Goal: Task Accomplishment & Management: Use online tool/utility

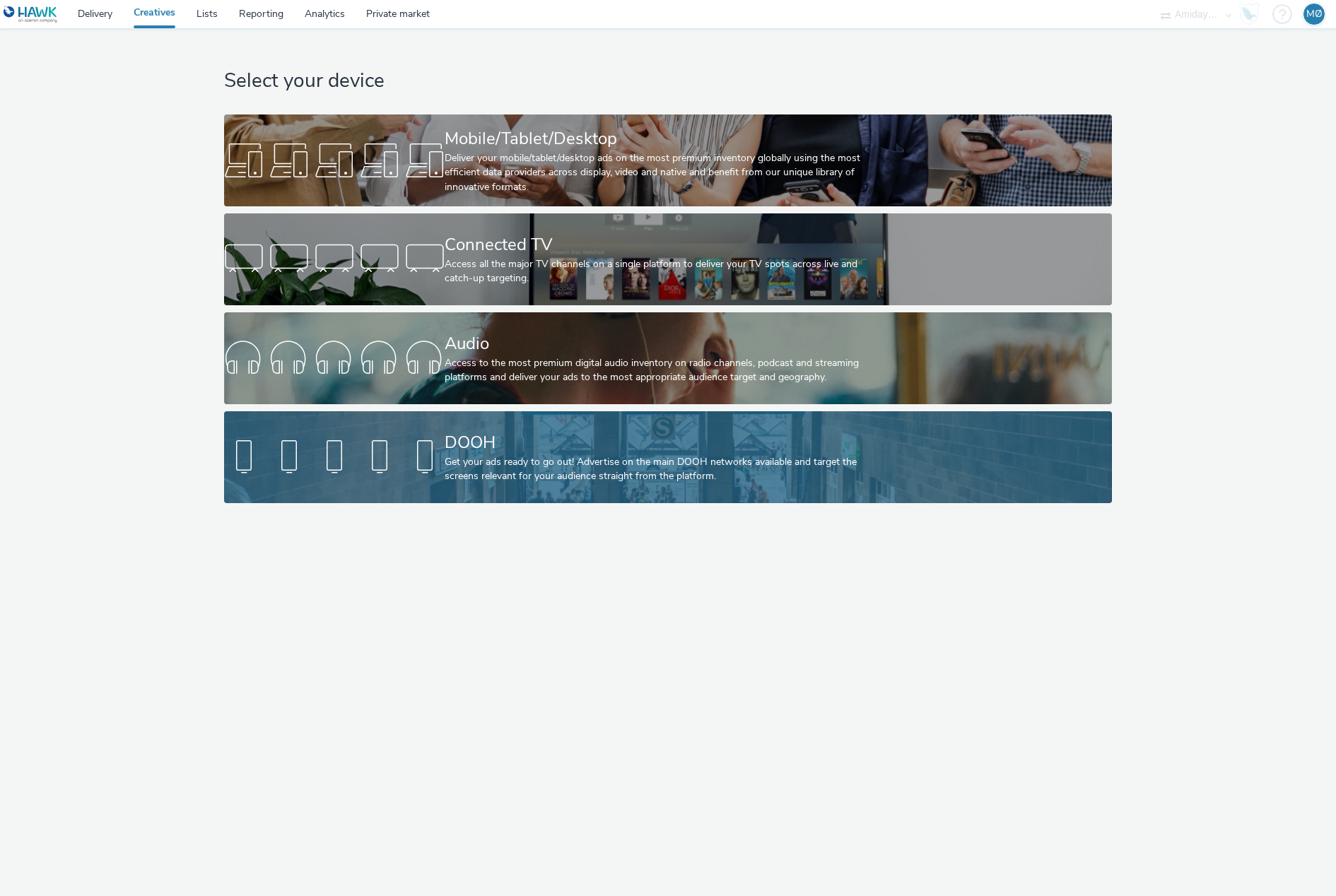
click at [529, 486] on div "DOOH Get your ads ready to go out! Advertise on the main DOOH networks availabl…" at bounding box center [665, 457] width 441 height 92
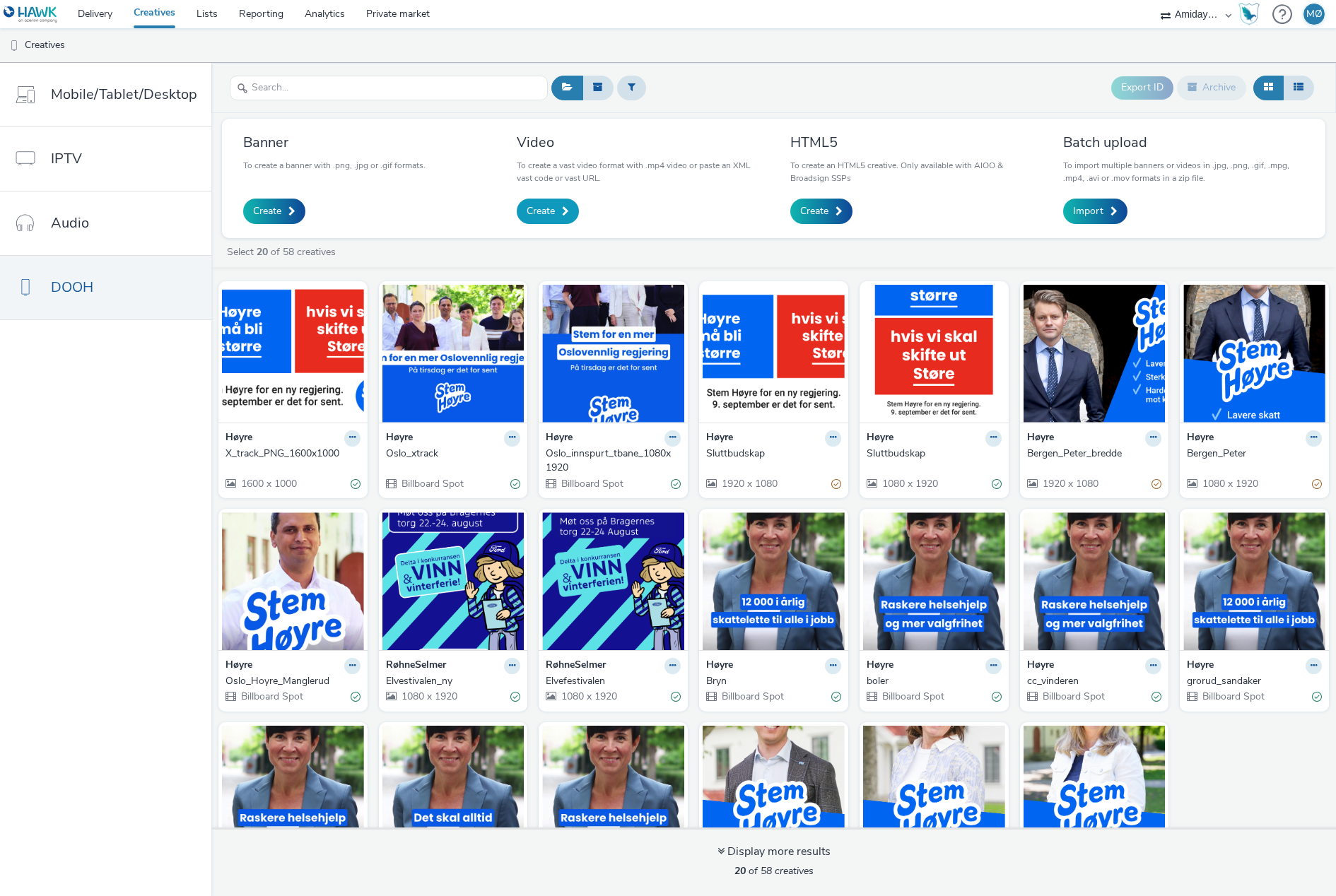
click at [553, 219] on link "Create" at bounding box center [547, 211] width 62 height 26
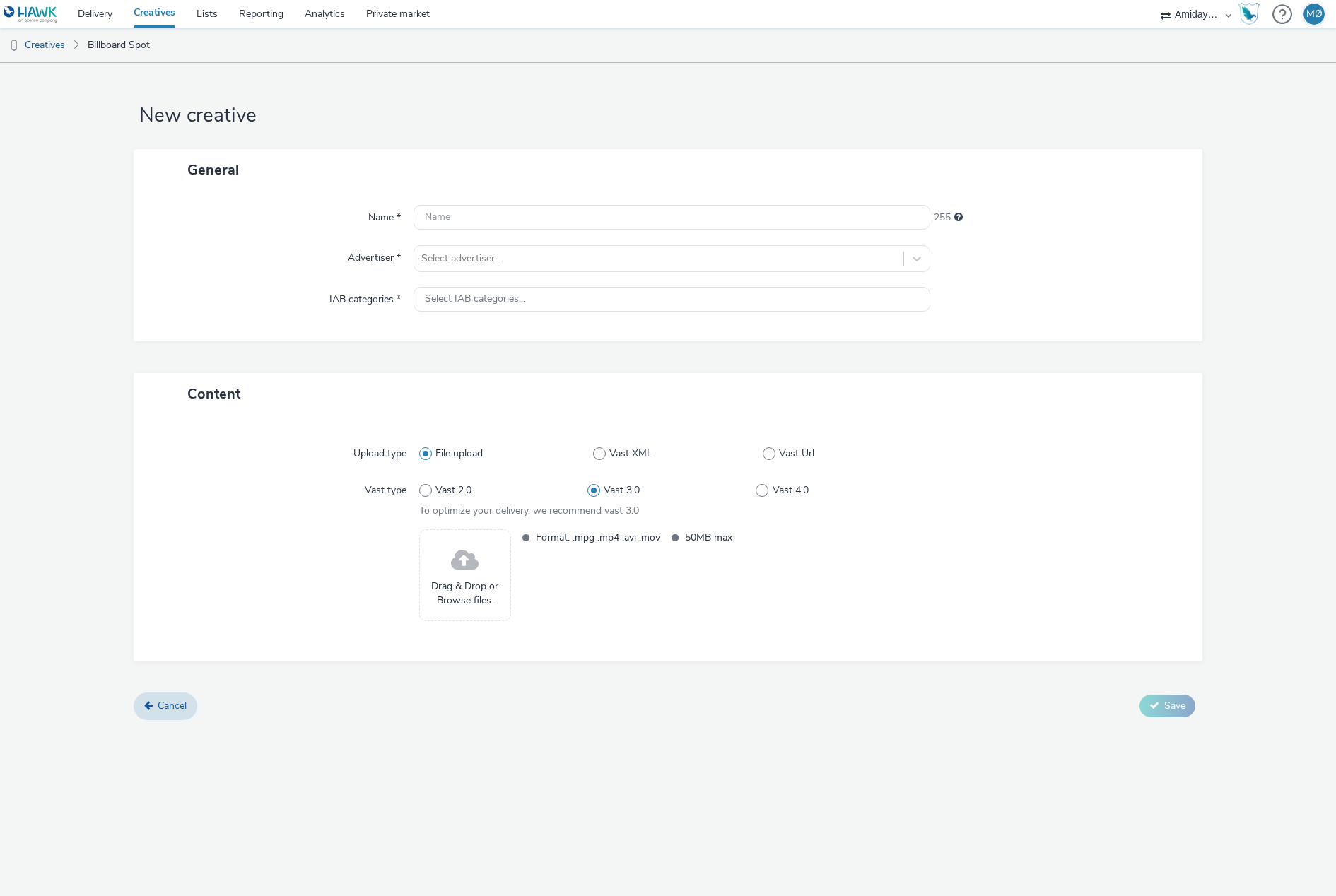
click at [474, 231] on div "Name * 255 Advertiser * Select advertiser... IAB categories * Select IAB catego…" at bounding box center [668, 266] width 1069 height 150
click at [481, 224] on input "text" at bounding box center [671, 217] width 517 height 25
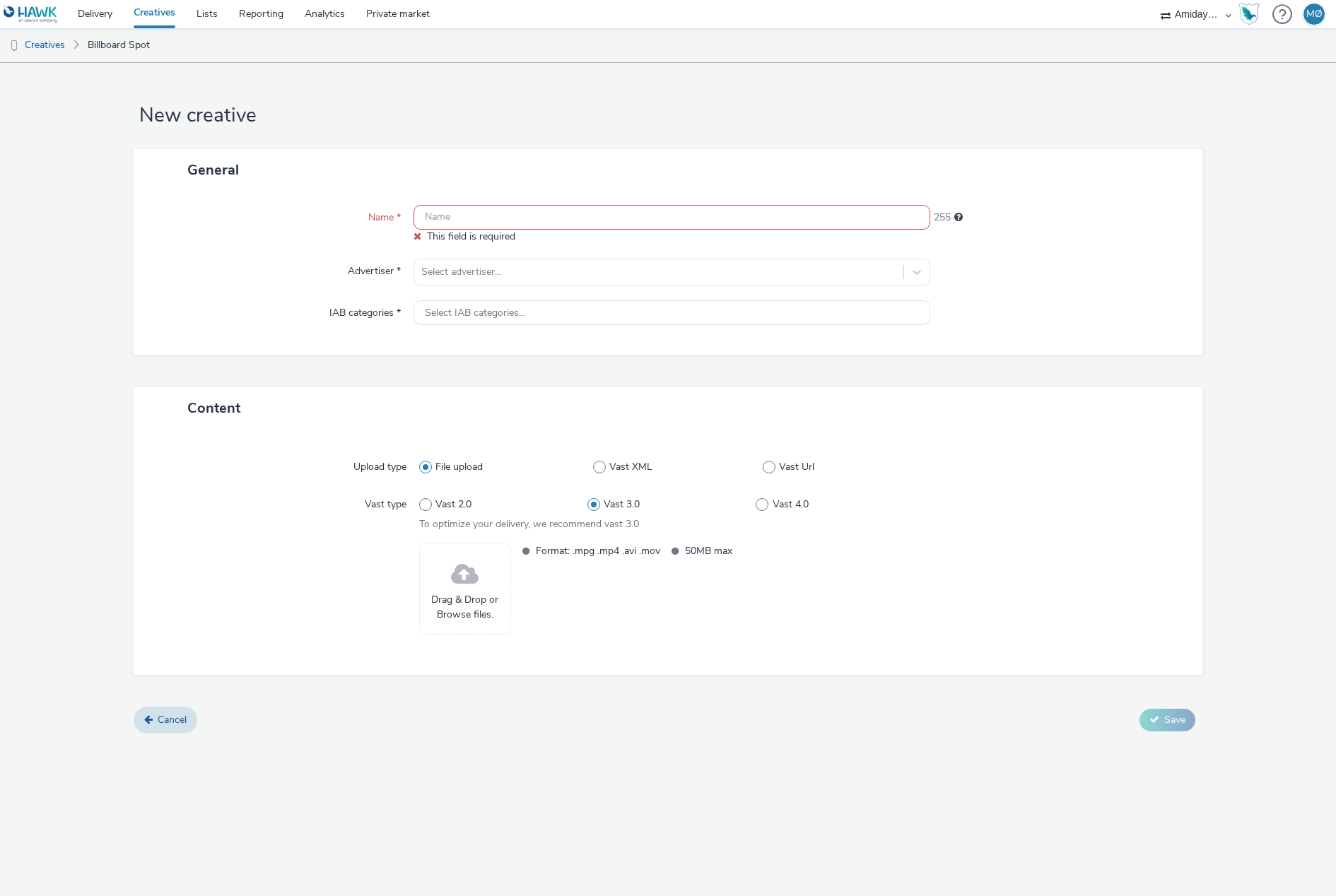
paste input "Boklansering: Den usannsynlige seriemorderen, Arnfinn Nesset og hans 31 tilståe…"
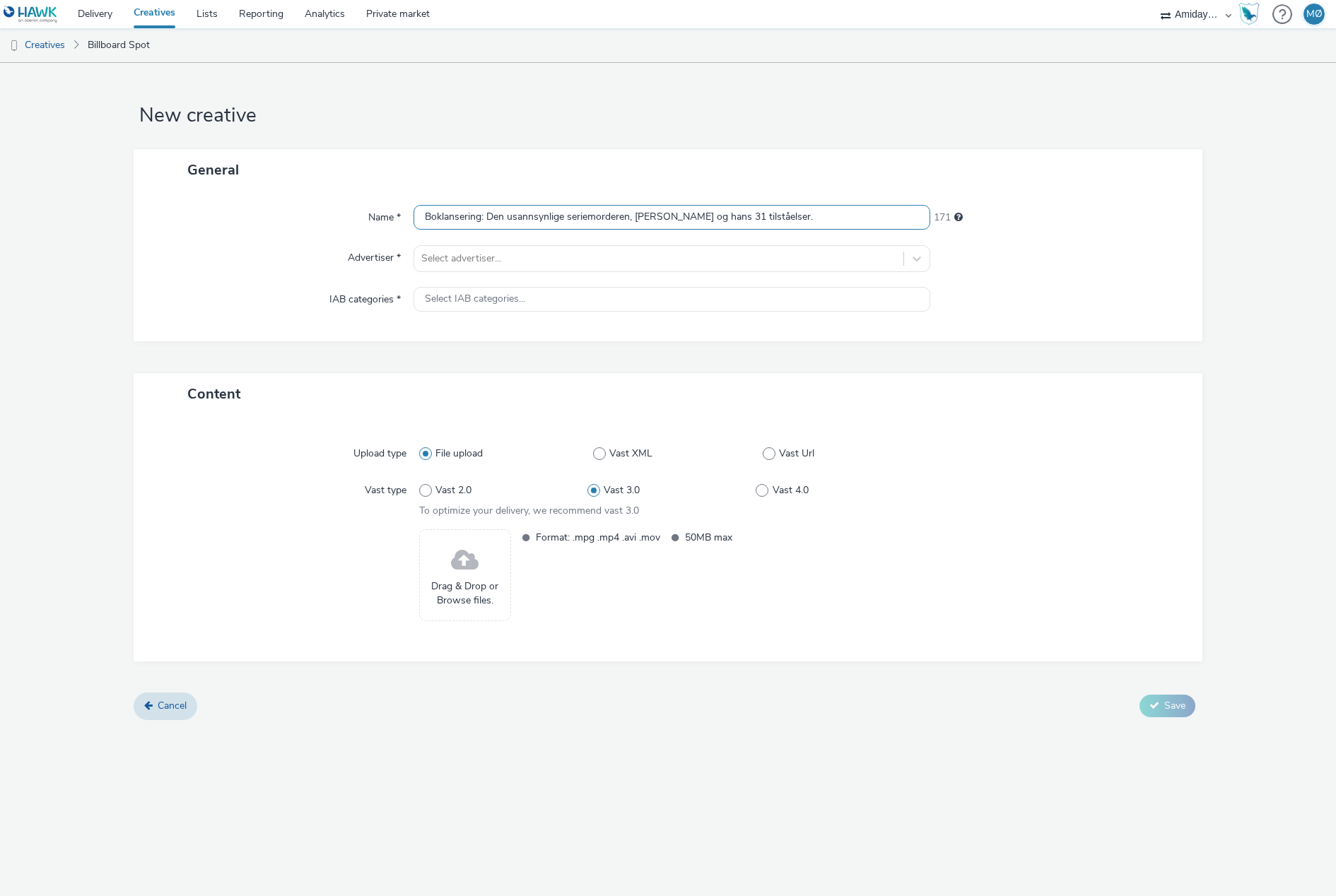
click at [487, 220] on input "Boklansering: Den usannsynlige seriemorderen, Arnfinn Nesset og hans 31 tilståe…" at bounding box center [671, 217] width 517 height 25
click at [177, 222] on div "Name *" at bounding box center [281, 218] width 266 height 26
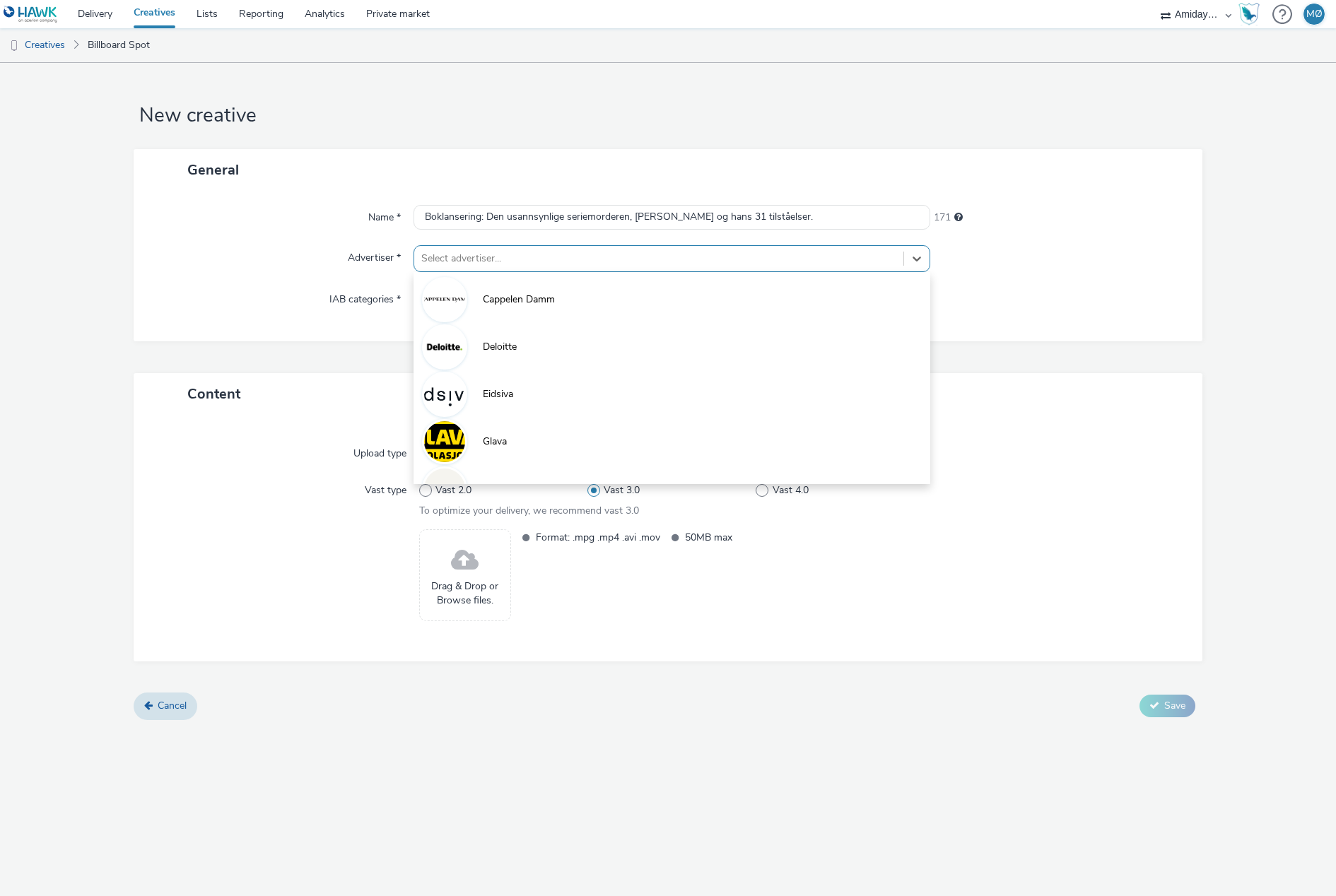
click at [533, 249] on div "Select advertiser..." at bounding box center [658, 258] width 489 height 23
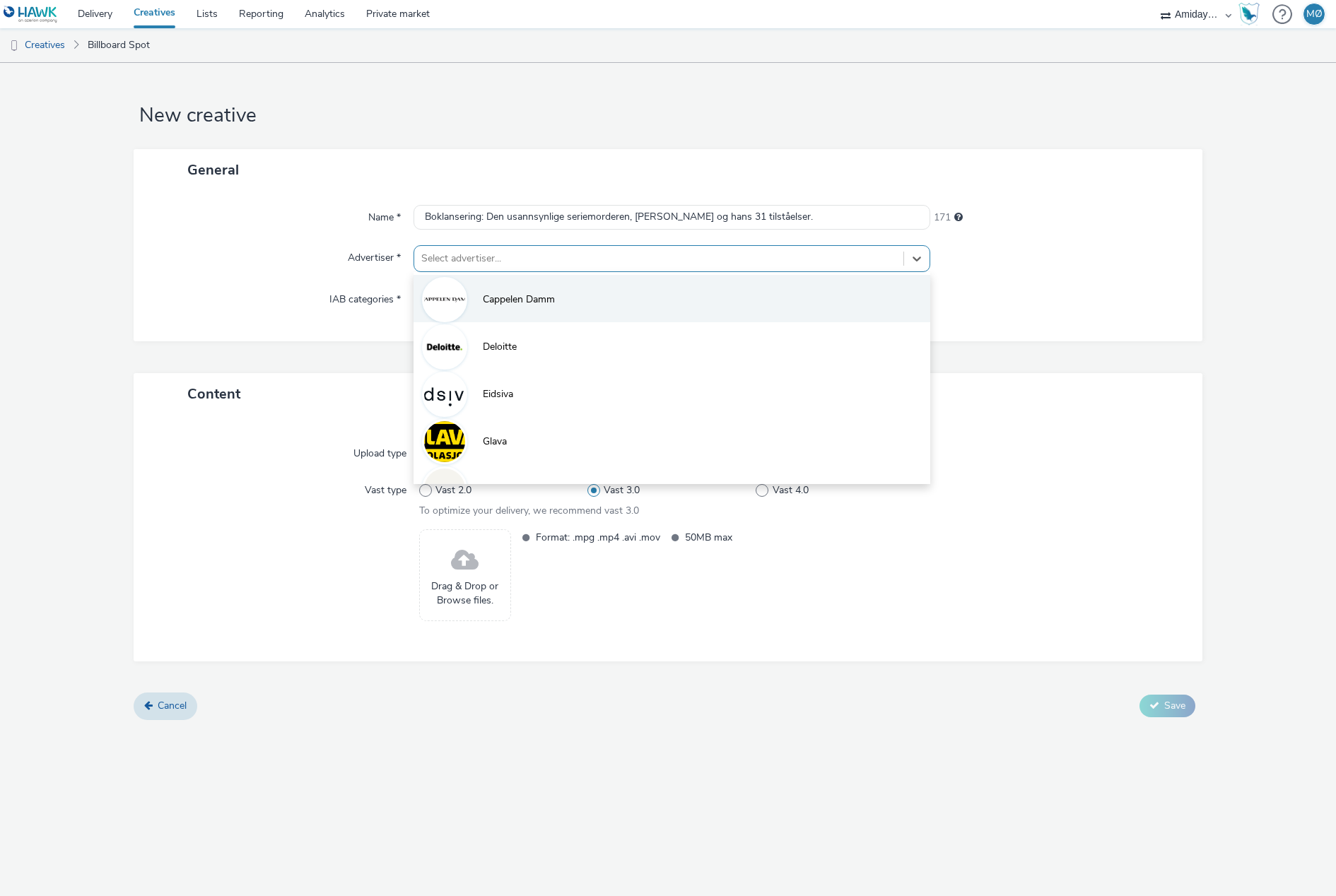
click at [515, 314] on li "Cappelen Damm" at bounding box center [671, 298] width 517 height 47
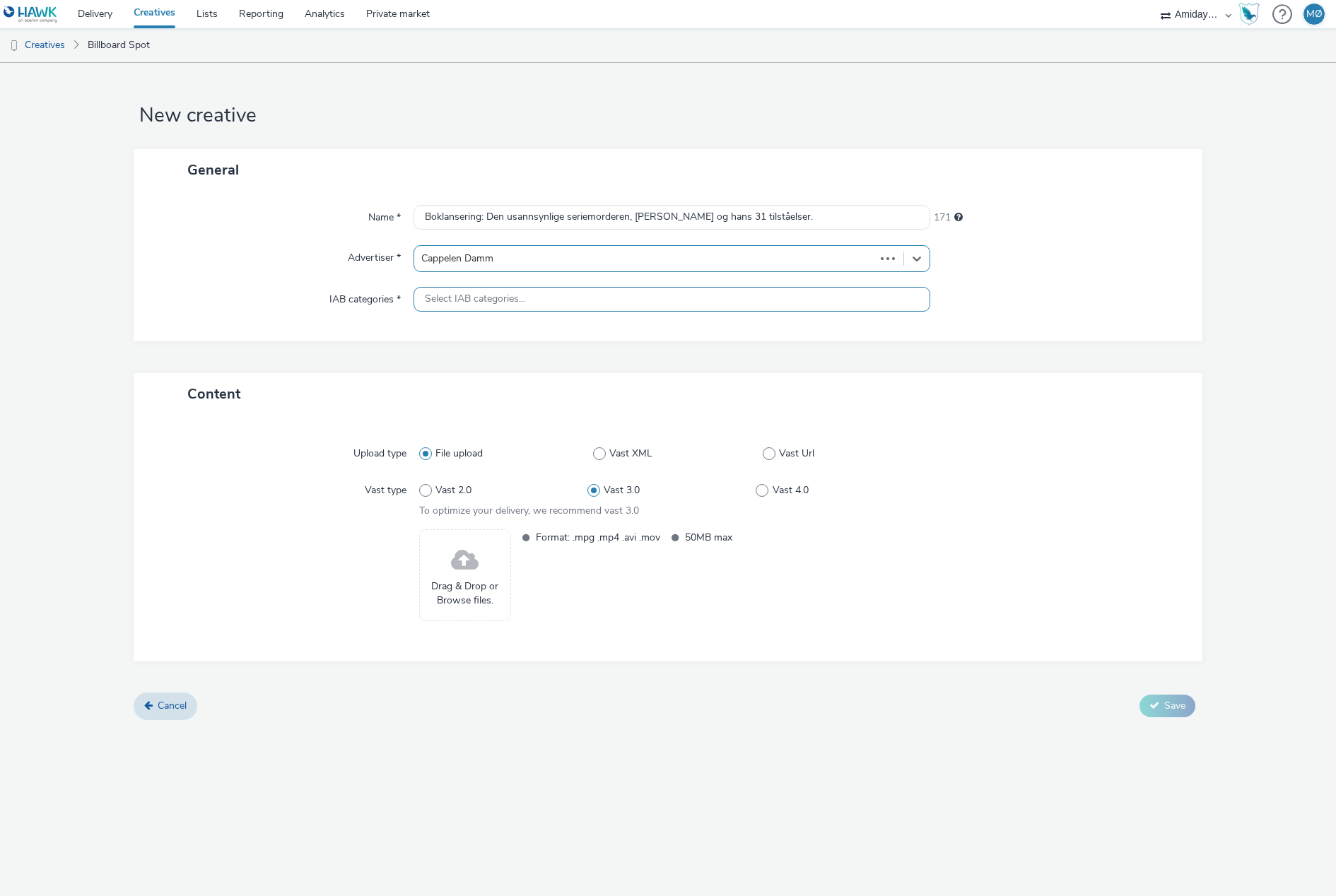
click at [495, 309] on div "Select IAB categories..." at bounding box center [671, 299] width 517 height 25
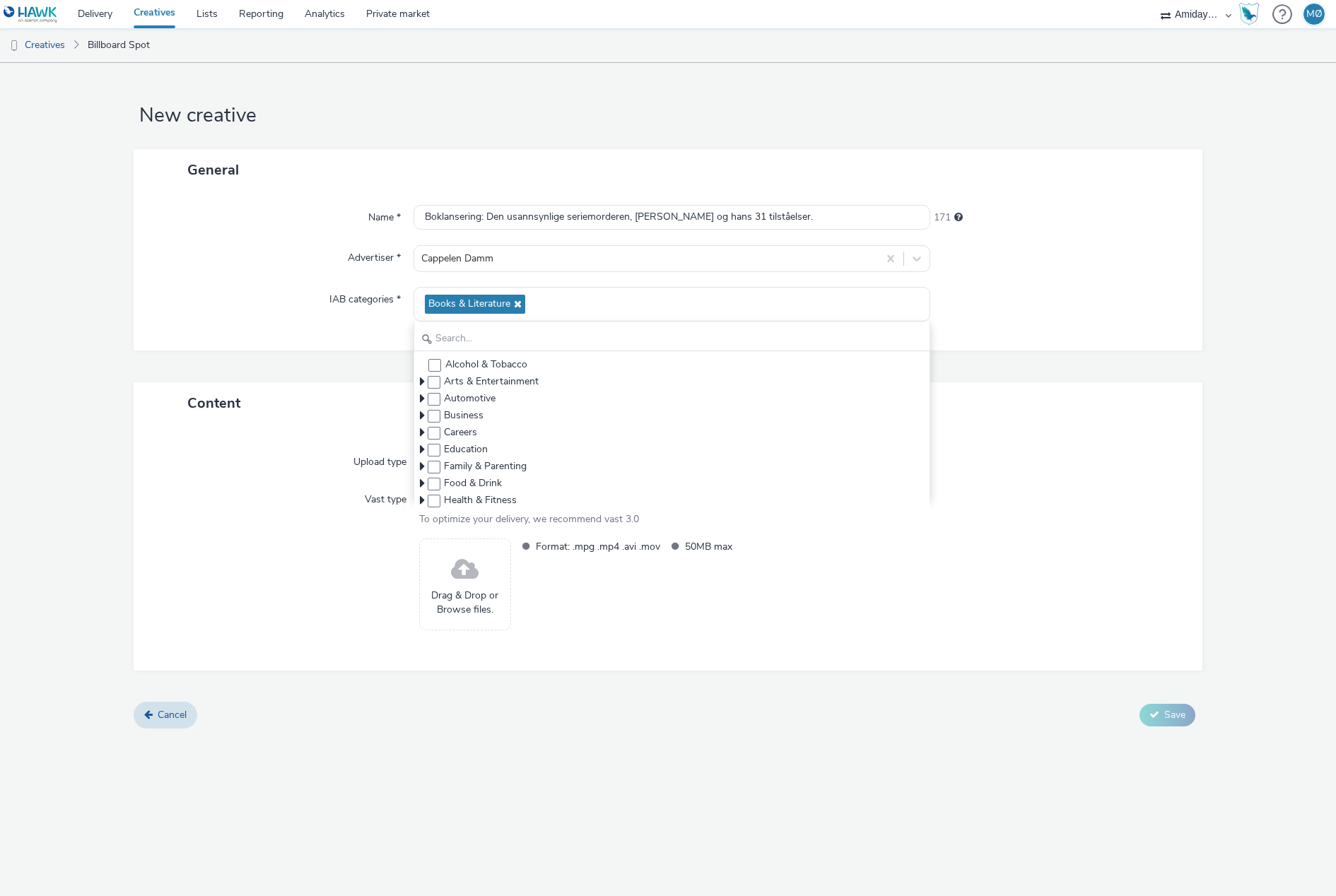
click at [261, 323] on div "Name * Boklansering: Den usannsynlige seriemorderen, Arnfinn Nesset og hans 31 …" at bounding box center [668, 270] width 1069 height 160
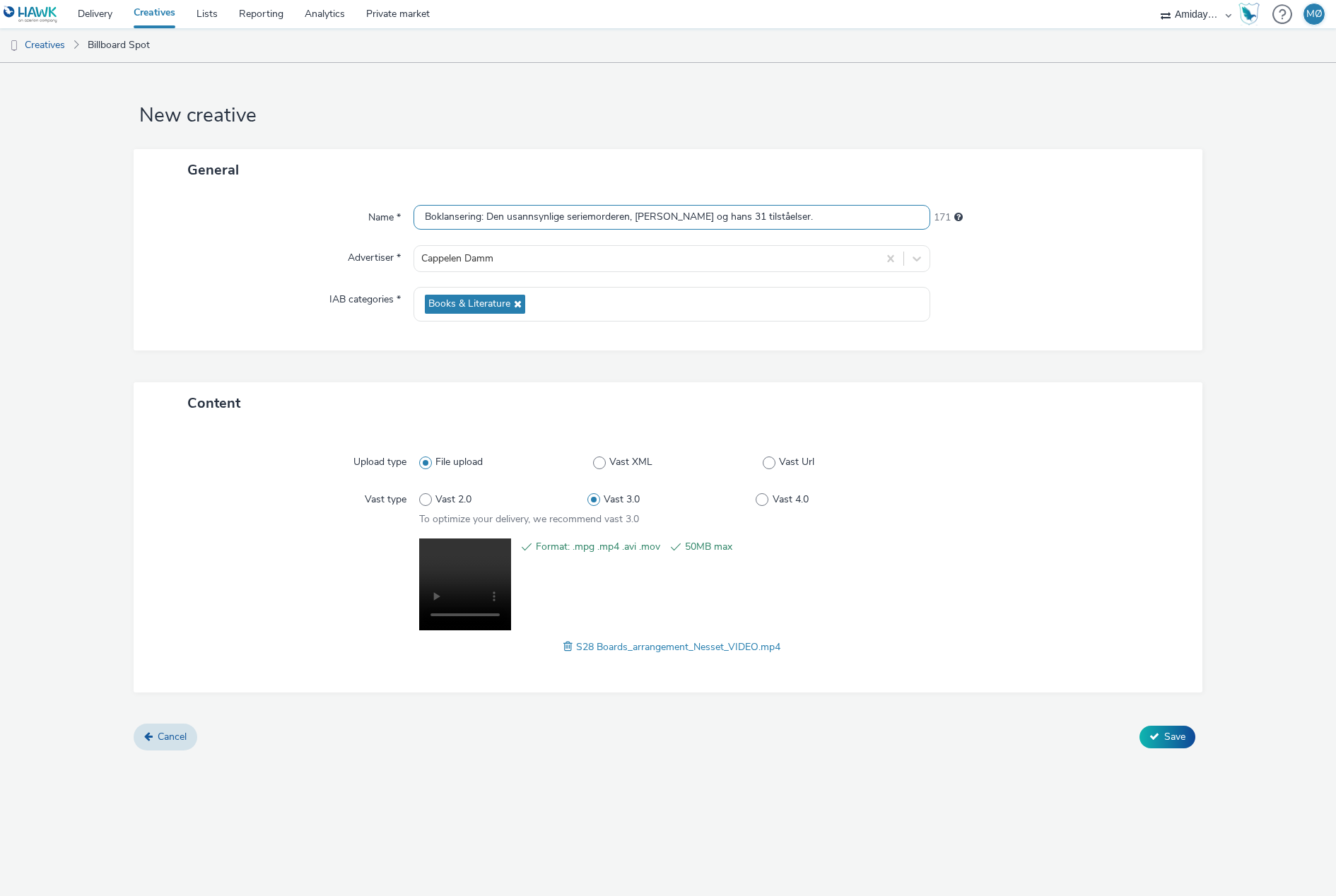
click at [819, 214] on input "Boklansering: Den usannsynlige seriemorderen, Arnfinn Nesset og hans 31 tilståe…" at bounding box center [671, 217] width 517 height 25
click at [424, 216] on input "Boklansering: Den usannsynlige seriemorderen, Arnfinn Nesset og hans 31 tilståe…" at bounding box center [671, 217] width 517 height 25
click at [571, 220] on input "Video_1080x1920_Boklansering: Den usannsynlige seriemorderen, Arnfinn Nesset og…" at bounding box center [671, 217] width 517 height 25
drag, startPoint x: 718, startPoint y: 218, endPoint x: 903, endPoint y: 218, distance: 185.0
click at [903, 218] on input "Video_1080x1920_Boklansering_Den usannsynlige seriemorderen, [PERSON_NAME] og h…" at bounding box center [671, 217] width 517 height 25
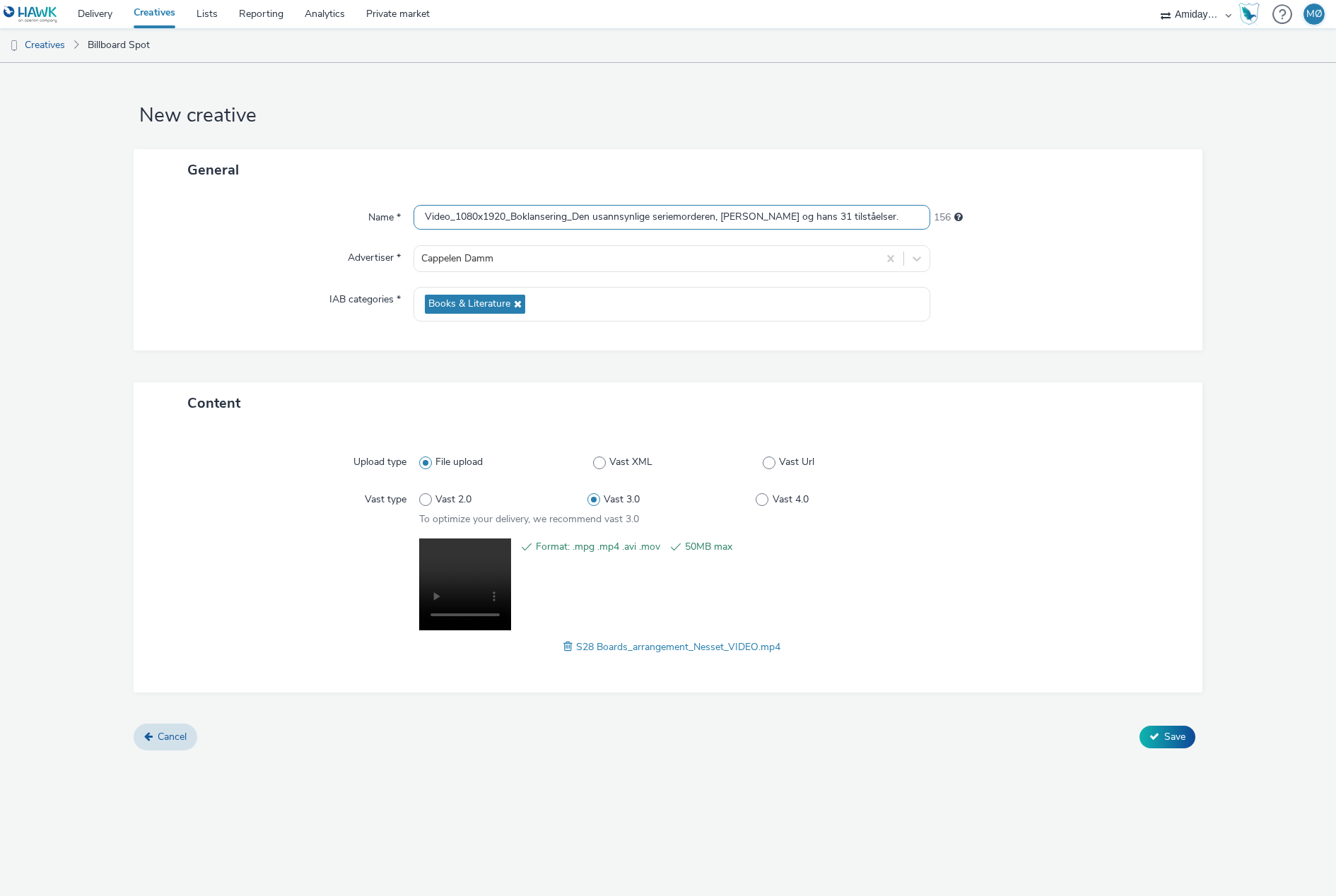
type input "Video_1080x1920_Boklansering_Den usannsynlige seriemorderen, [PERSON_NAME] og h…"
drag, startPoint x: 1067, startPoint y: 303, endPoint x: 1040, endPoint y: 306, distance: 27.2
click at [1067, 303] on div at bounding box center [1059, 304] width 258 height 35
click at [1151, 738] on icon at bounding box center [1154, 736] width 10 height 10
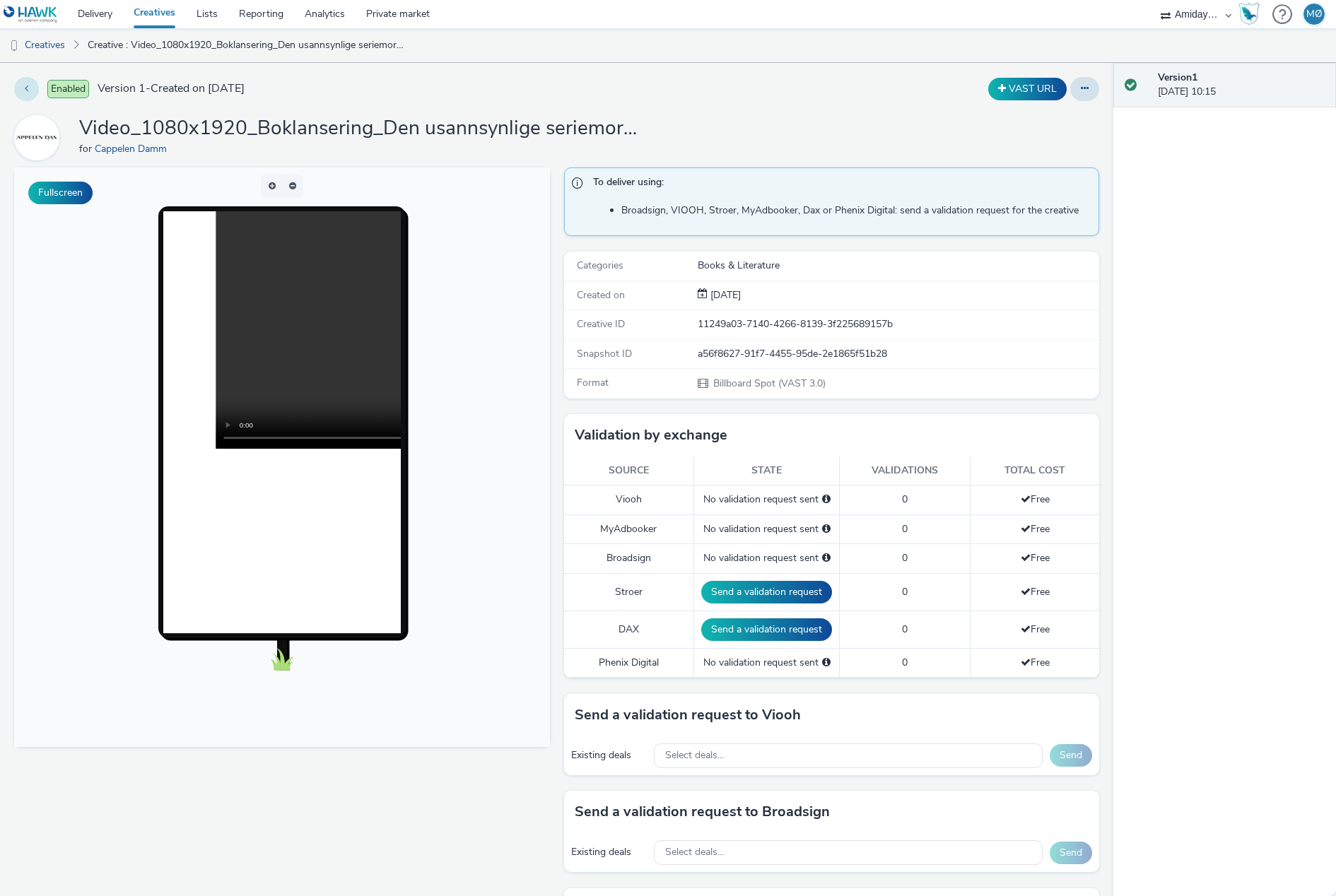
click at [20, 89] on button at bounding box center [26, 89] width 25 height 24
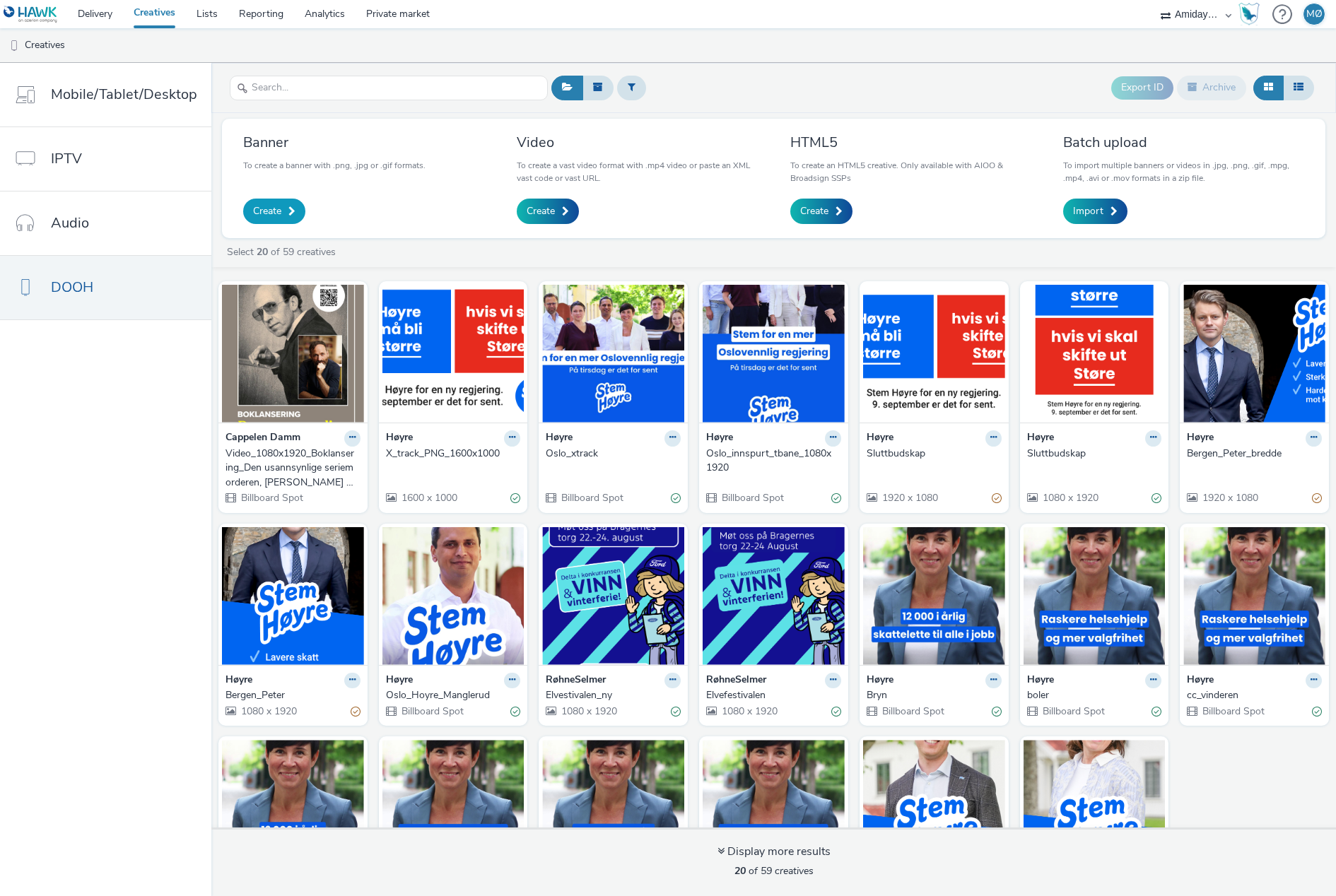
click at [276, 218] on span "Create" at bounding box center [267, 211] width 29 height 14
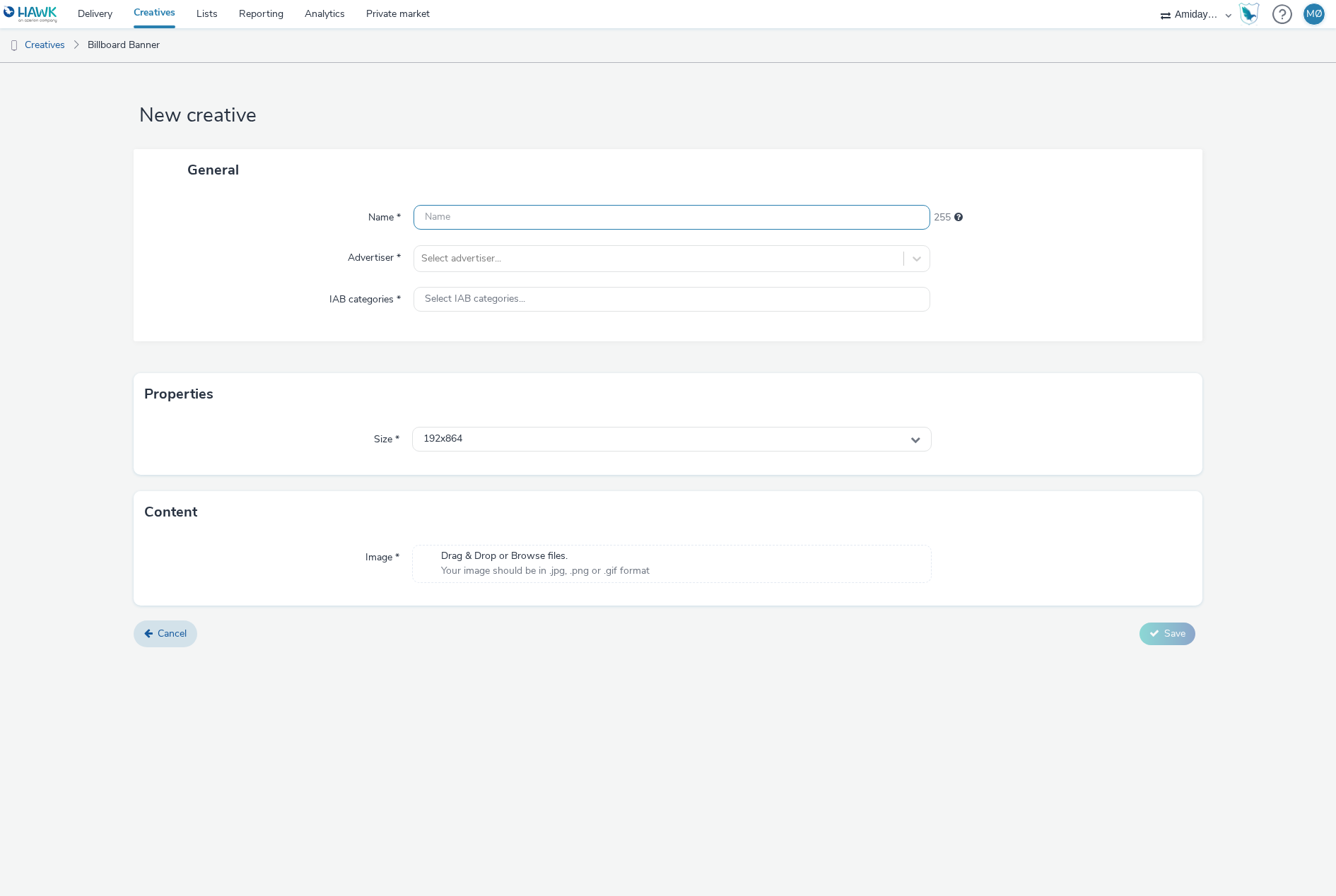
click at [457, 213] on input "text" at bounding box center [671, 217] width 517 height 25
click at [498, 219] on input "text" at bounding box center [671, 217] width 517 height 25
type input "B"
type input "J"
paste input "1080x1920_Boklansering_Den usannsynlige seriemorderen, Arnfinn Nesset og hans 3…"
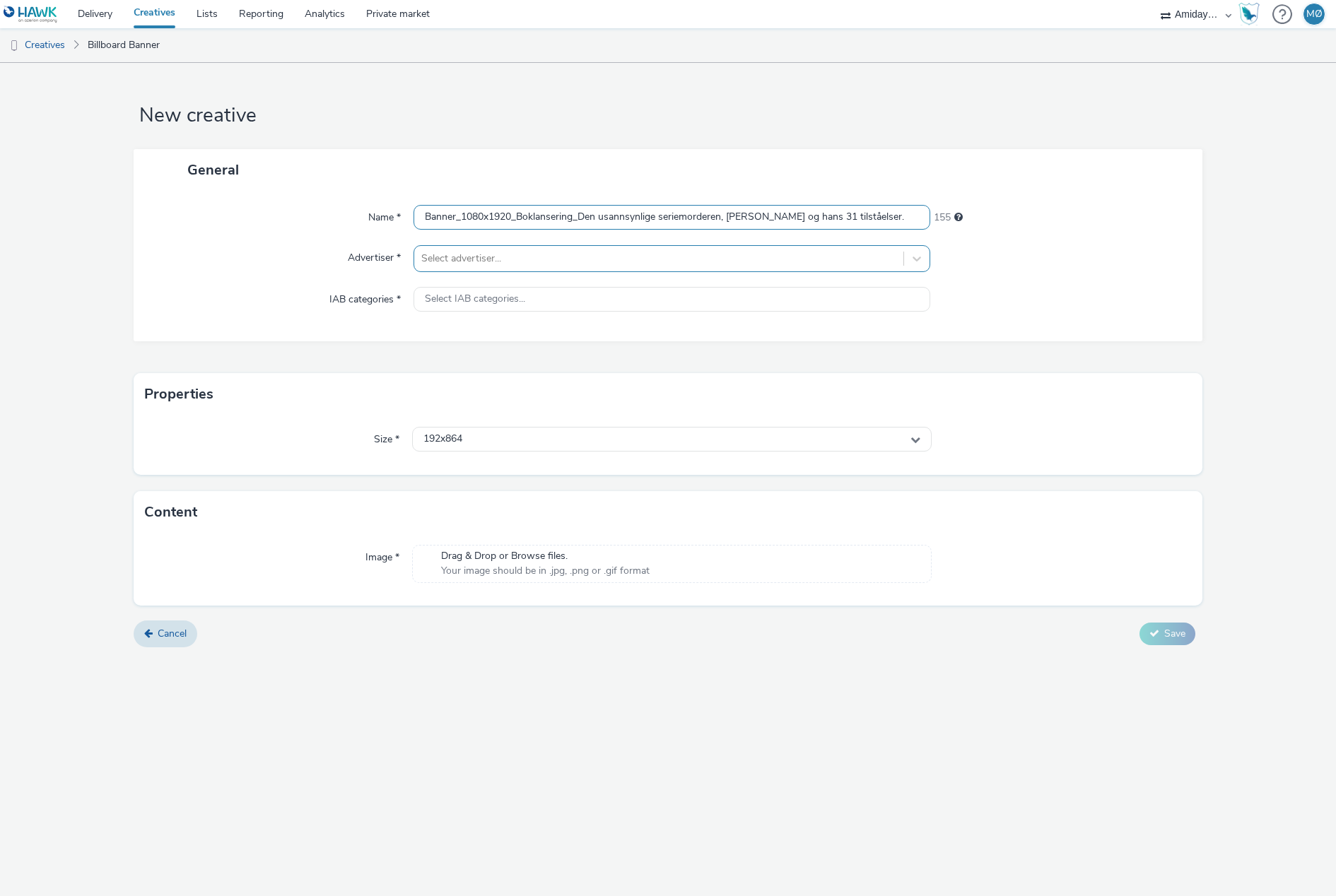
type input "Banner_1080x1920_Boklansering_Den usannsynlige seriemorderen, [PERSON_NAME] og …"
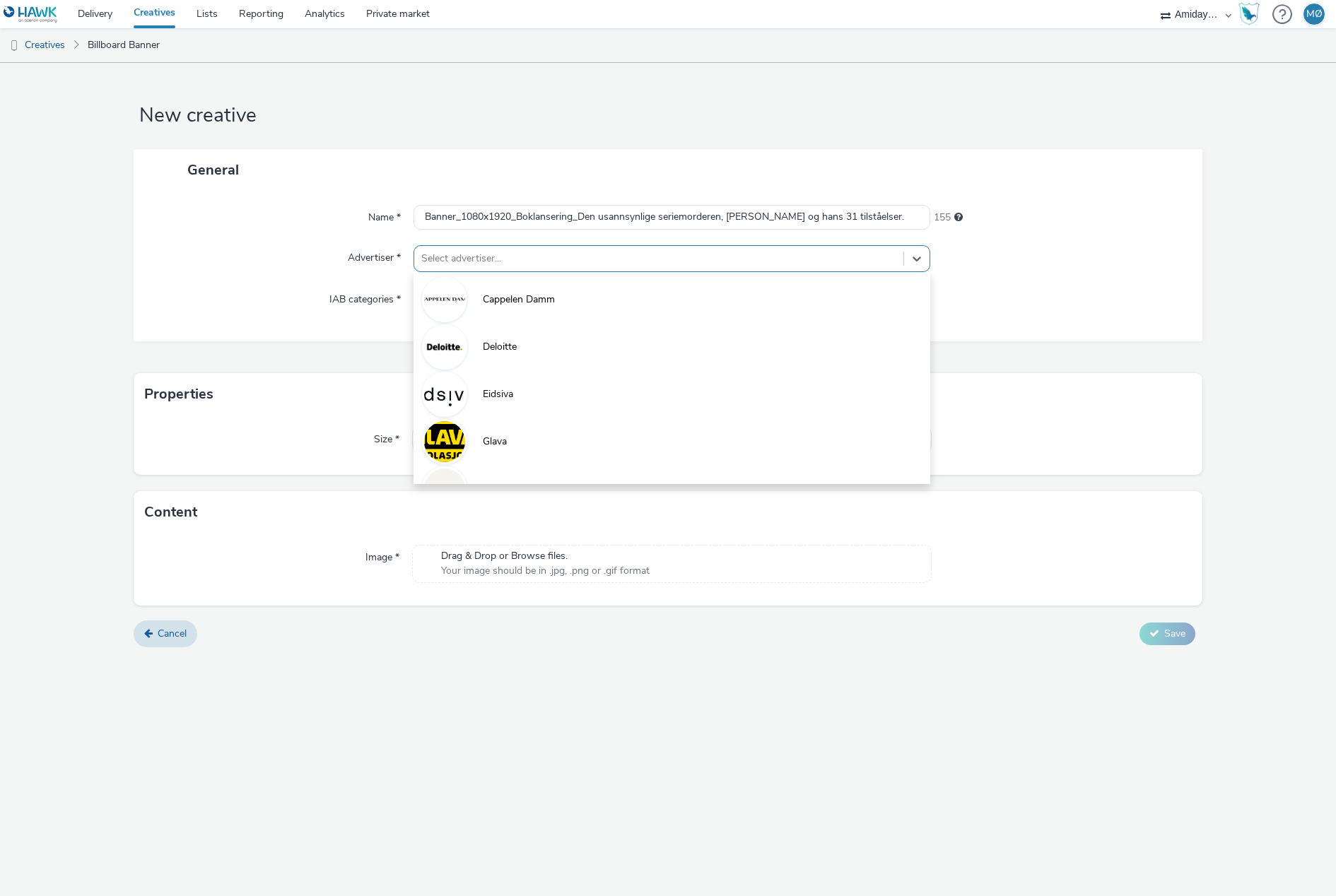
click at [495, 266] on div at bounding box center [659, 258] width 475 height 17
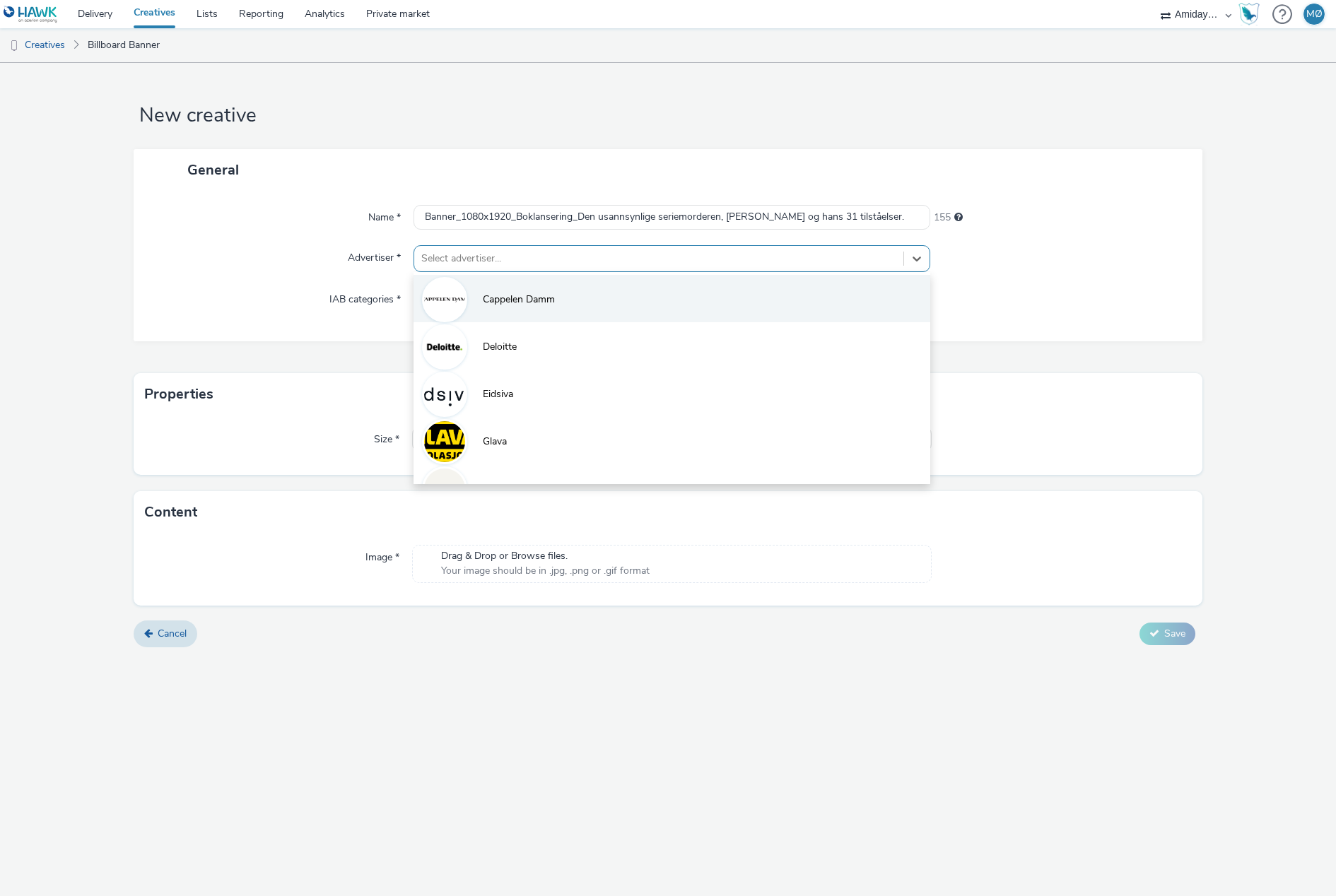
scroll to position [8, 0]
click at [493, 300] on li "Cappelen Damm" at bounding box center [671, 290] width 517 height 47
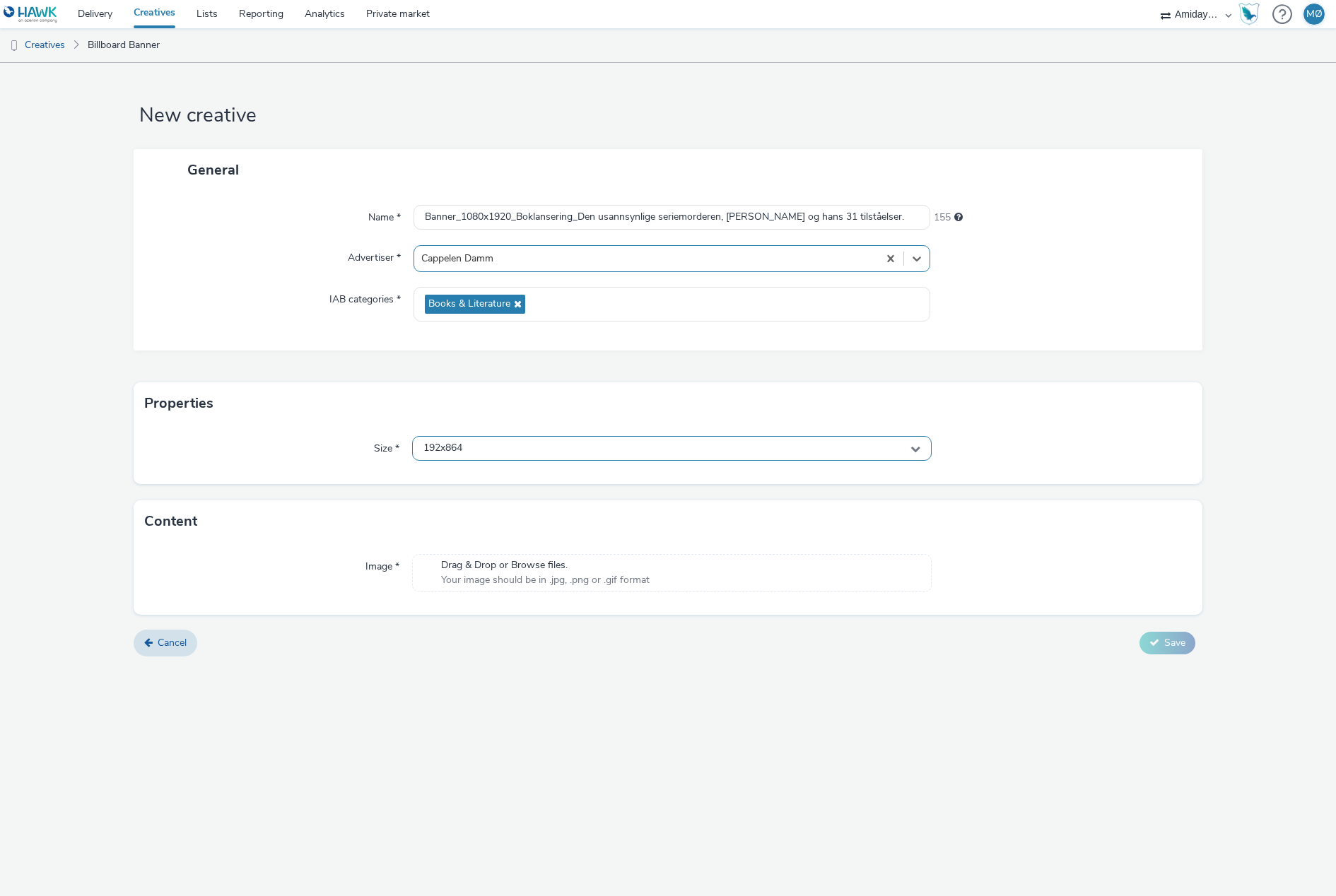
click at [509, 446] on div "192x864" at bounding box center [672, 448] width 520 height 25
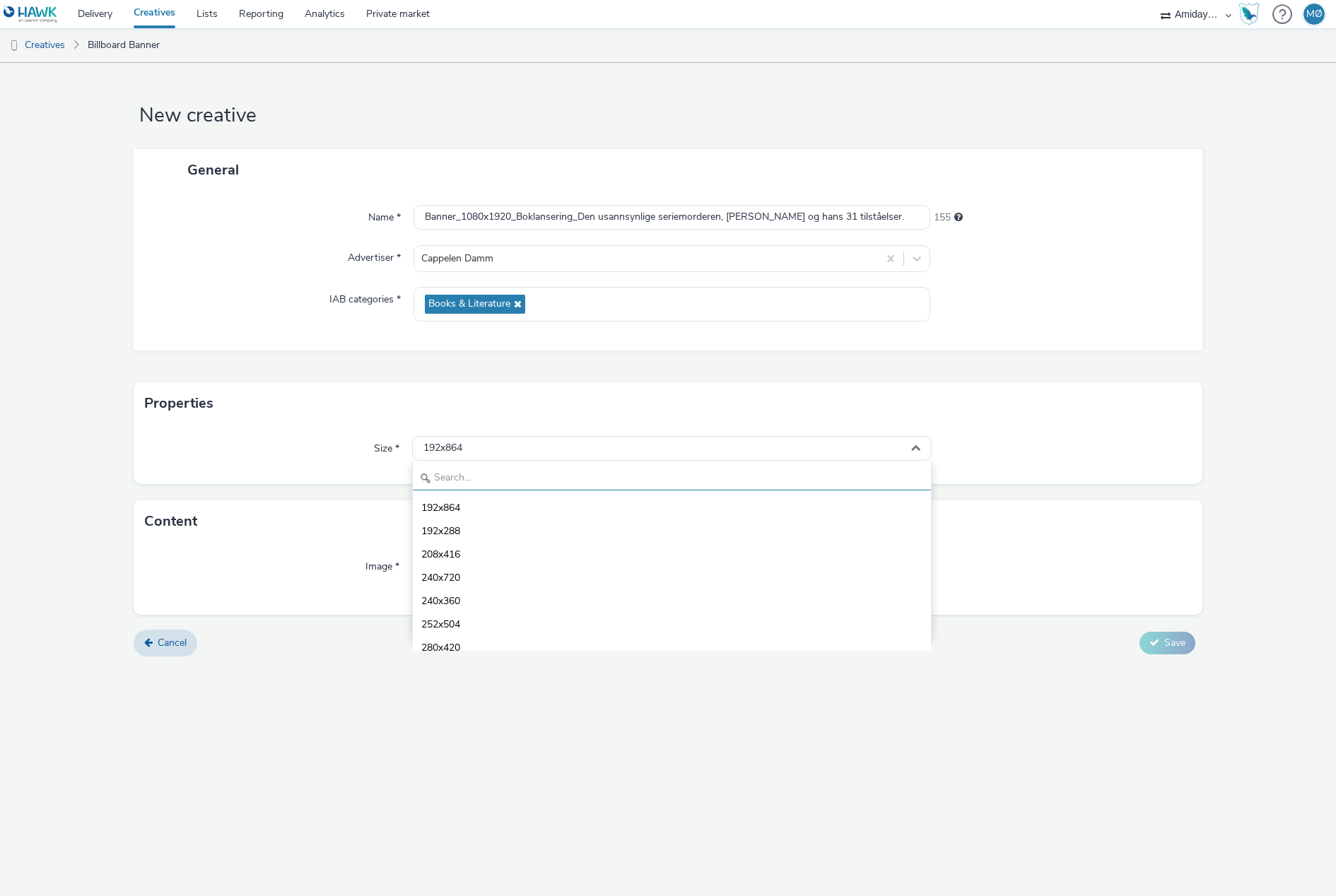
click at [506, 478] on input "text" at bounding box center [672, 478] width 518 height 25
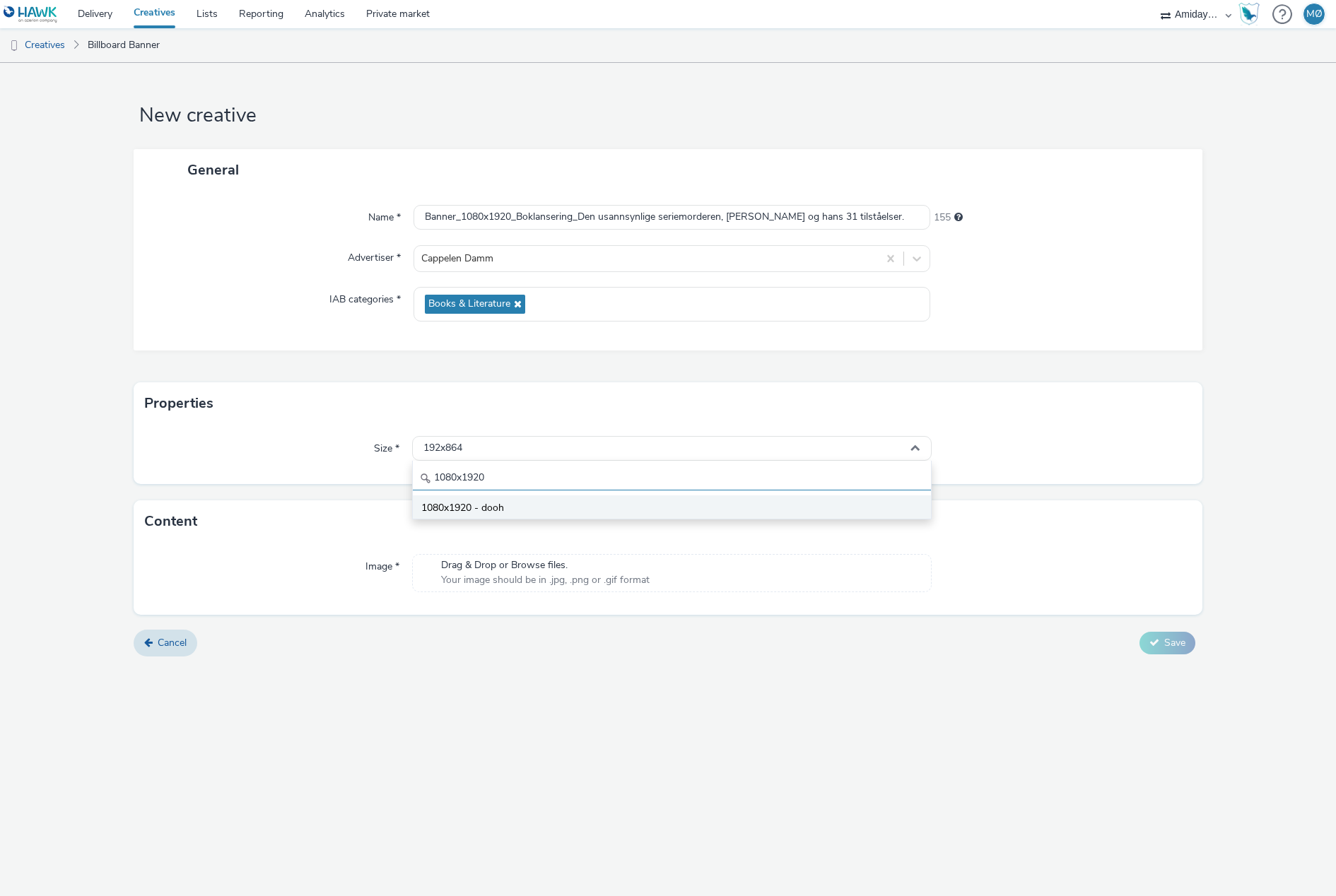
type input "1080x1920"
click at [529, 512] on li "1080x1920 - dooh" at bounding box center [672, 507] width 518 height 23
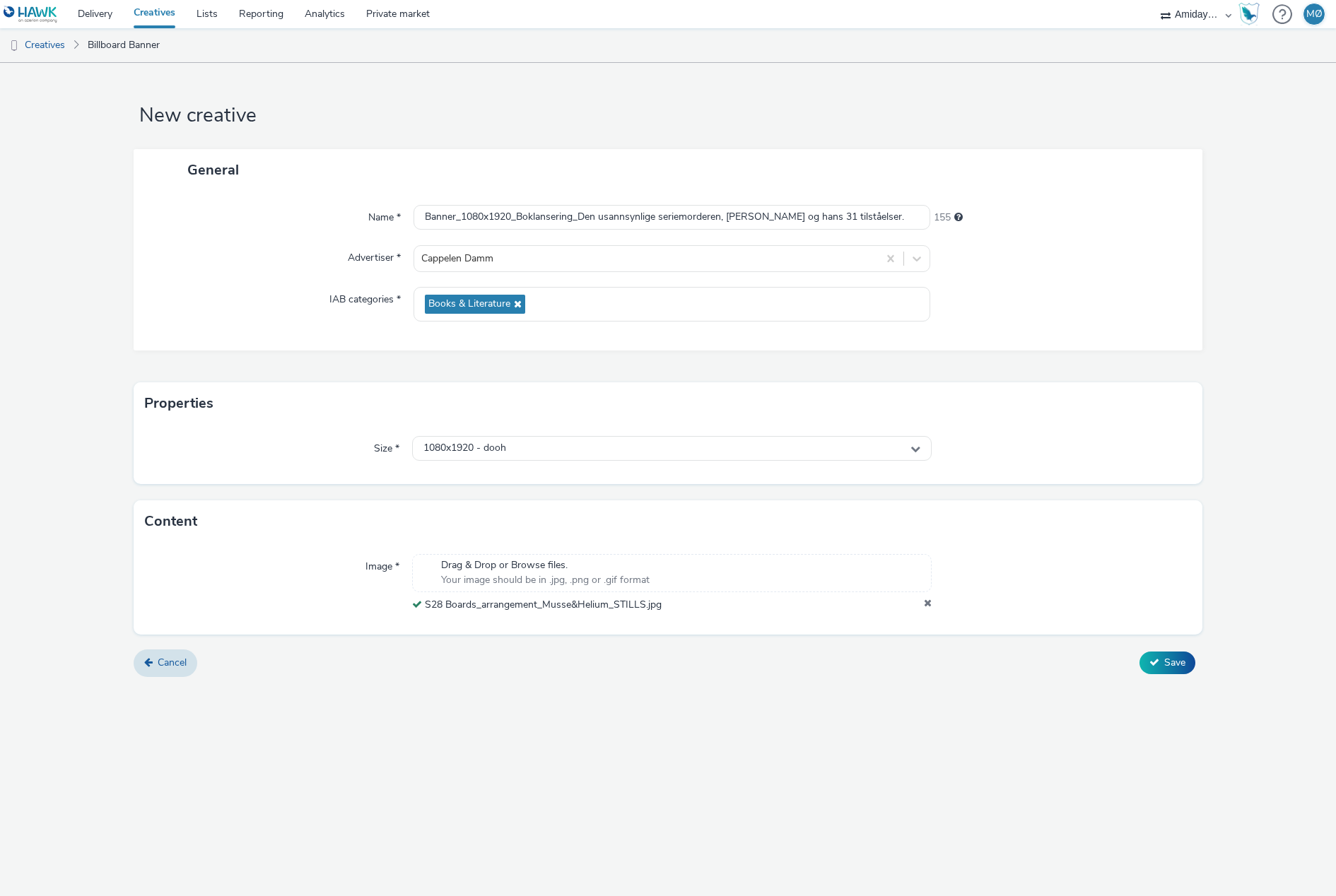
click at [922, 600] on div "S28 Boards_arrangement_Musse&Helium_STILLS.jpg" at bounding box center [672, 605] width 520 height 14
click at [925, 603] on icon at bounding box center [927, 605] width 8 height 14
click at [1160, 657] on button "Save" at bounding box center [1167, 663] width 56 height 23
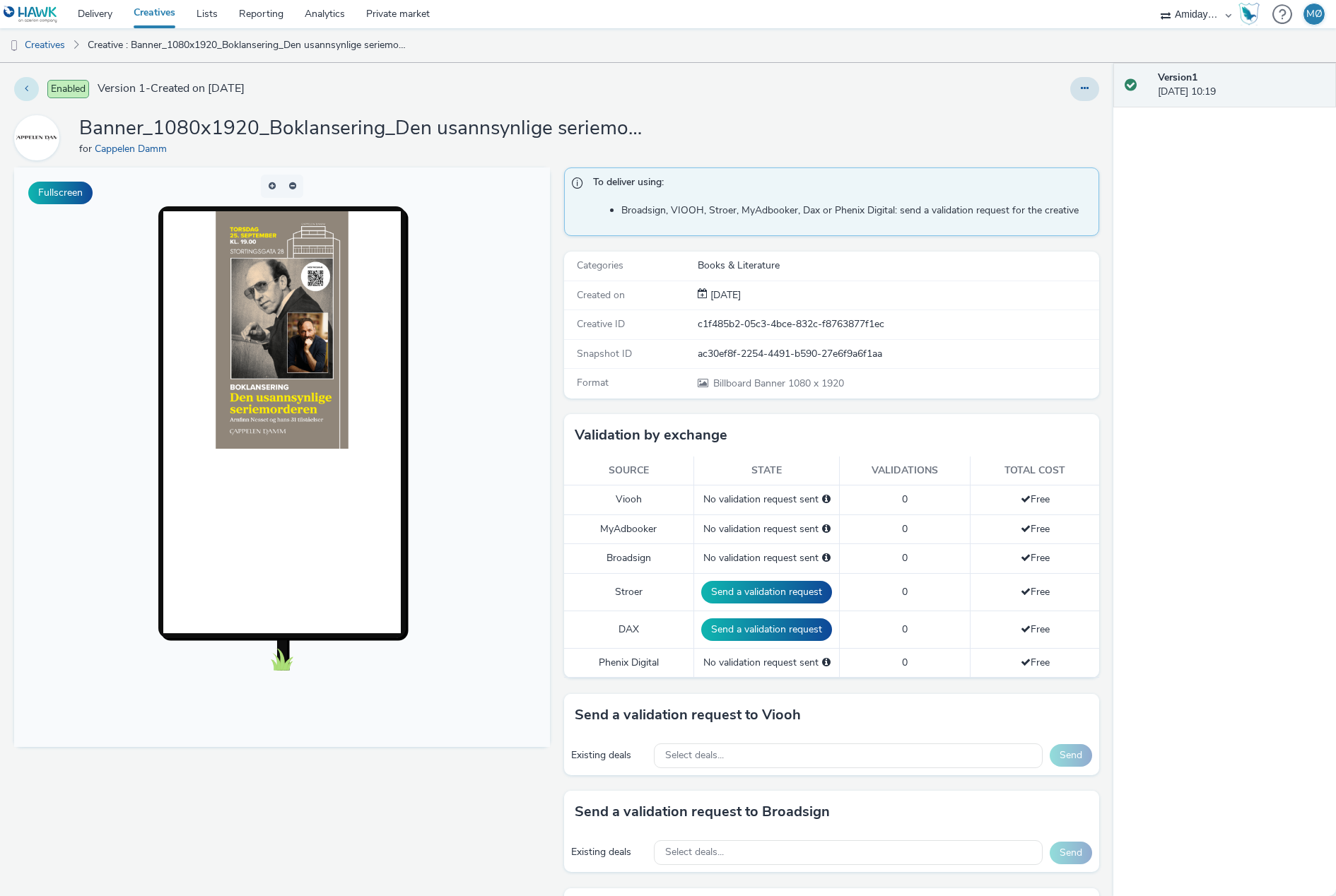
click at [22, 87] on button at bounding box center [26, 89] width 25 height 24
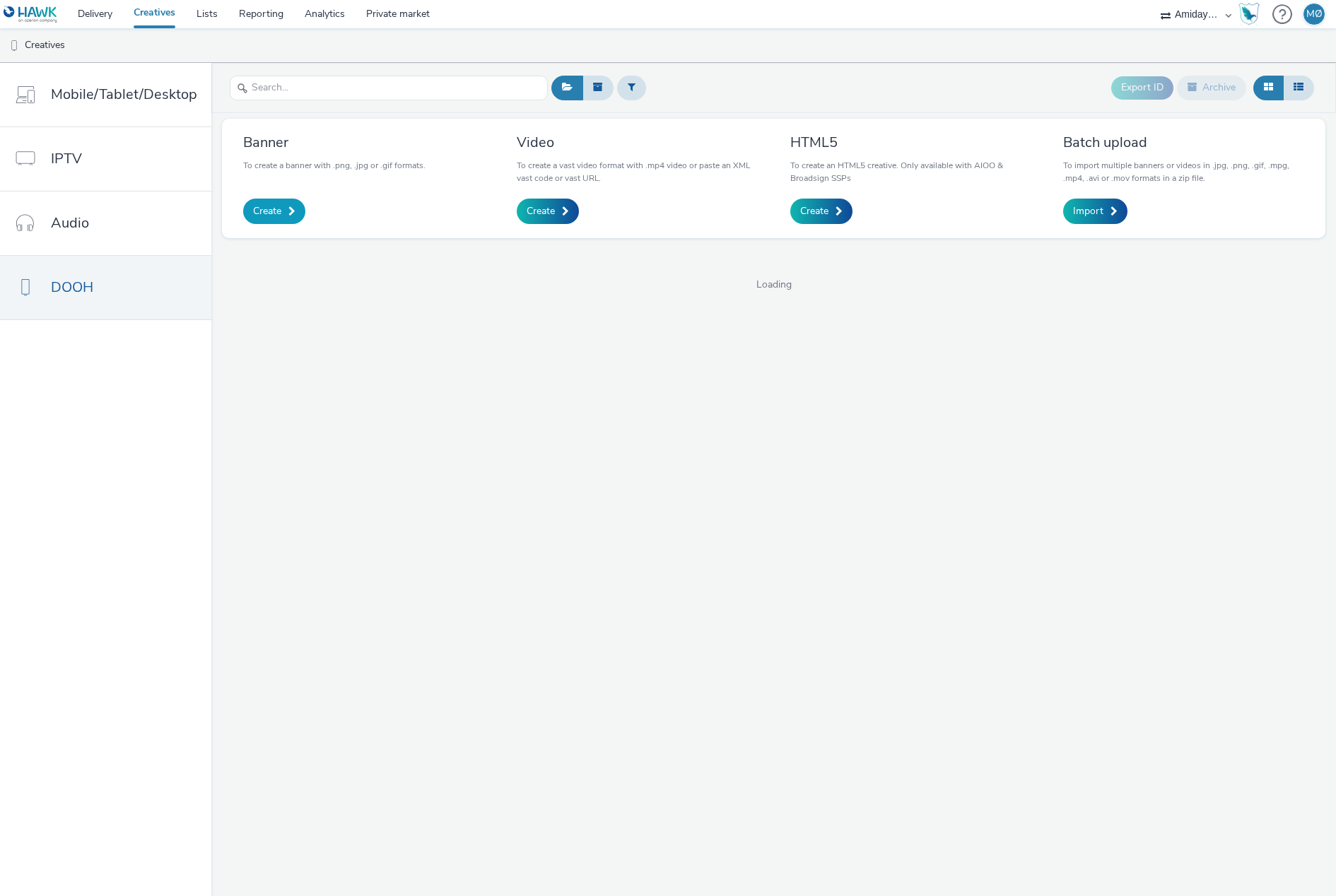
click at [297, 210] on link "Create" at bounding box center [274, 211] width 62 height 26
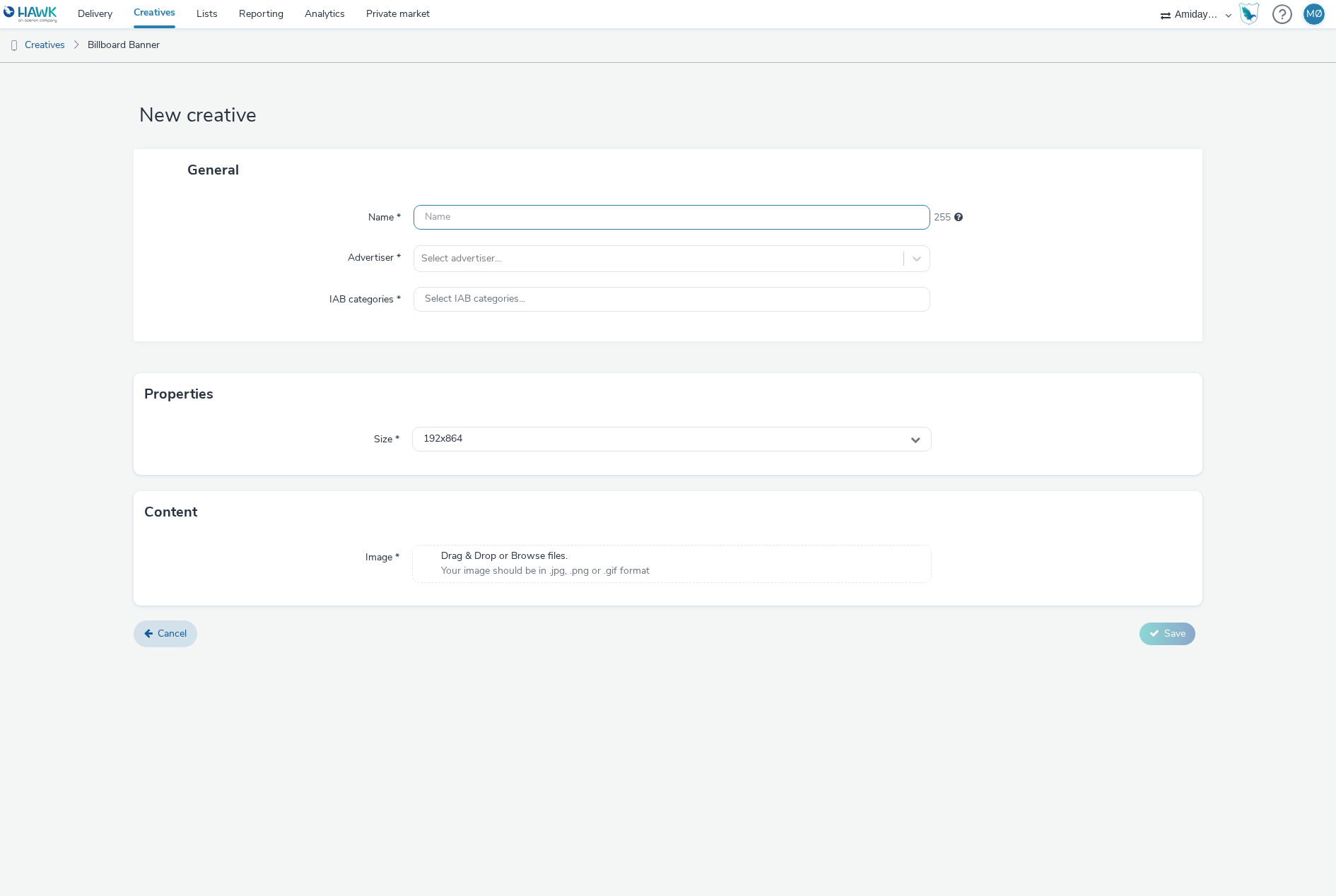
click at [505, 219] on input "text" at bounding box center [671, 217] width 517 height 25
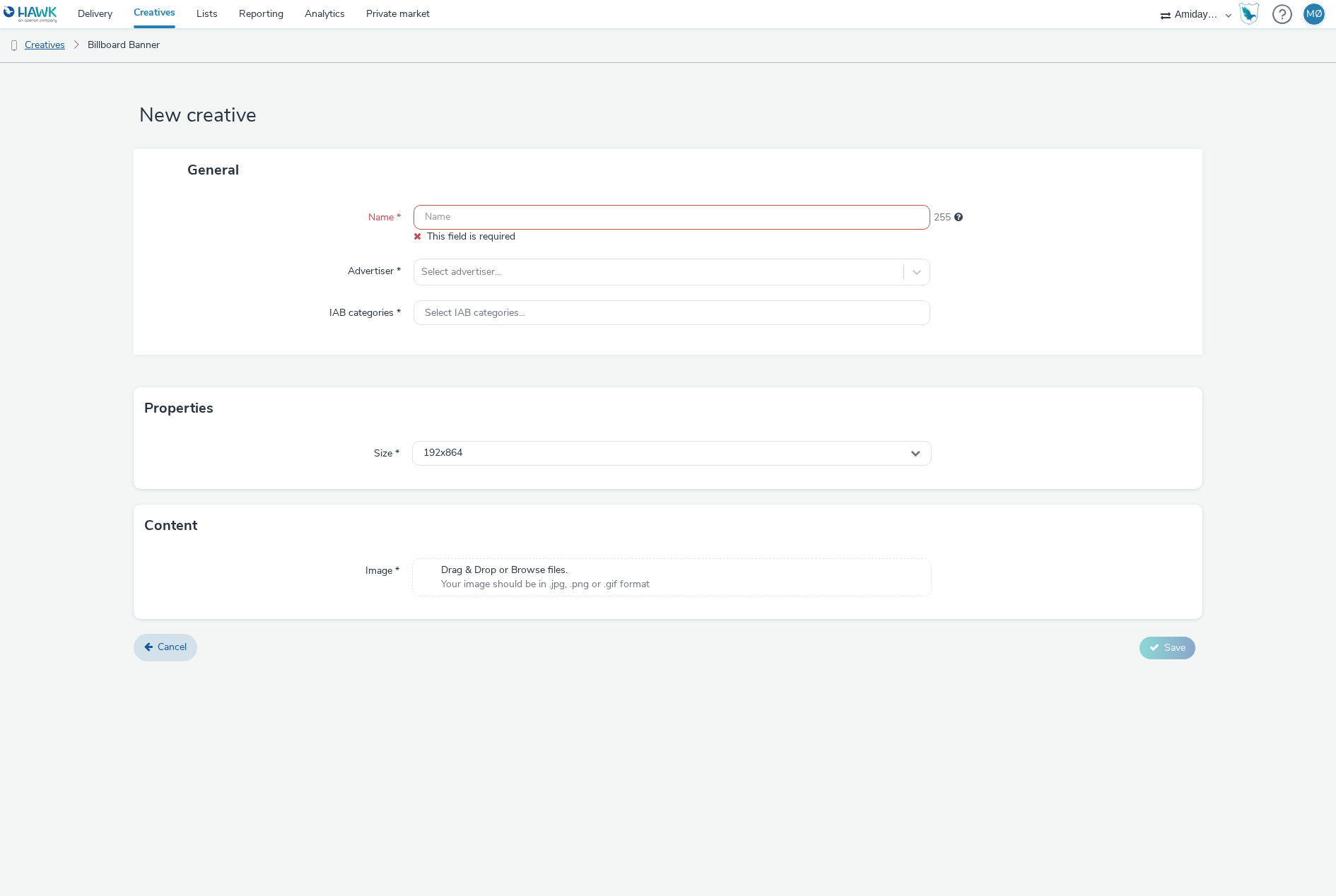
click at [43, 44] on link "Creatives" at bounding box center [36, 45] width 72 height 34
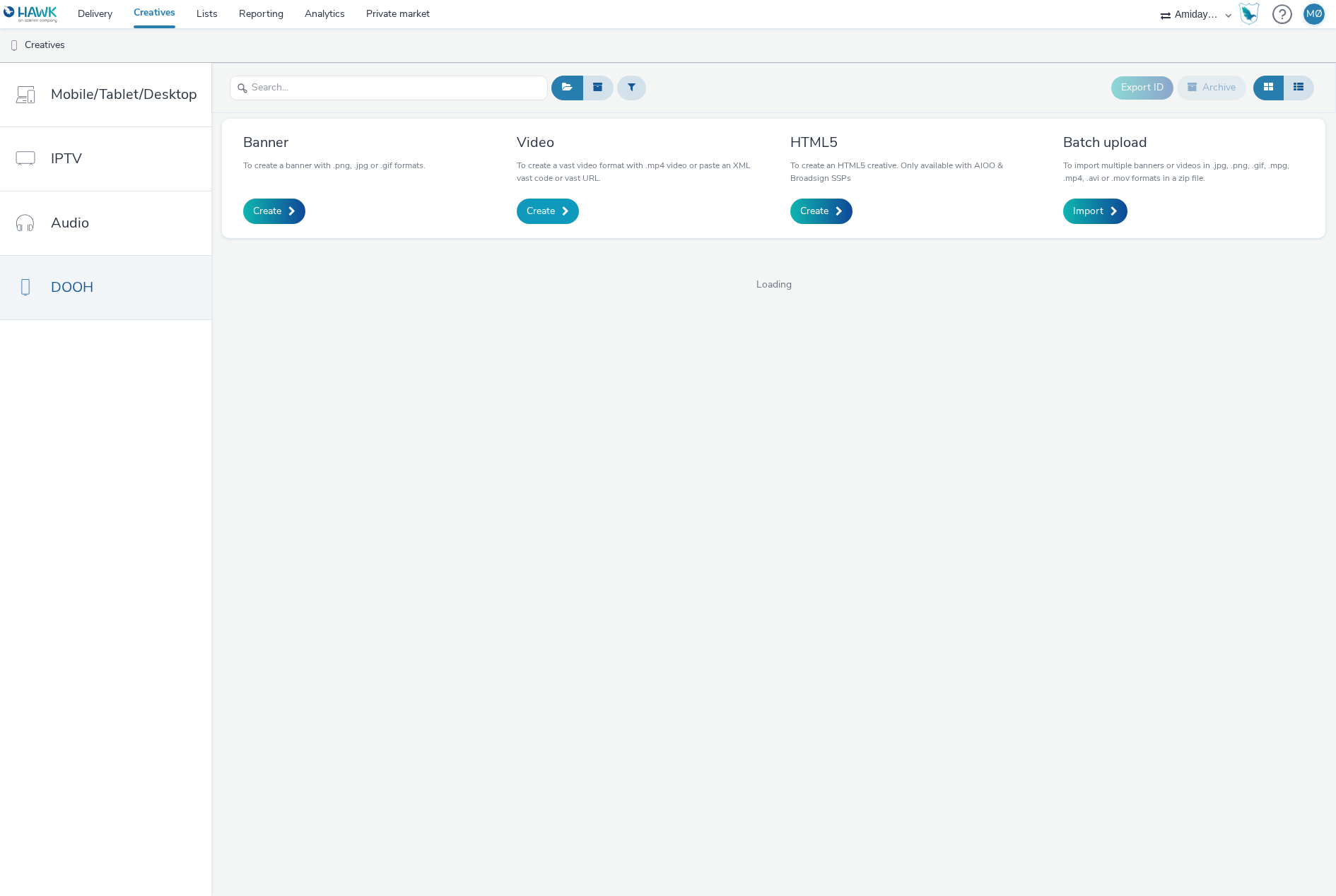
click at [533, 210] on span "Create" at bounding box center [541, 211] width 29 height 14
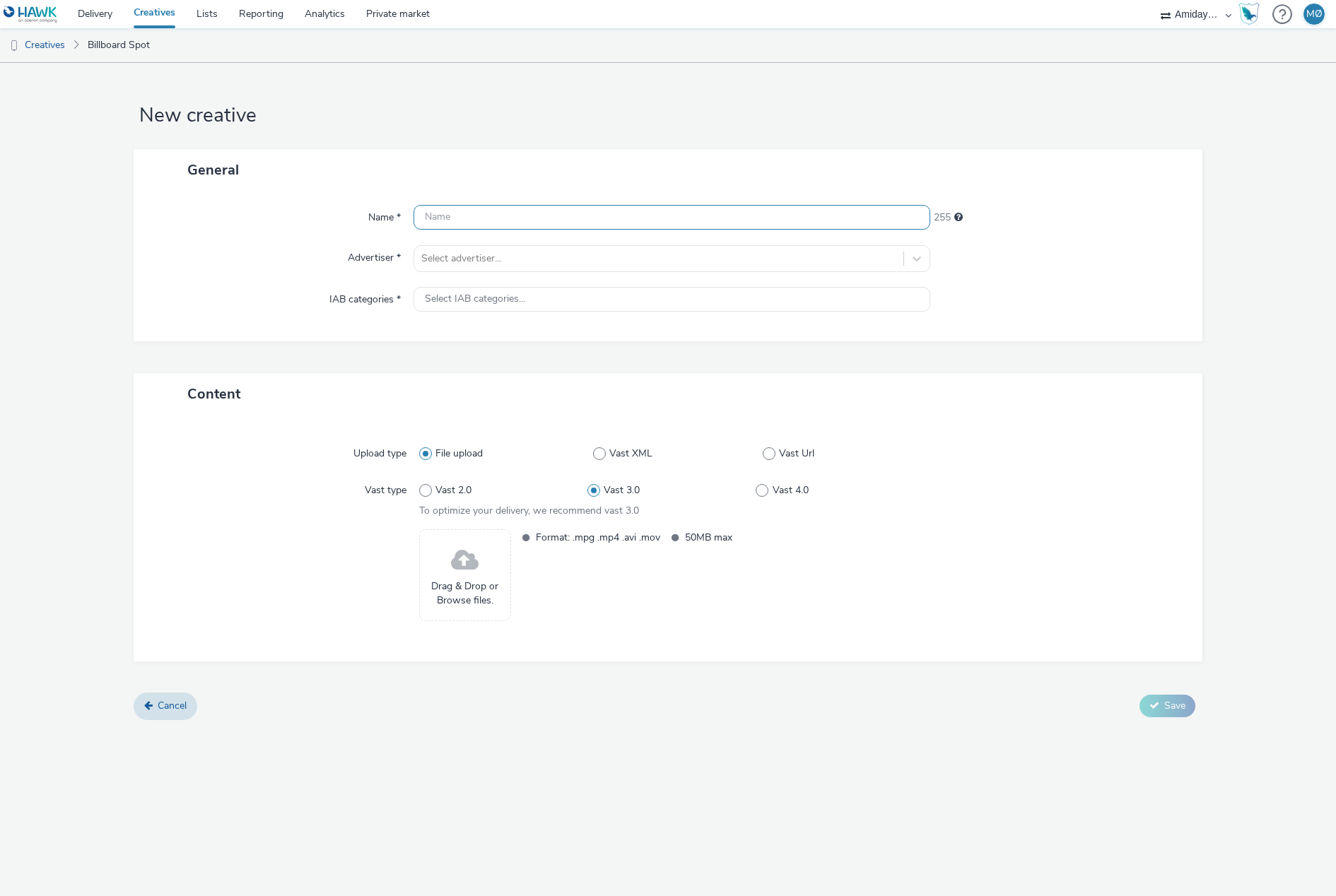
click at [462, 221] on input "text" at bounding box center [671, 217] width 517 height 25
paste input "Musse og Helium: bok og bolle"
click at [593, 219] on input "Video_1080x1920_Musse og Helium: bok og bolle" at bounding box center [671, 217] width 517 height 25
type input "Video_1080x1920_Musse og Helium_bok og bolle"
click at [477, 258] on div at bounding box center [659, 258] width 475 height 17
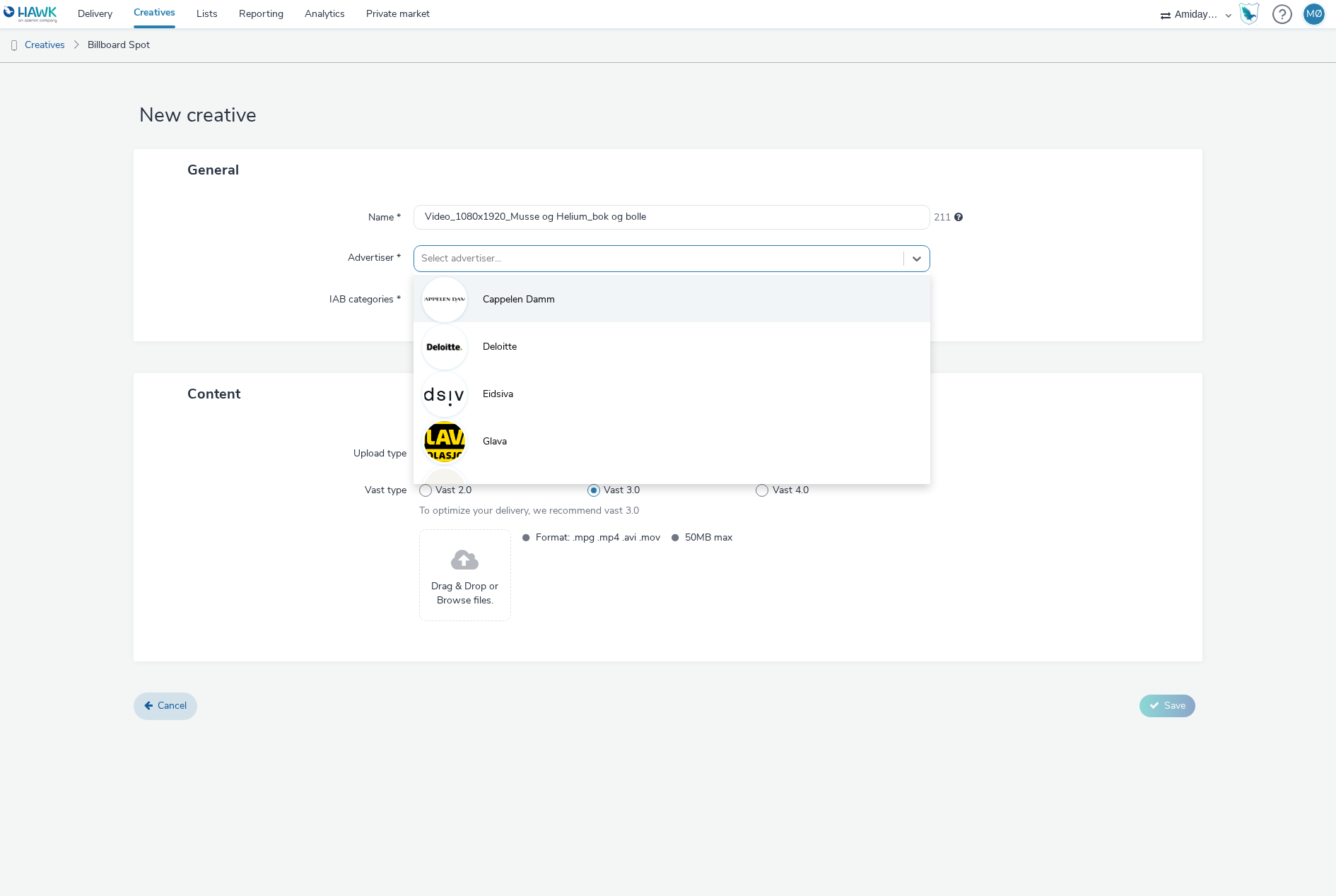
click at [516, 297] on span "Cappelen Damm" at bounding box center [519, 300] width 72 height 14
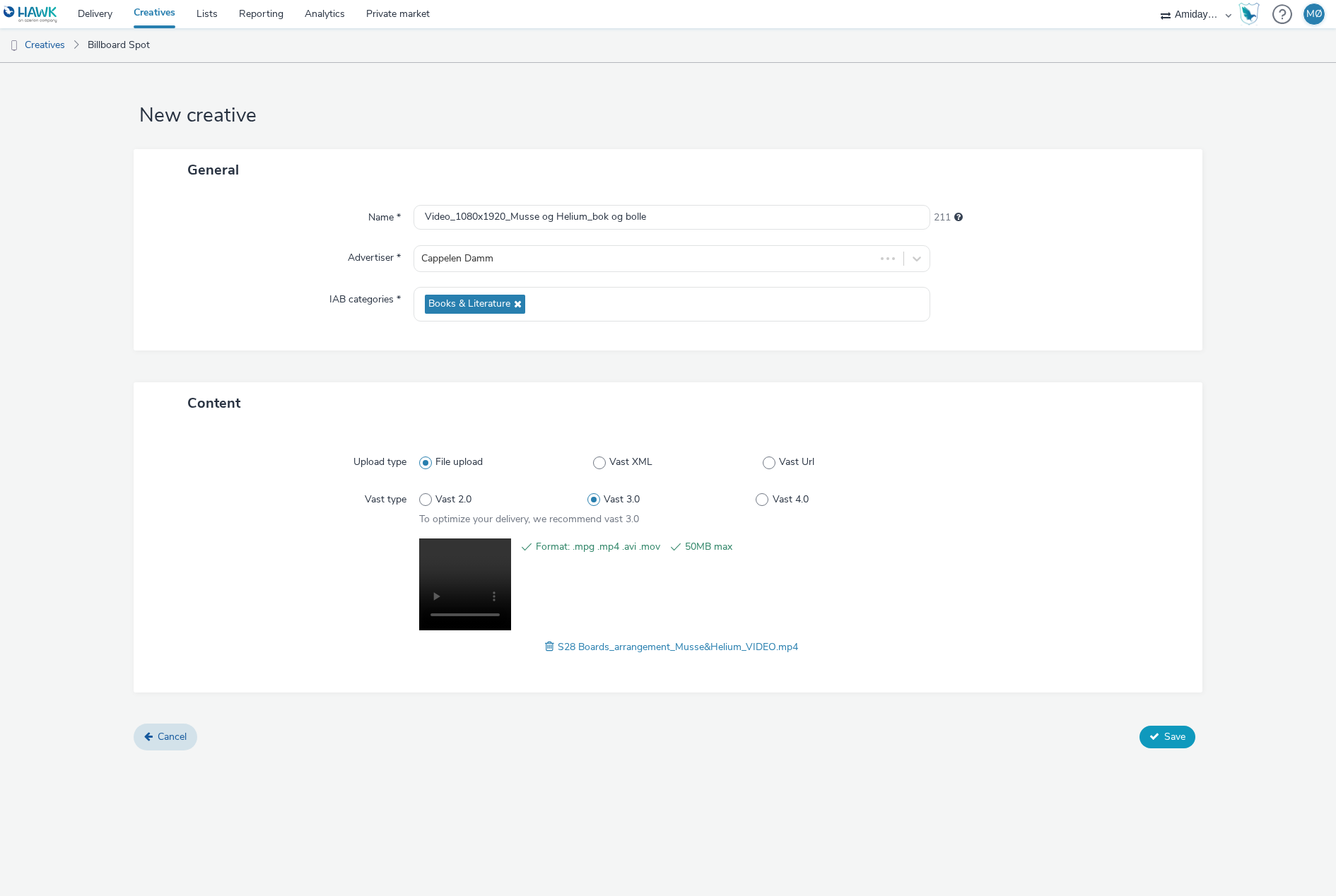
click at [1175, 737] on span "Save" at bounding box center [1175, 737] width 21 height 14
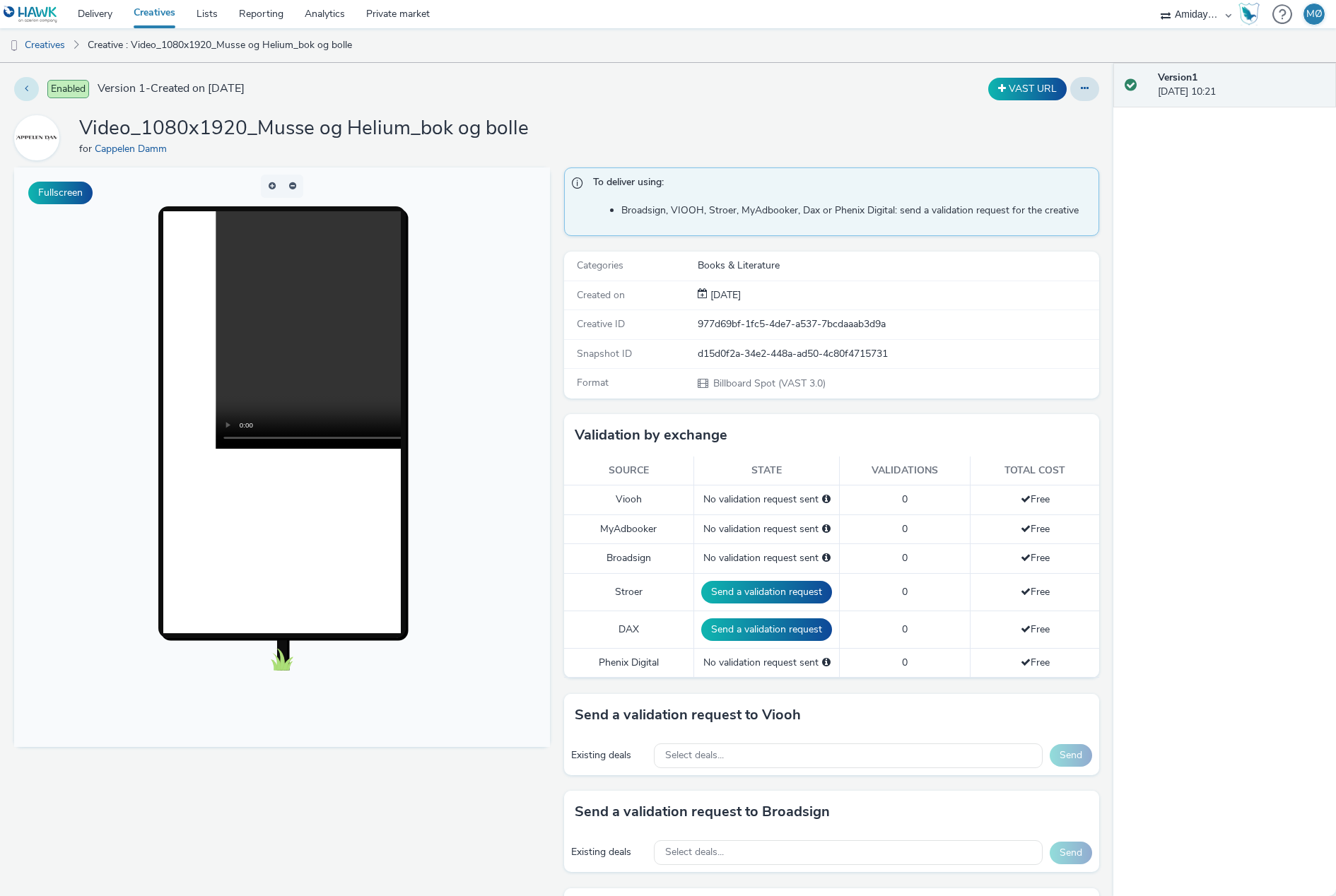
click at [37, 90] on button at bounding box center [26, 89] width 25 height 24
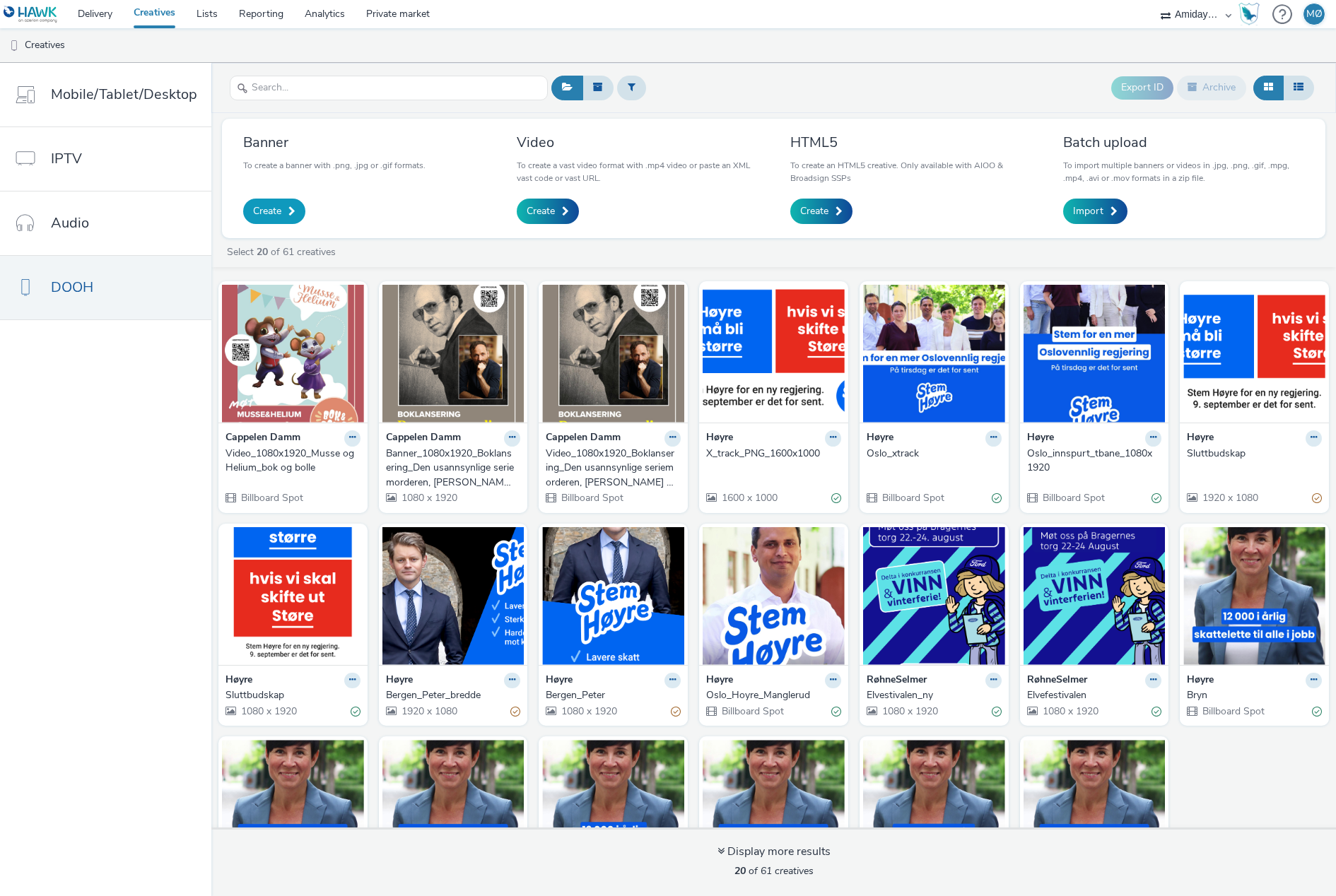
click at [290, 214] on span at bounding box center [291, 211] width 7 height 10
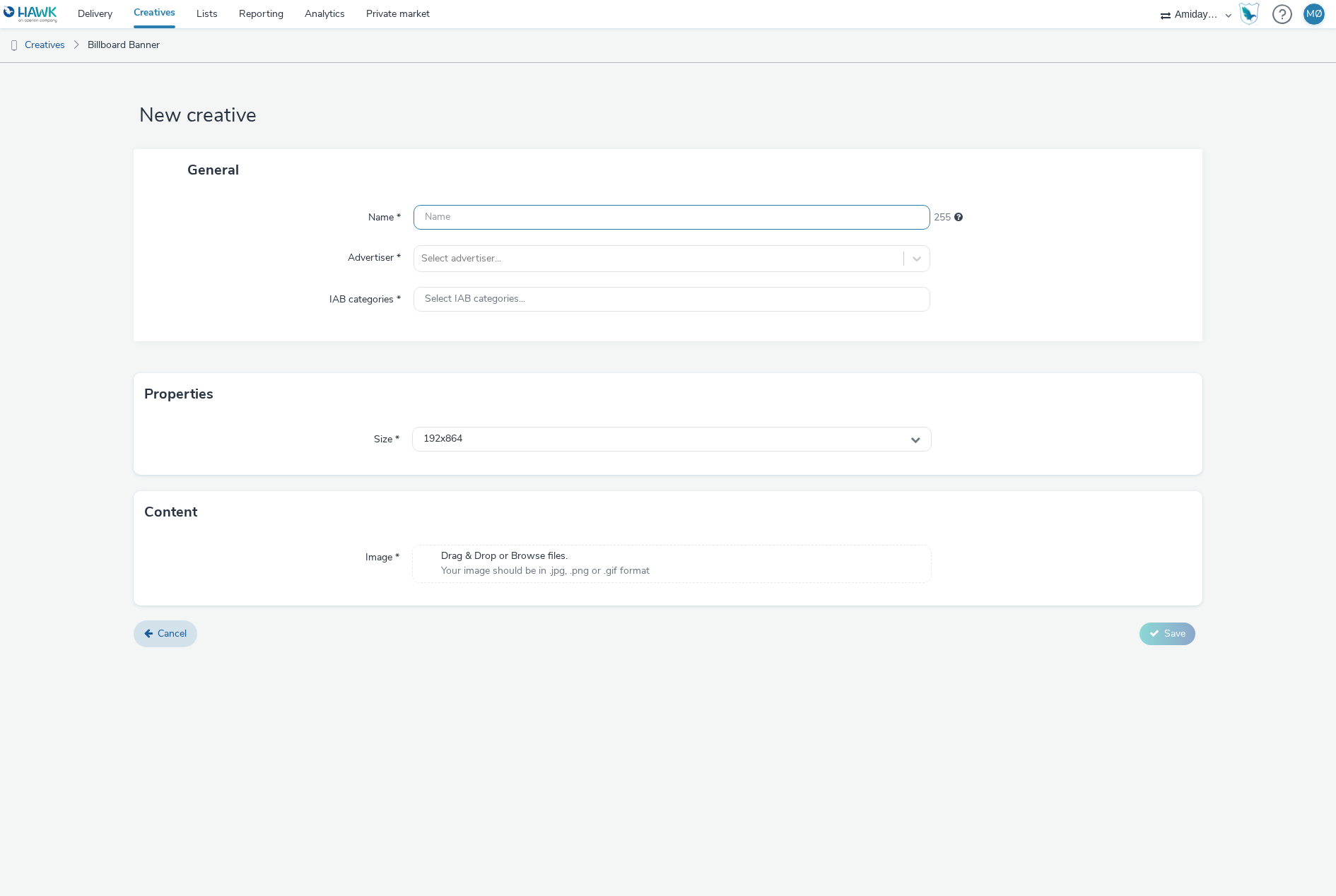
click at [500, 216] on input "text" at bounding box center [671, 217] width 517 height 25
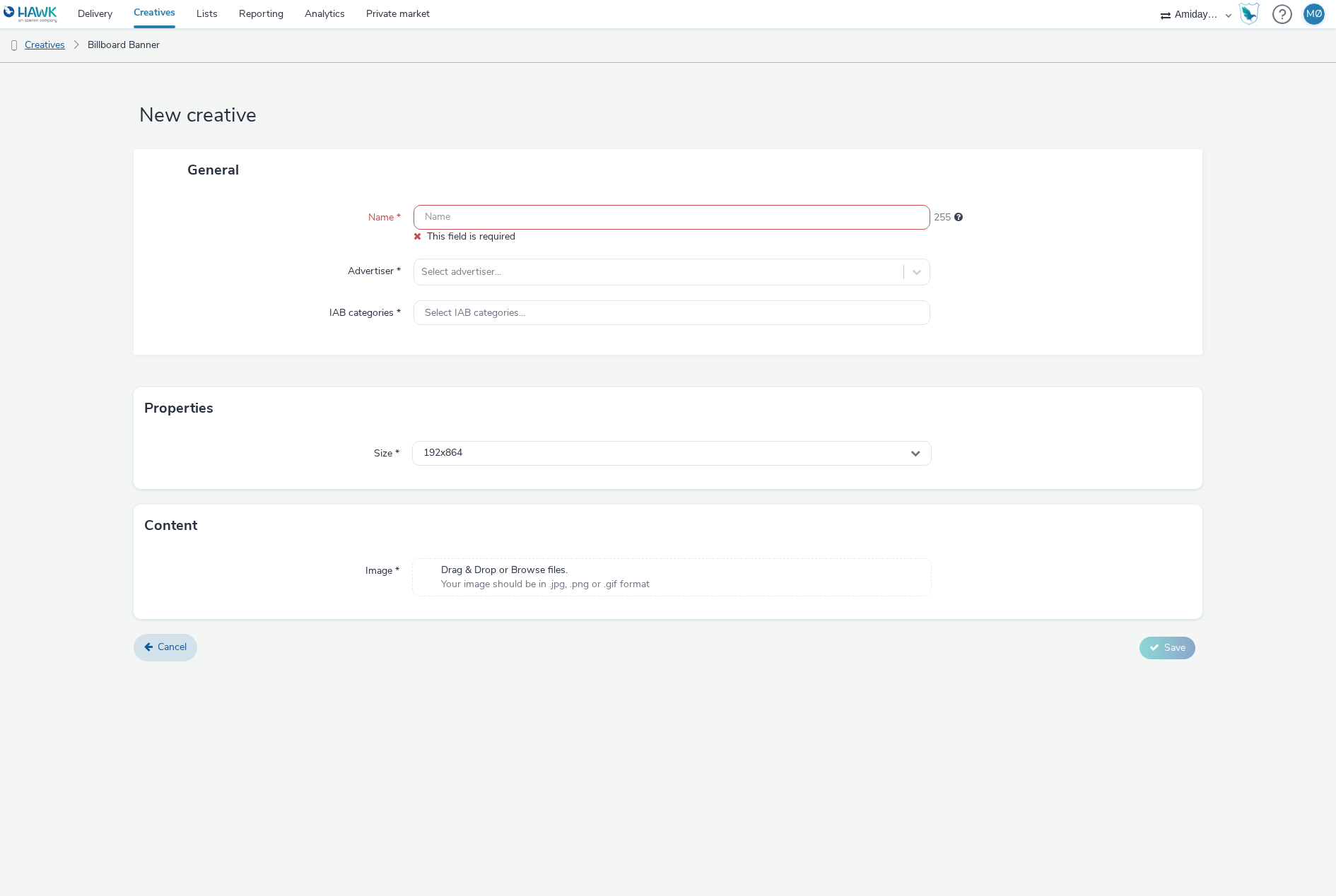
click at [34, 48] on link "Creatives" at bounding box center [36, 45] width 72 height 34
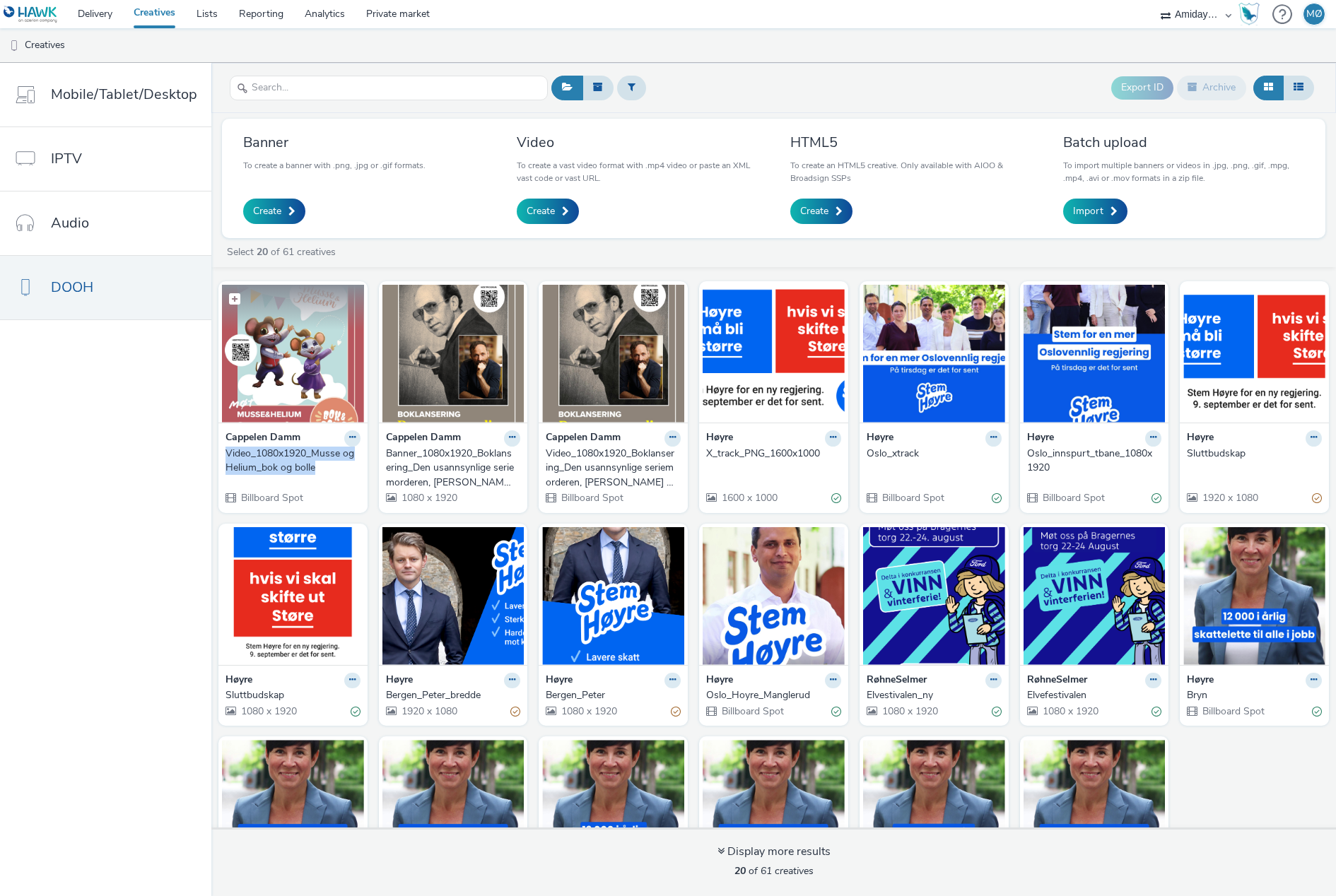
click at [253, 342] on img at bounding box center [292, 353] width 142 height 137
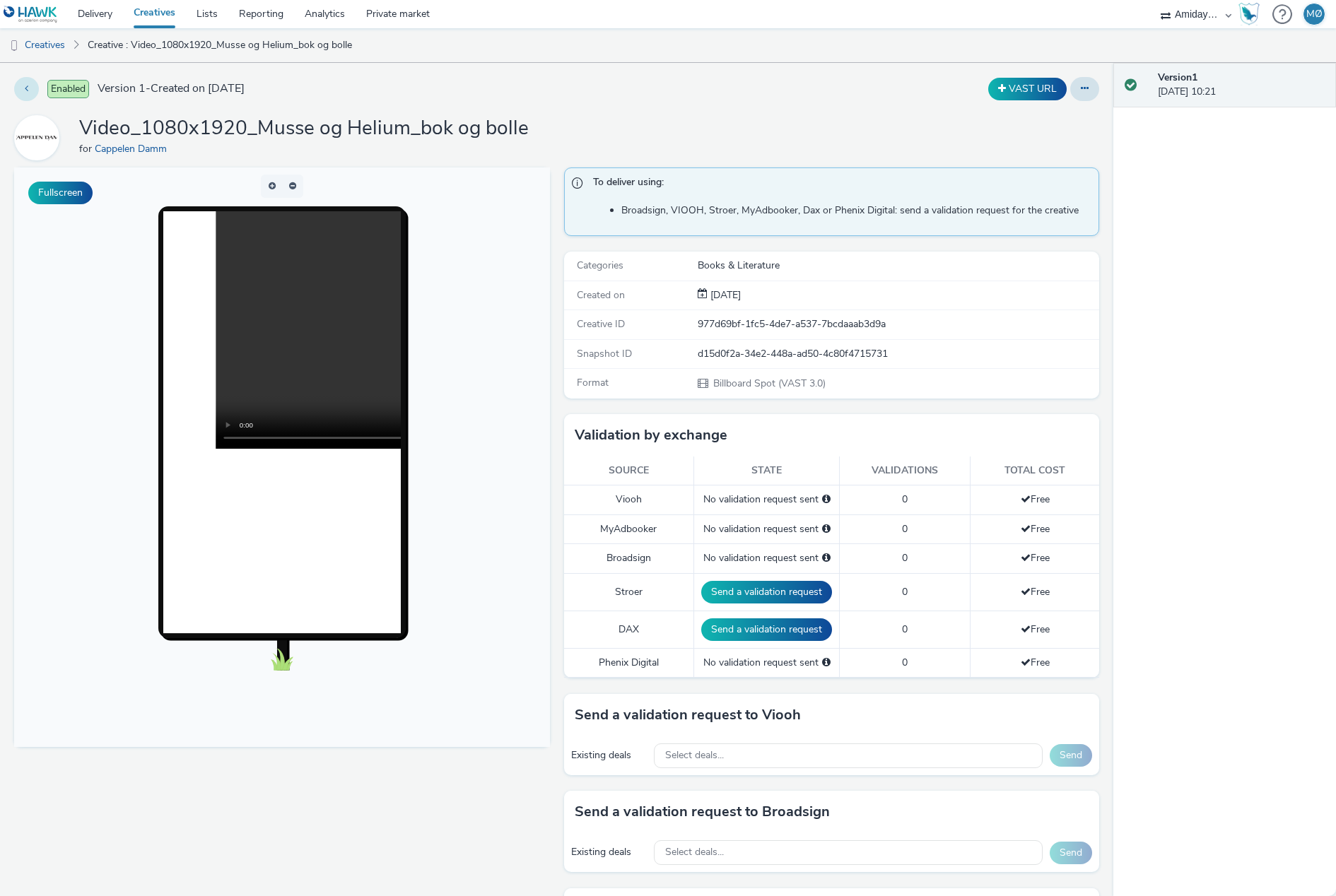
click at [23, 89] on button at bounding box center [26, 89] width 25 height 24
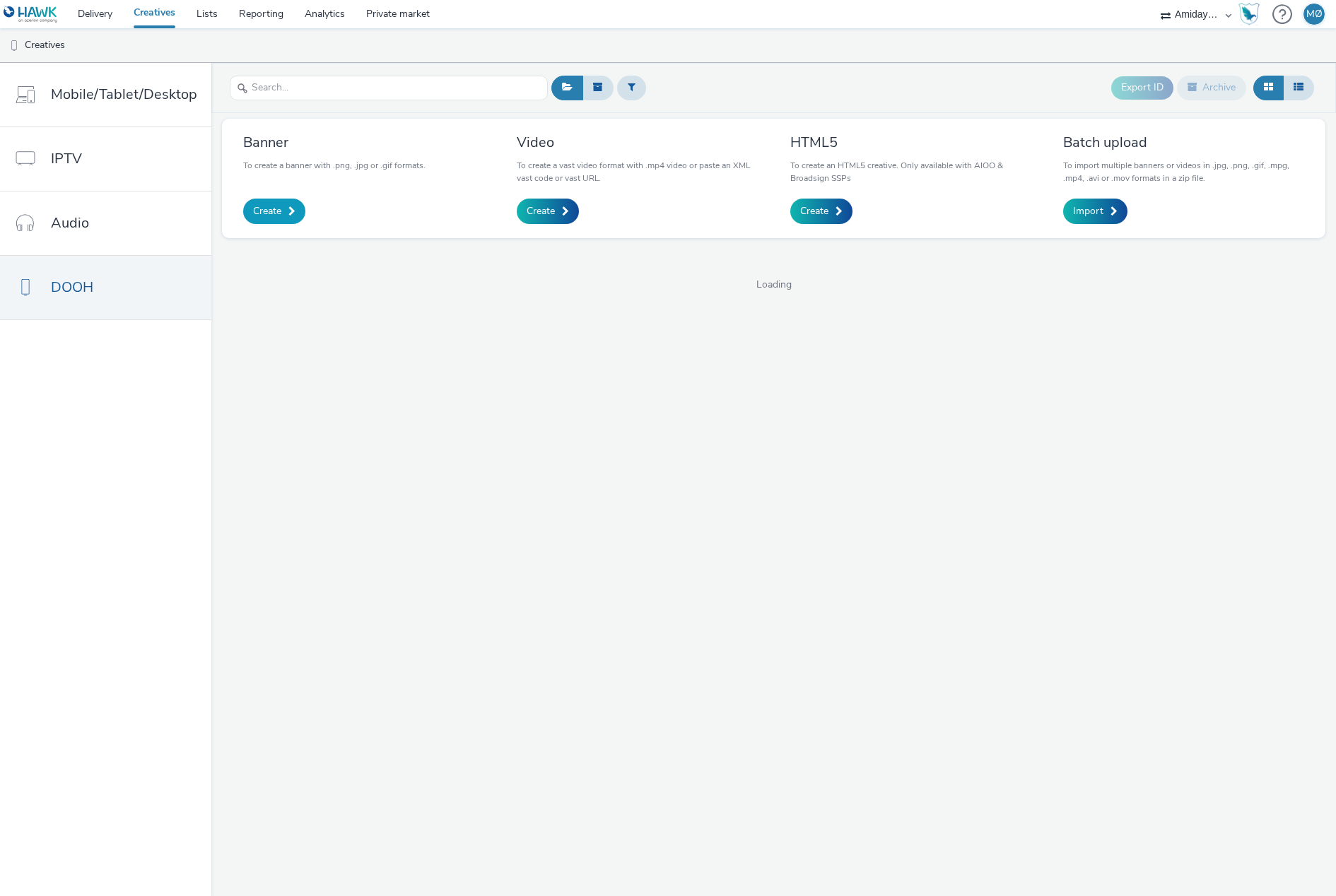
click at [294, 219] on link "Create" at bounding box center [274, 211] width 62 height 26
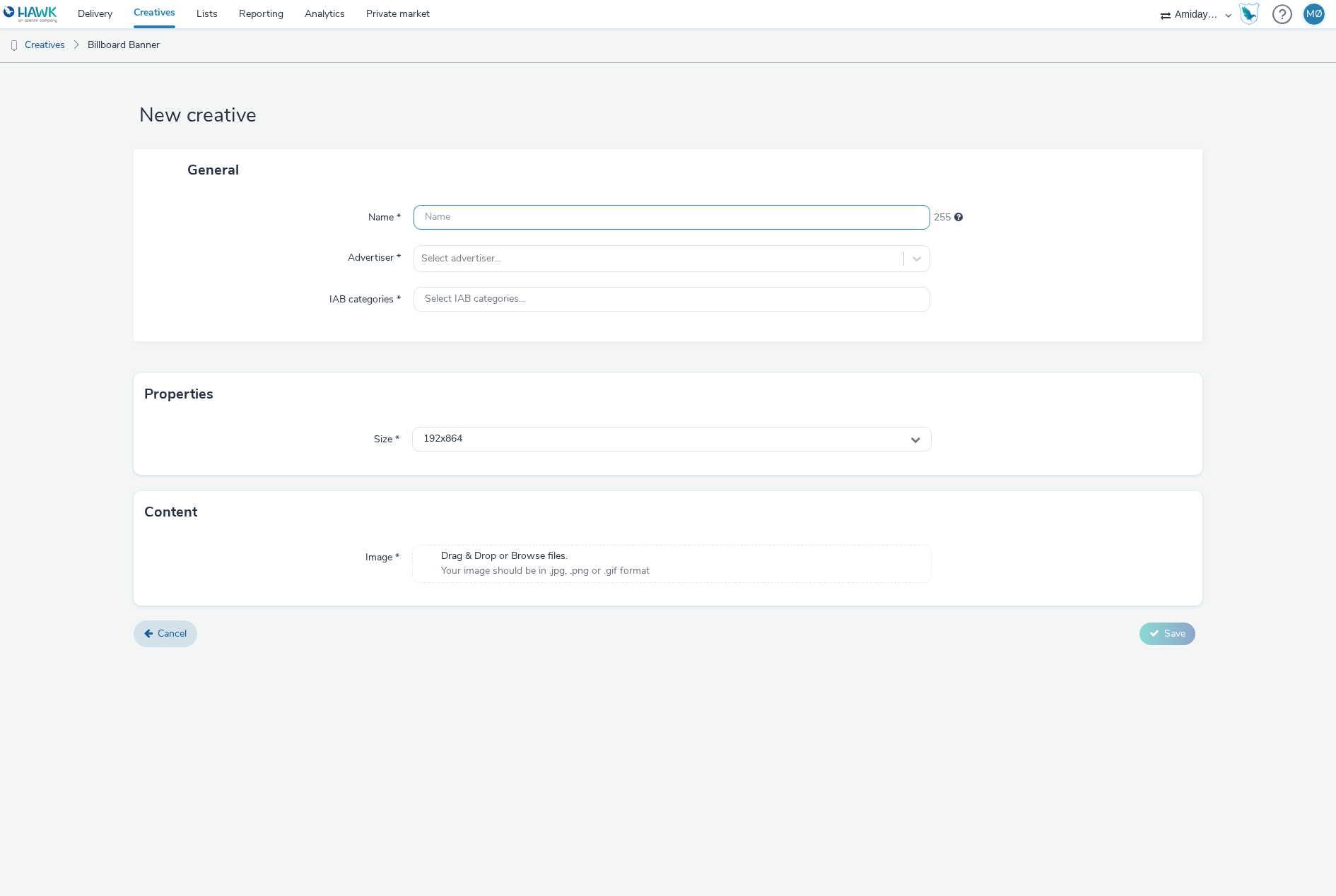
click at [523, 204] on div "Name * 255 Advertiser * Select advertiser... IAB categories * Select IAB catego…" at bounding box center [668, 266] width 1069 height 150
click at [522, 210] on input "text" at bounding box center [671, 217] width 517 height 25
paste input "Video_1080x1920_Musse og Helium_bok og bolle"
drag, startPoint x: 449, startPoint y: 218, endPoint x: 395, endPoint y: 217, distance: 54.0
click at [395, 217] on div "Name * Video_1080x1920_Musse og Helium_bok og bolle 211" at bounding box center [668, 218] width 1040 height 26
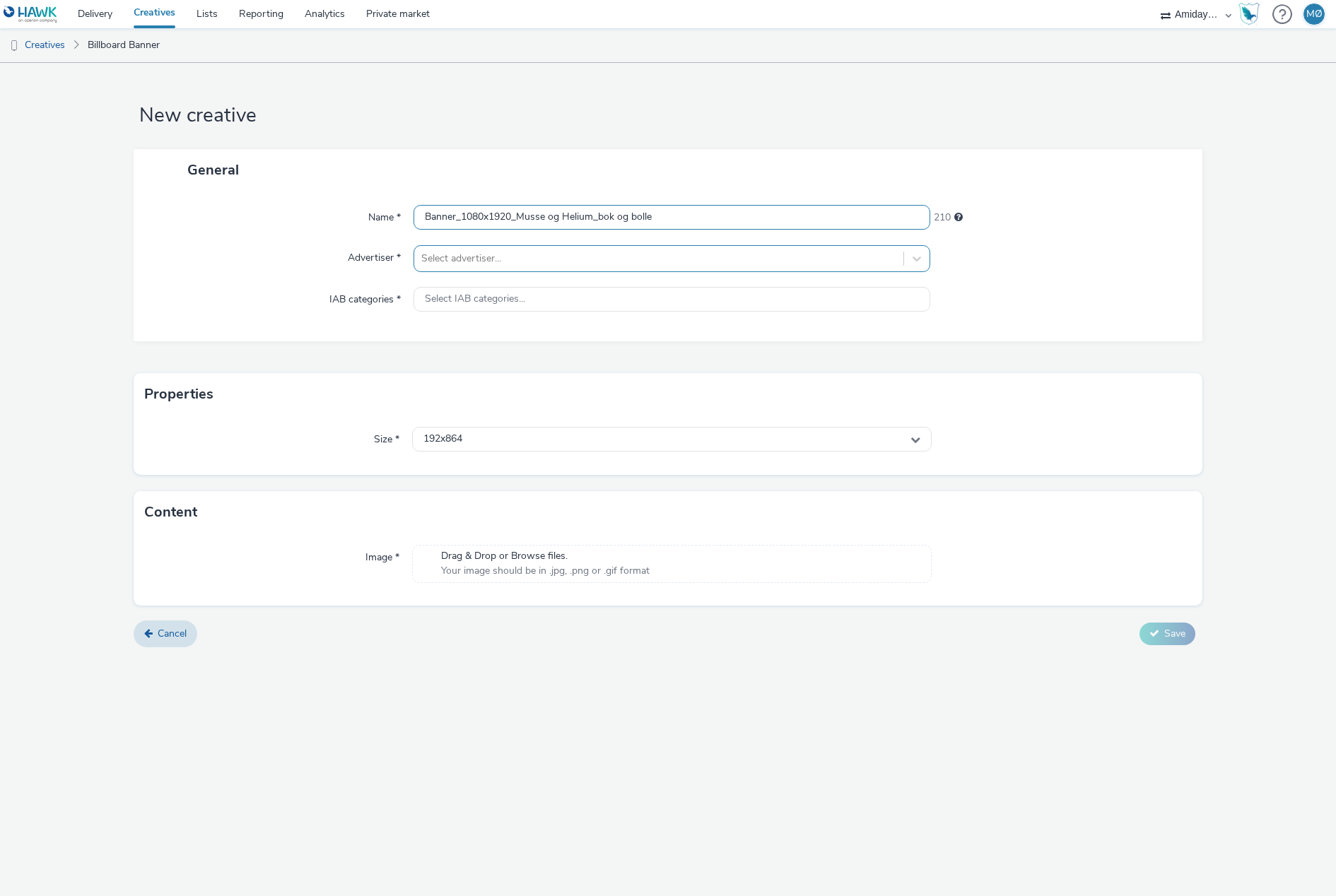
type input "Banner_1080x1920_Musse og Helium_bok og bolle"
click at [422, 259] on input "text" at bounding box center [423, 258] width 3 height 14
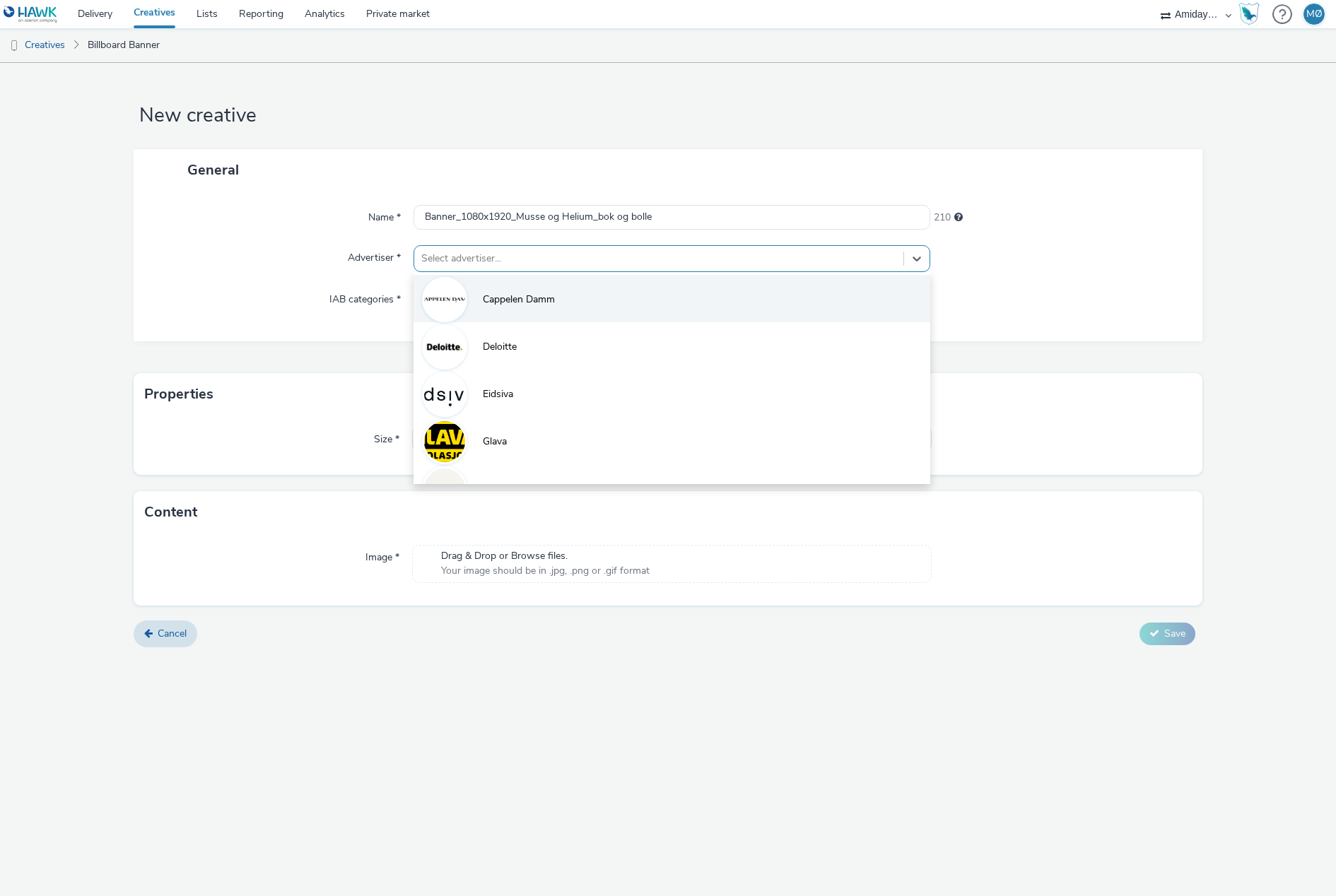
click at [529, 306] on span "Cappelen Damm" at bounding box center [519, 300] width 72 height 14
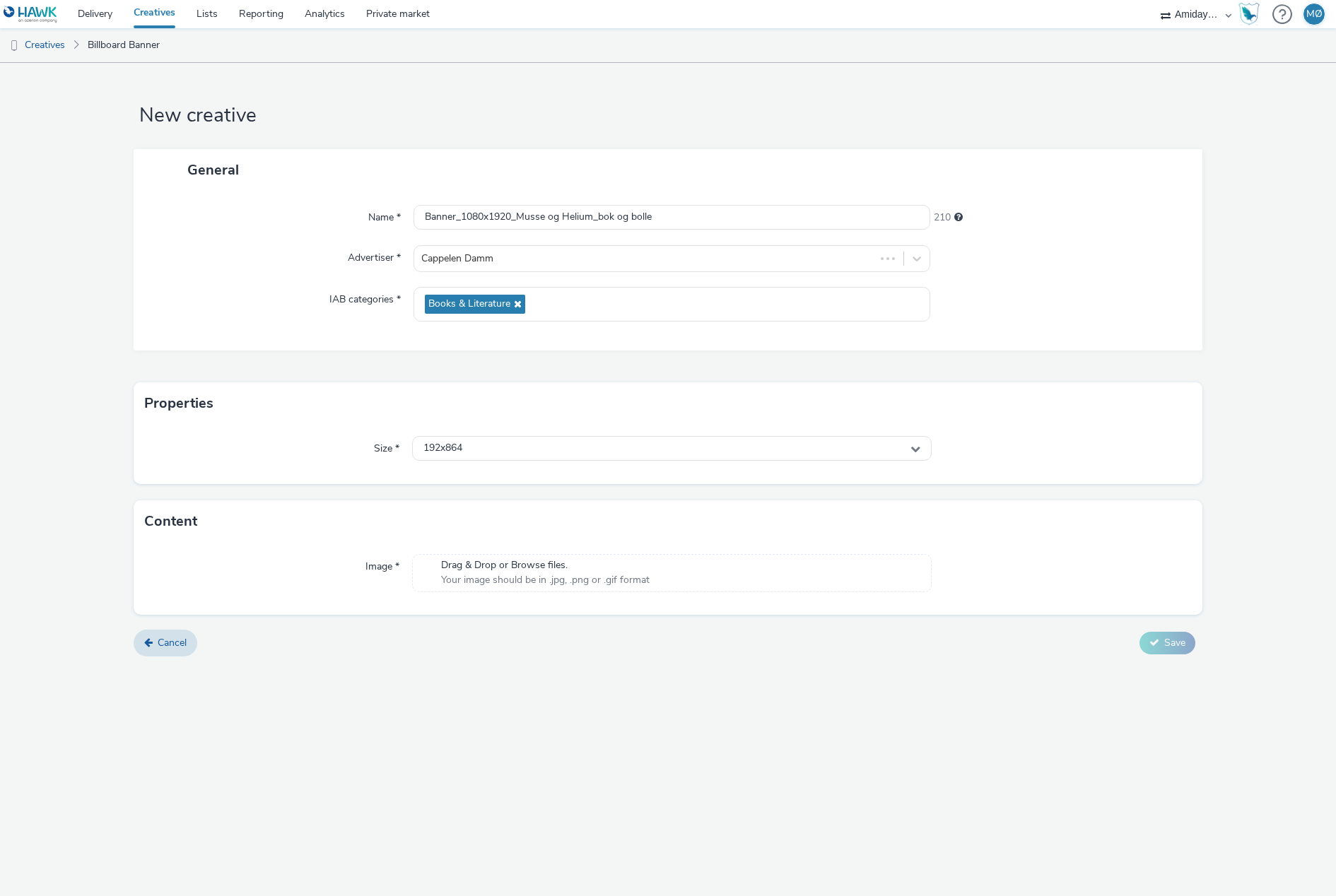
click at [500, 462] on div "Size * 192x864" at bounding box center [668, 454] width 1069 height 59
click at [504, 448] on div "192x864" at bounding box center [672, 448] width 520 height 25
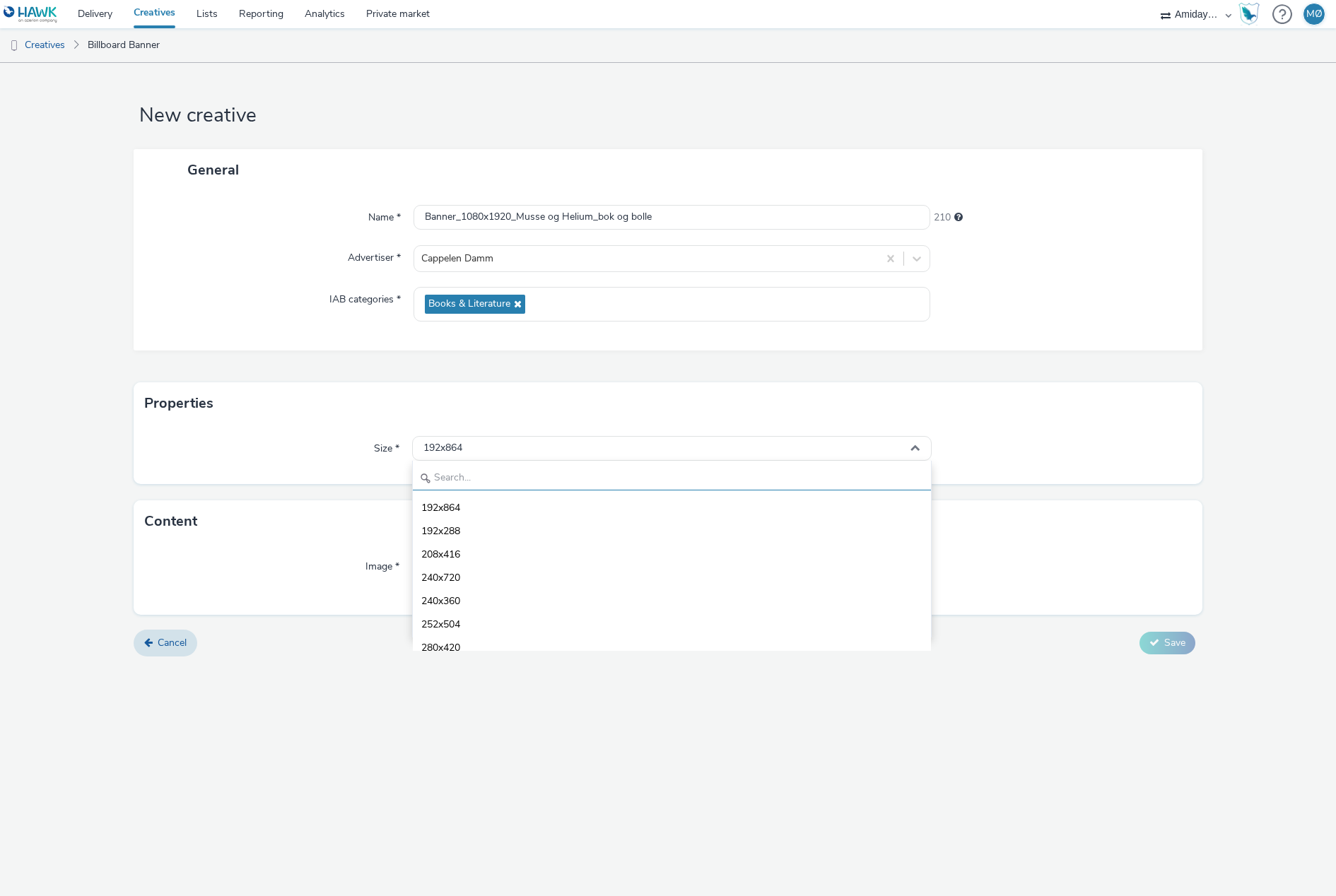
click at [494, 473] on input "text" at bounding box center [672, 478] width 518 height 25
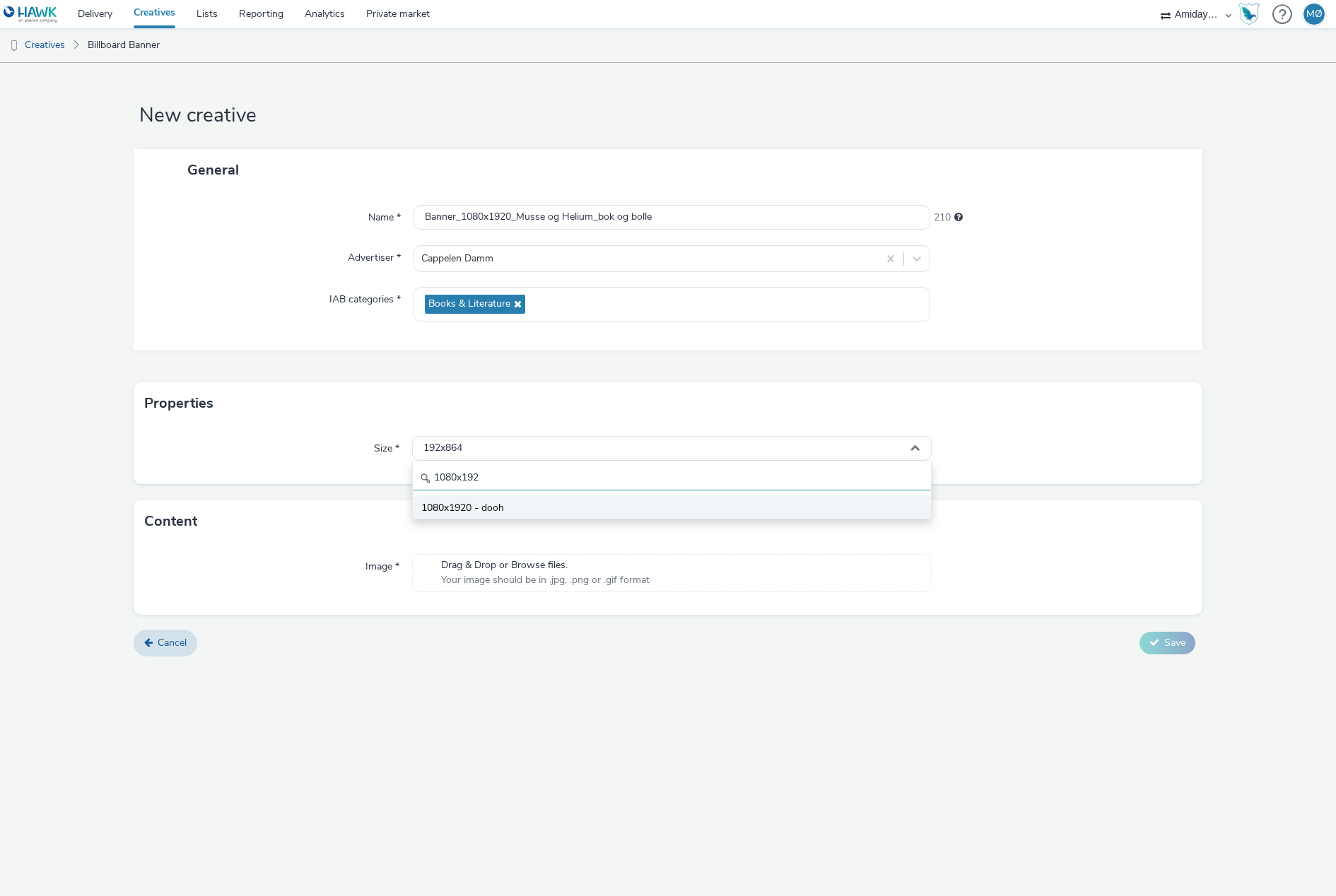
type input "1080x192"
click at [497, 507] on span "1080x1920 - dooh" at bounding box center [463, 508] width 83 height 14
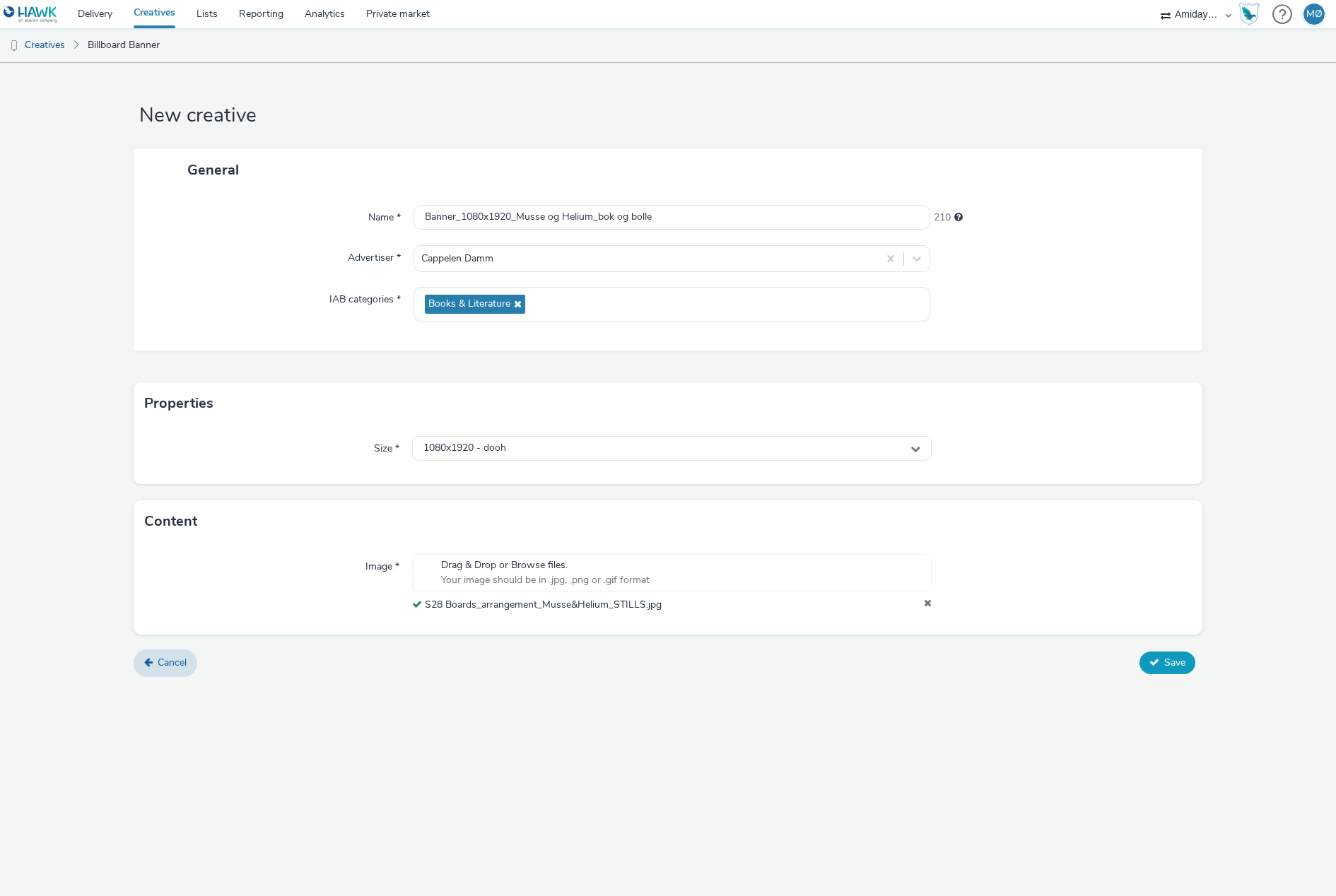
click at [1174, 662] on span "Save" at bounding box center [1175, 662] width 21 height 14
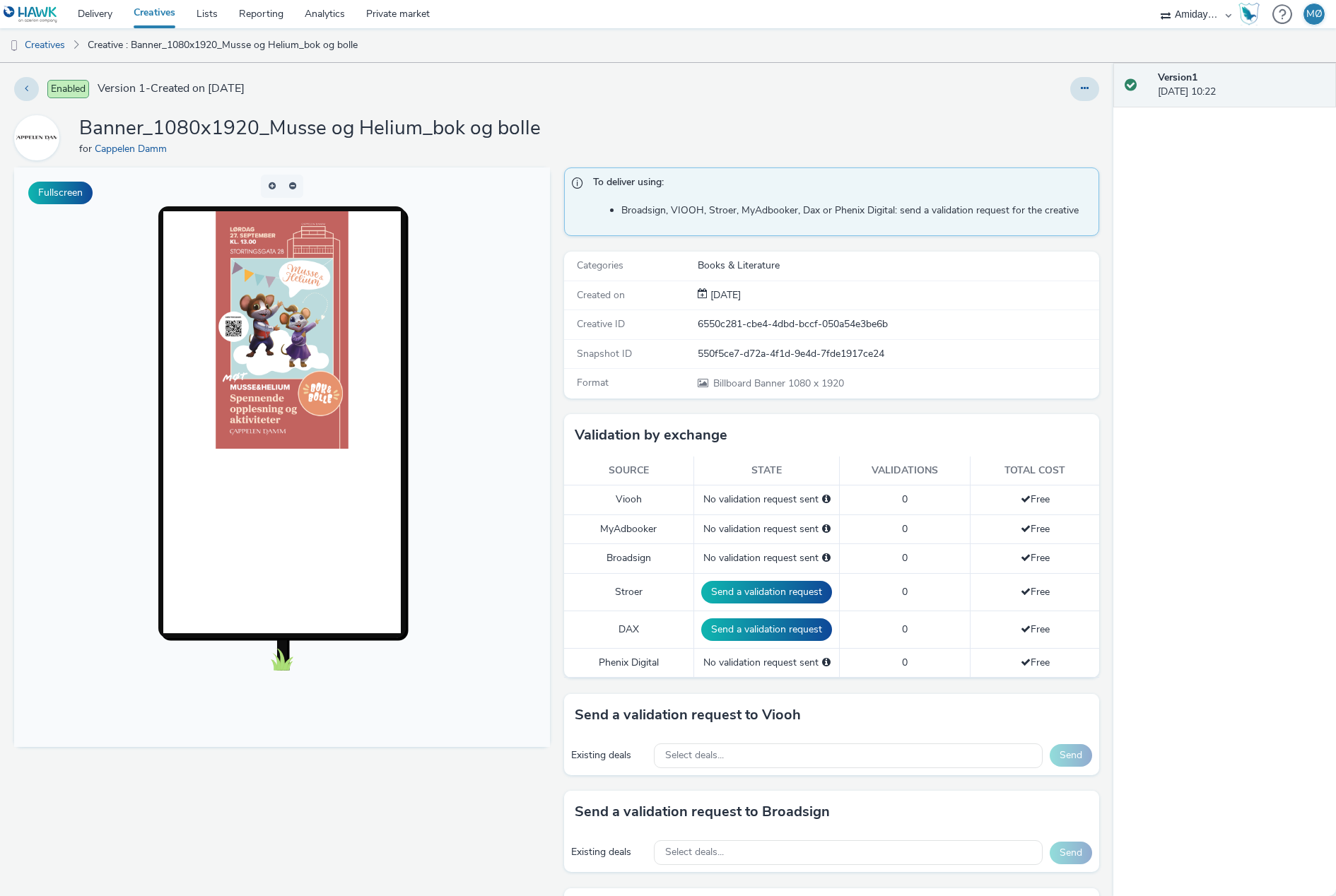
click at [155, 8] on link "Creatives" at bounding box center [155, 14] width 63 height 29
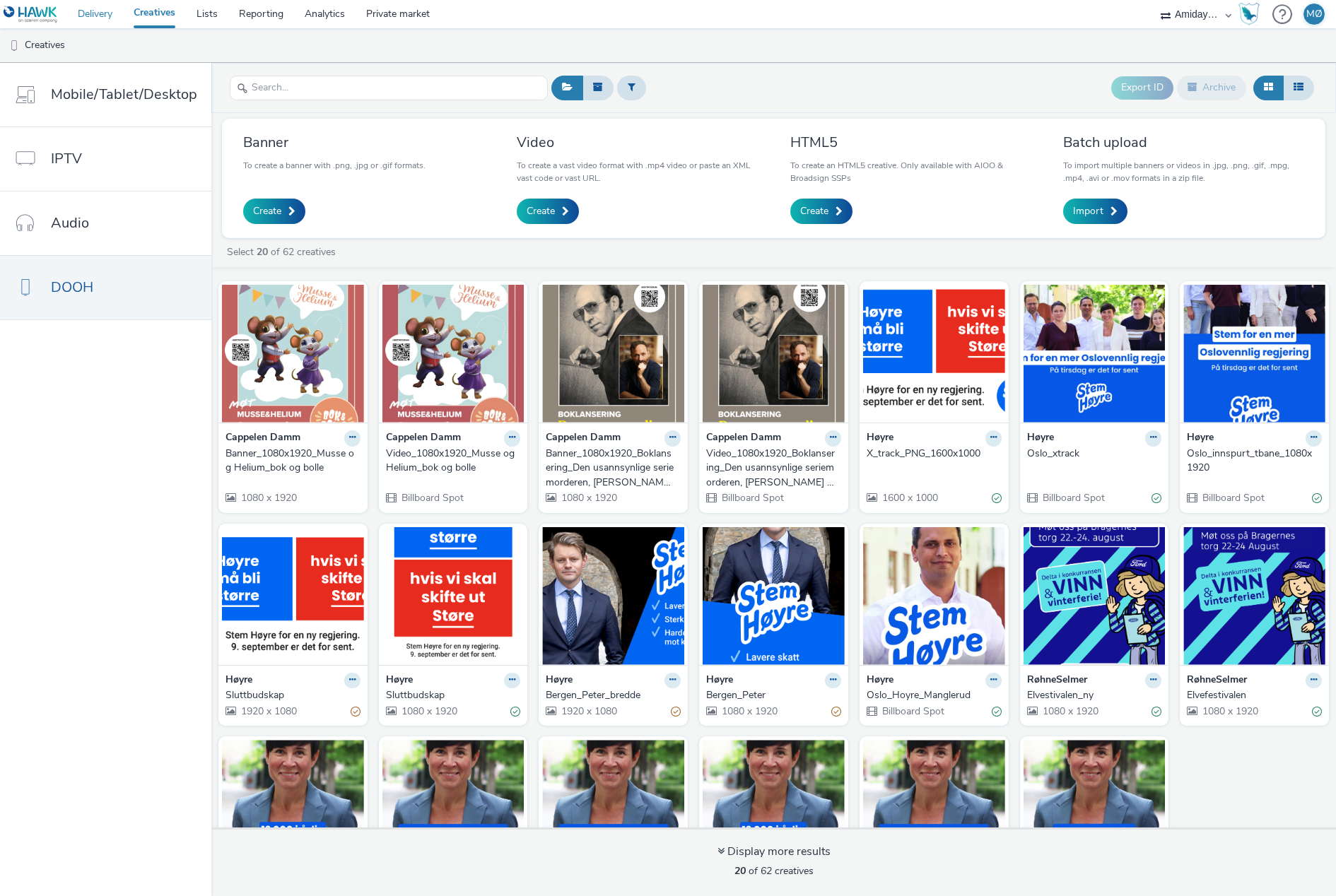
click at [81, 11] on link "Delivery" at bounding box center [95, 14] width 56 height 29
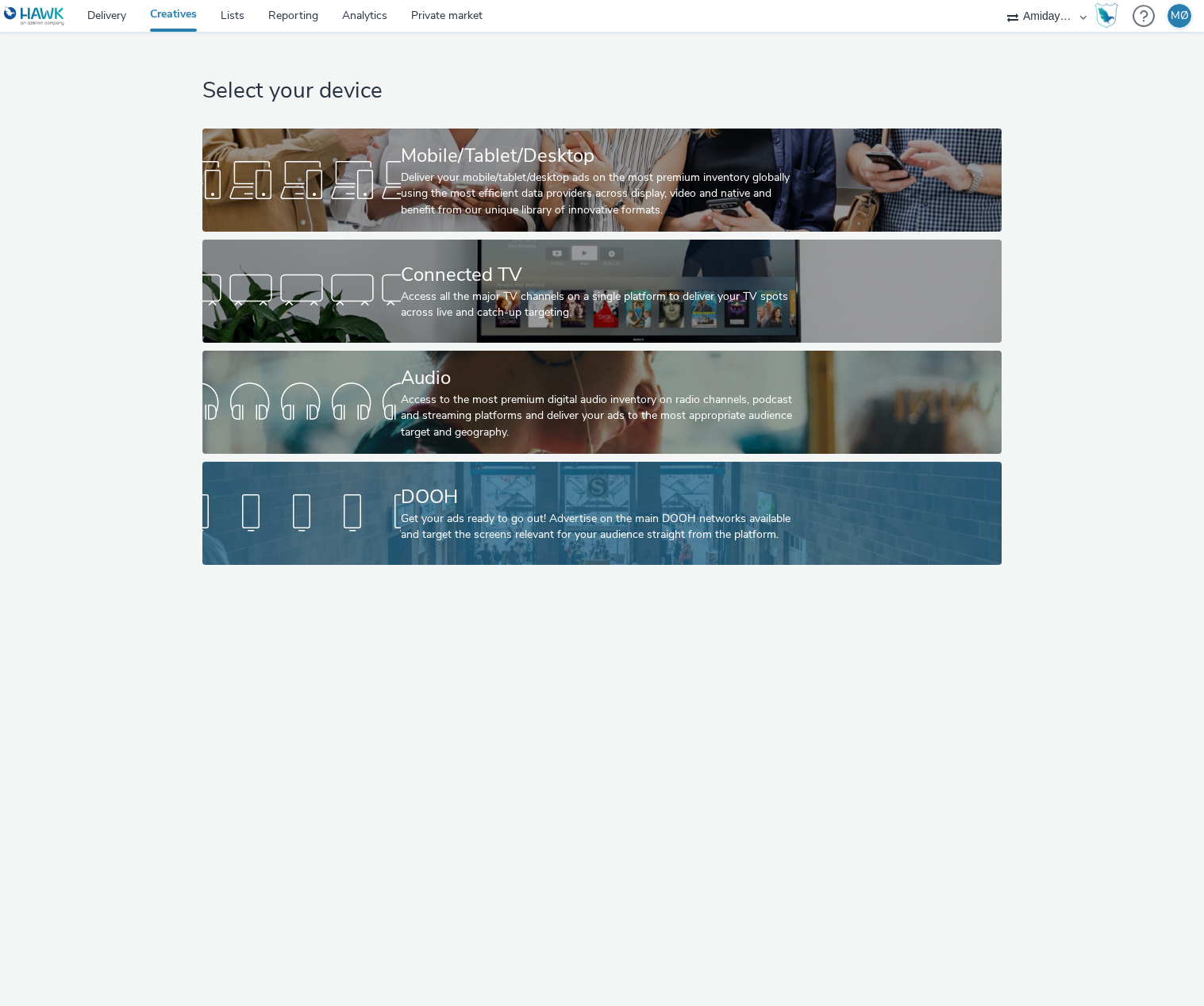
click at [505, 492] on div "DOOH" at bounding box center [599, 497] width 396 height 28
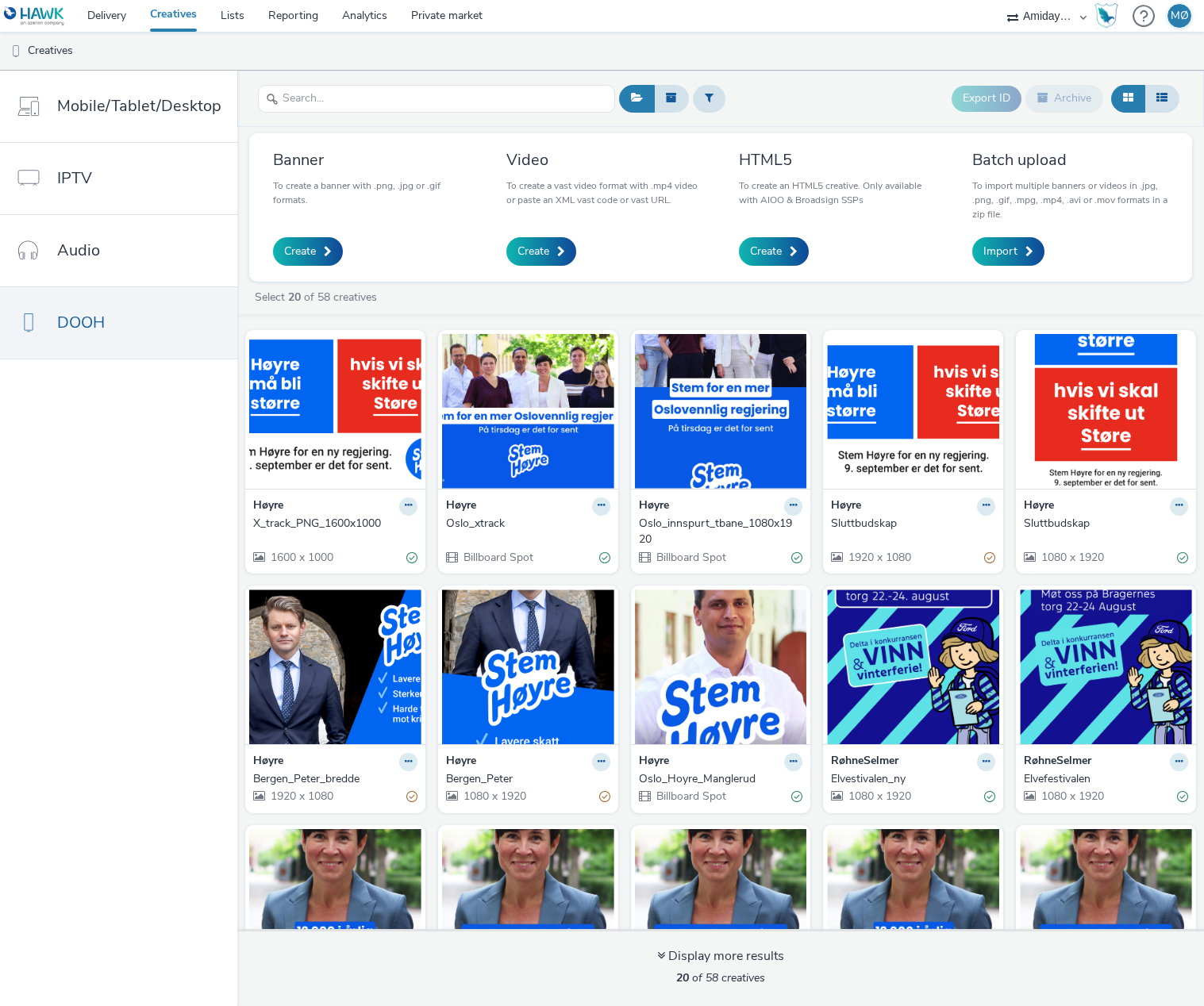
click at [168, 14] on link "Creatives" at bounding box center [174, 16] width 71 height 32
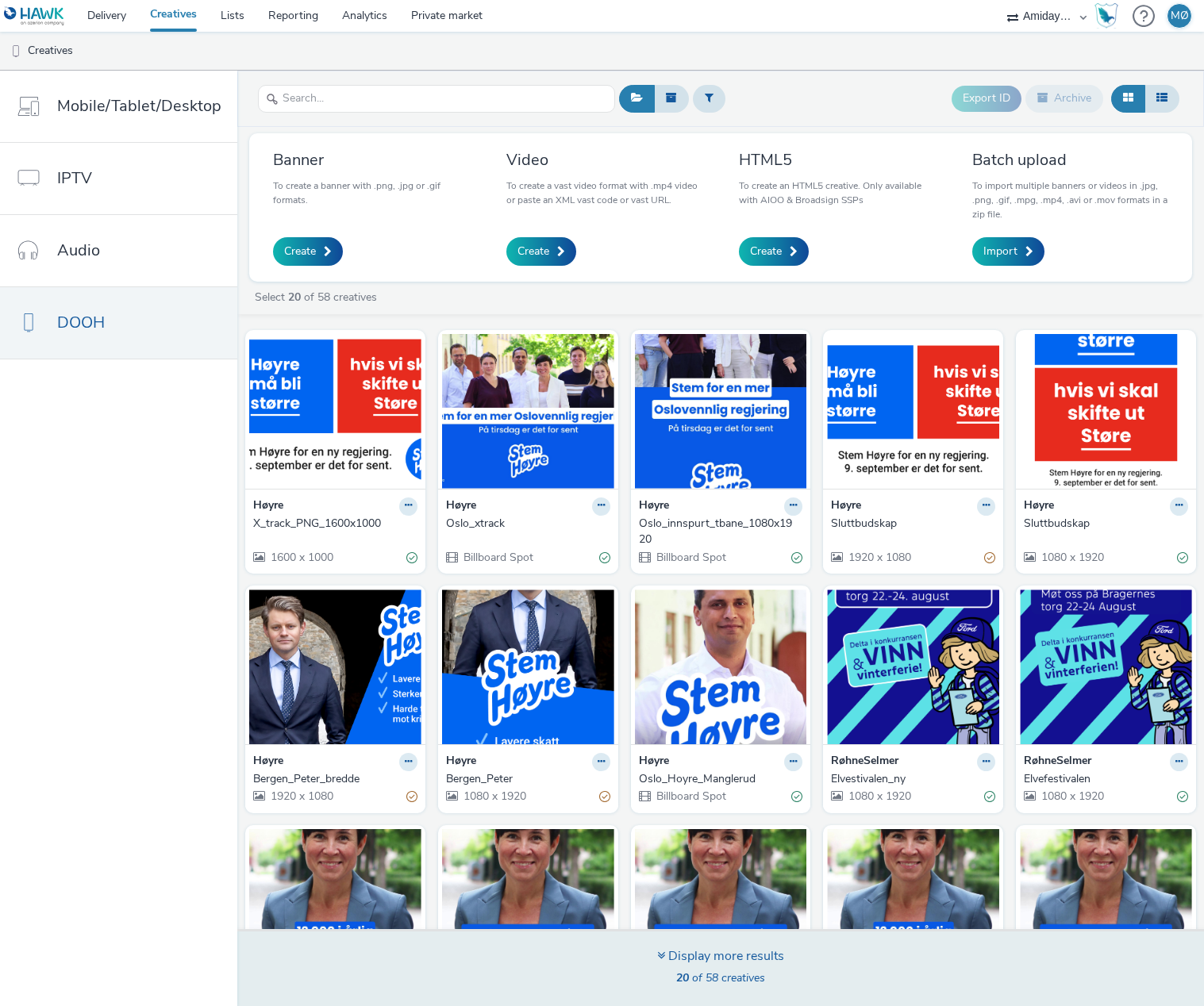
click at [729, 971] on span "20 of 58 creatives" at bounding box center [720, 978] width 89 height 15
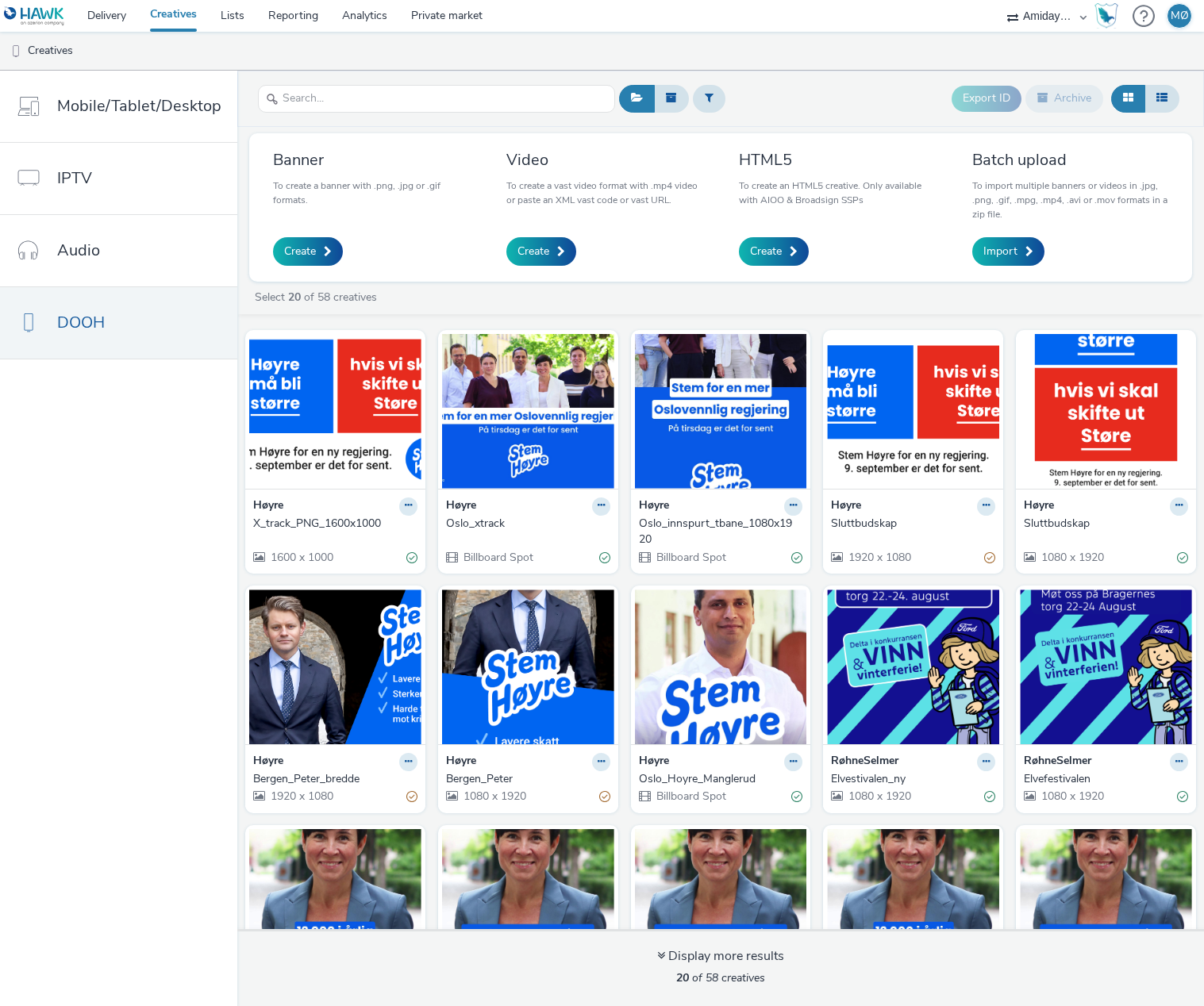
scroll to position [386, 0]
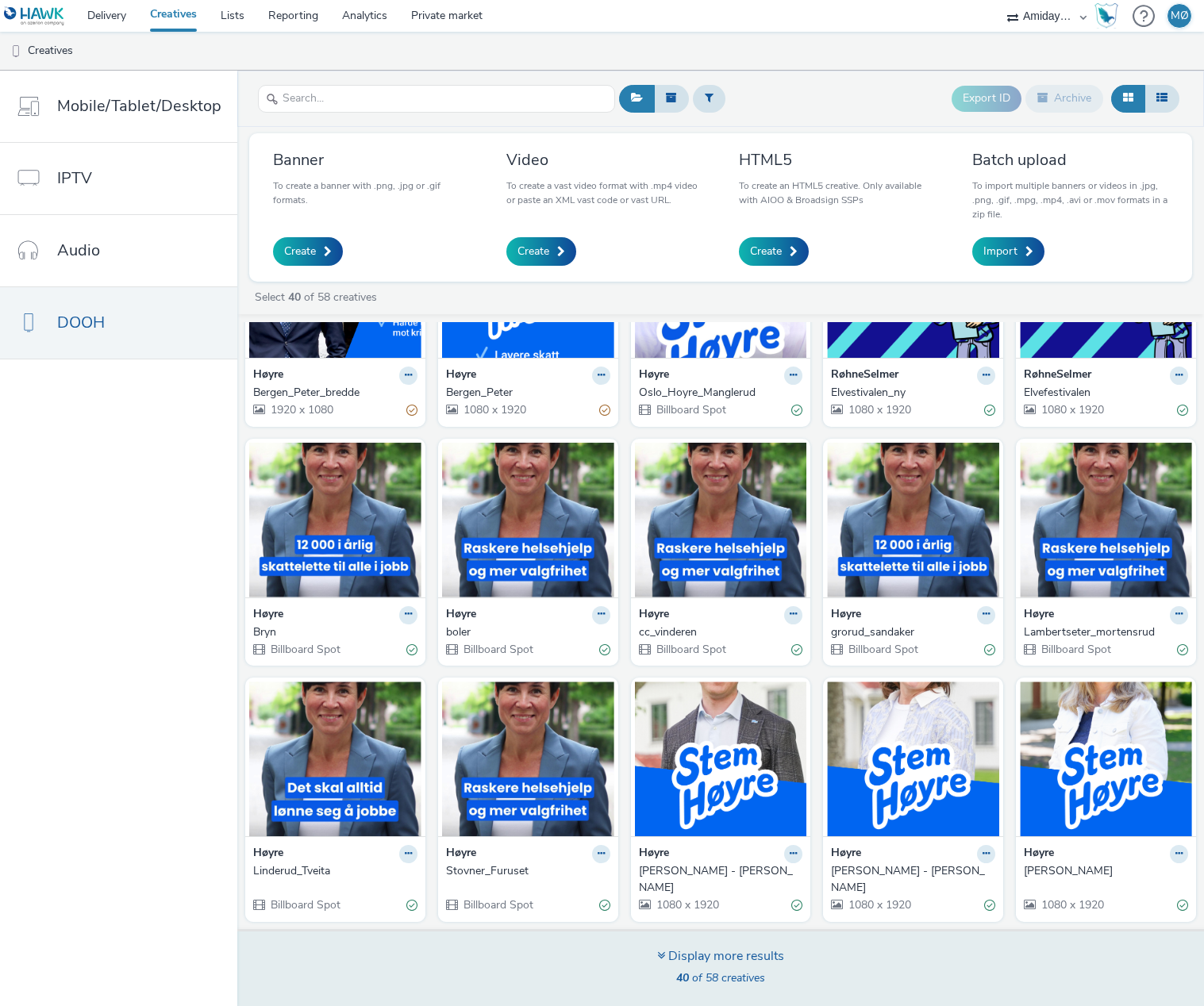
click at [715, 978] on span "40 of 58 creatives" at bounding box center [720, 978] width 89 height 15
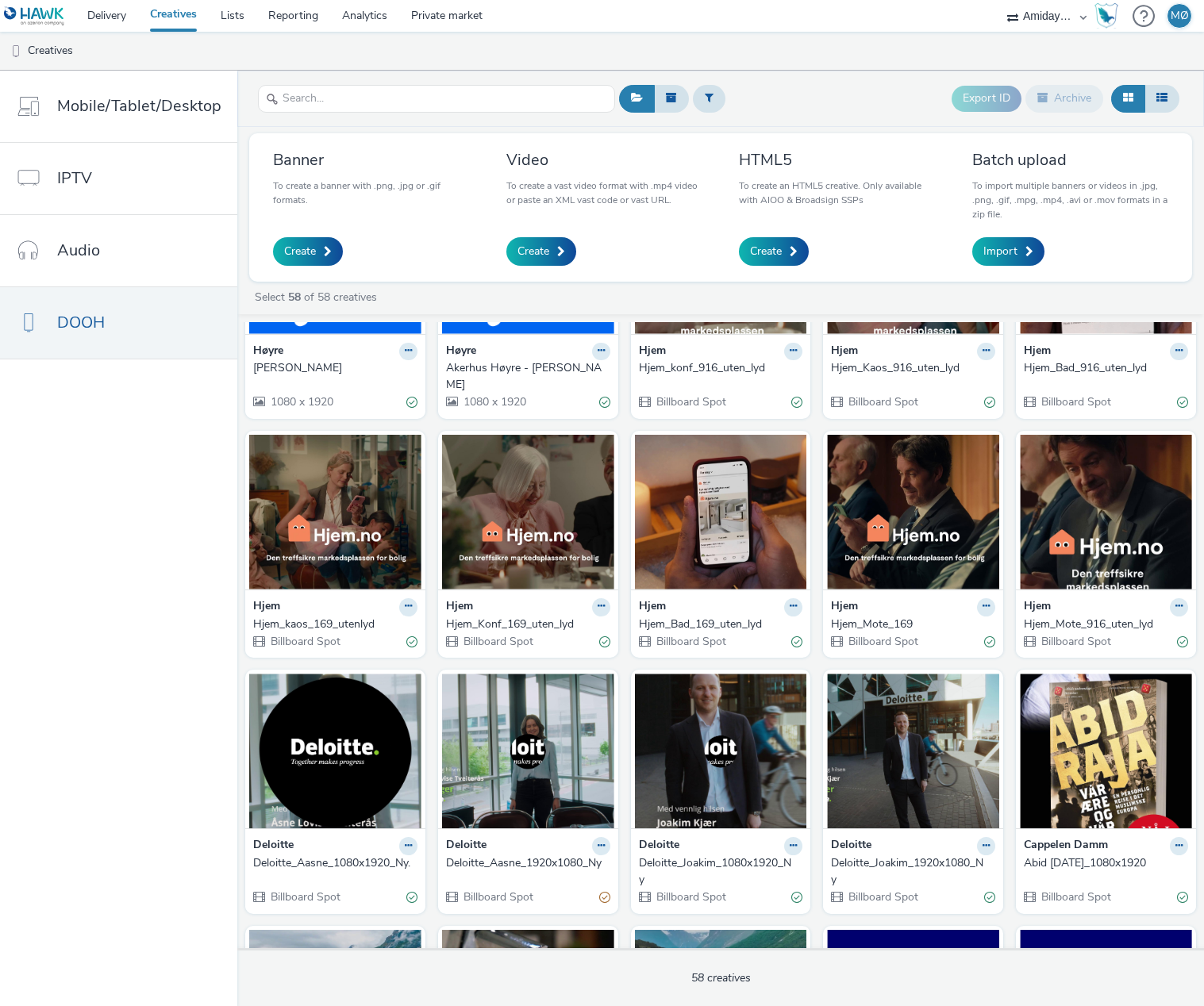
scroll to position [1126, 0]
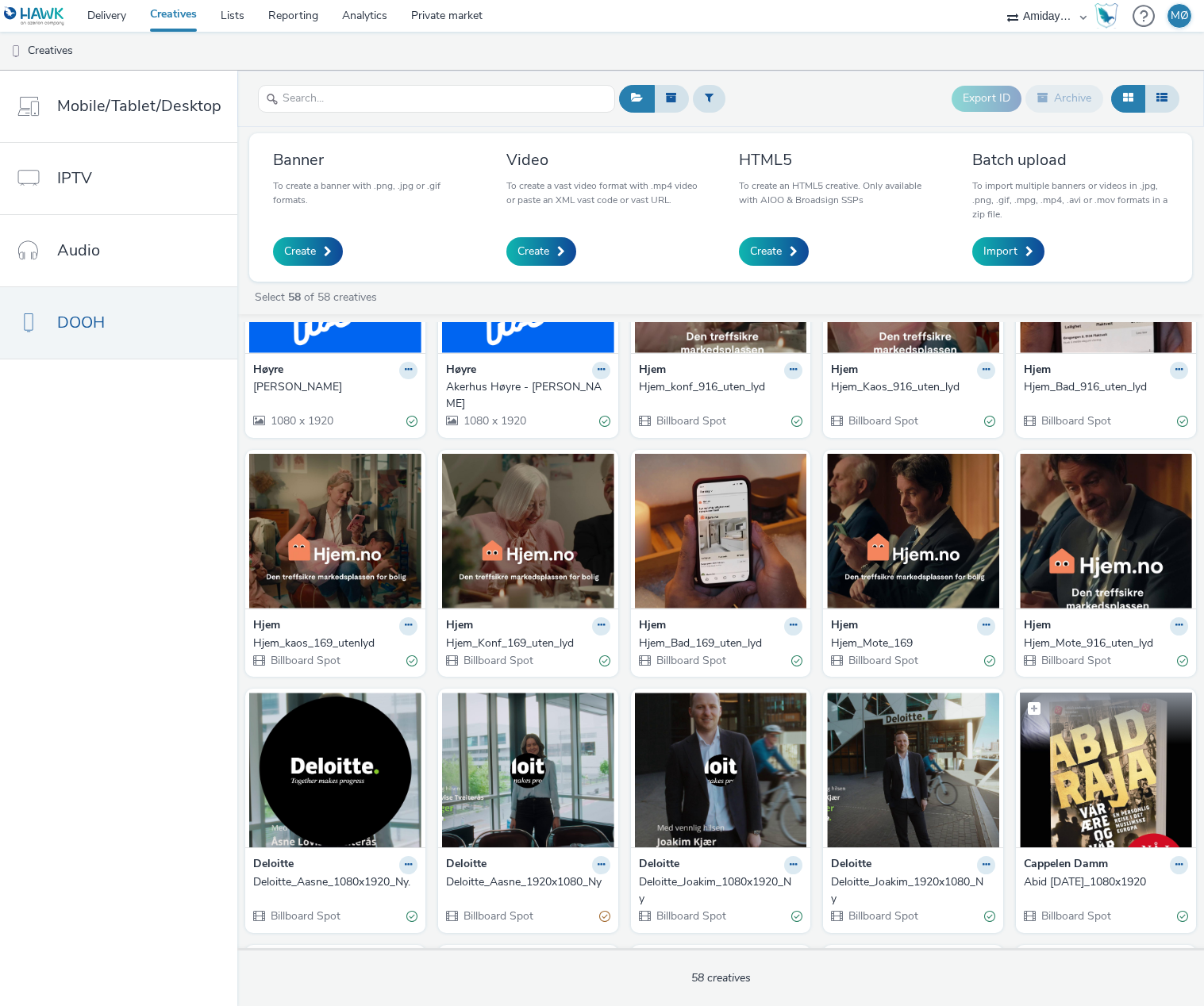
click at [1128, 772] on img at bounding box center [1105, 770] width 172 height 154
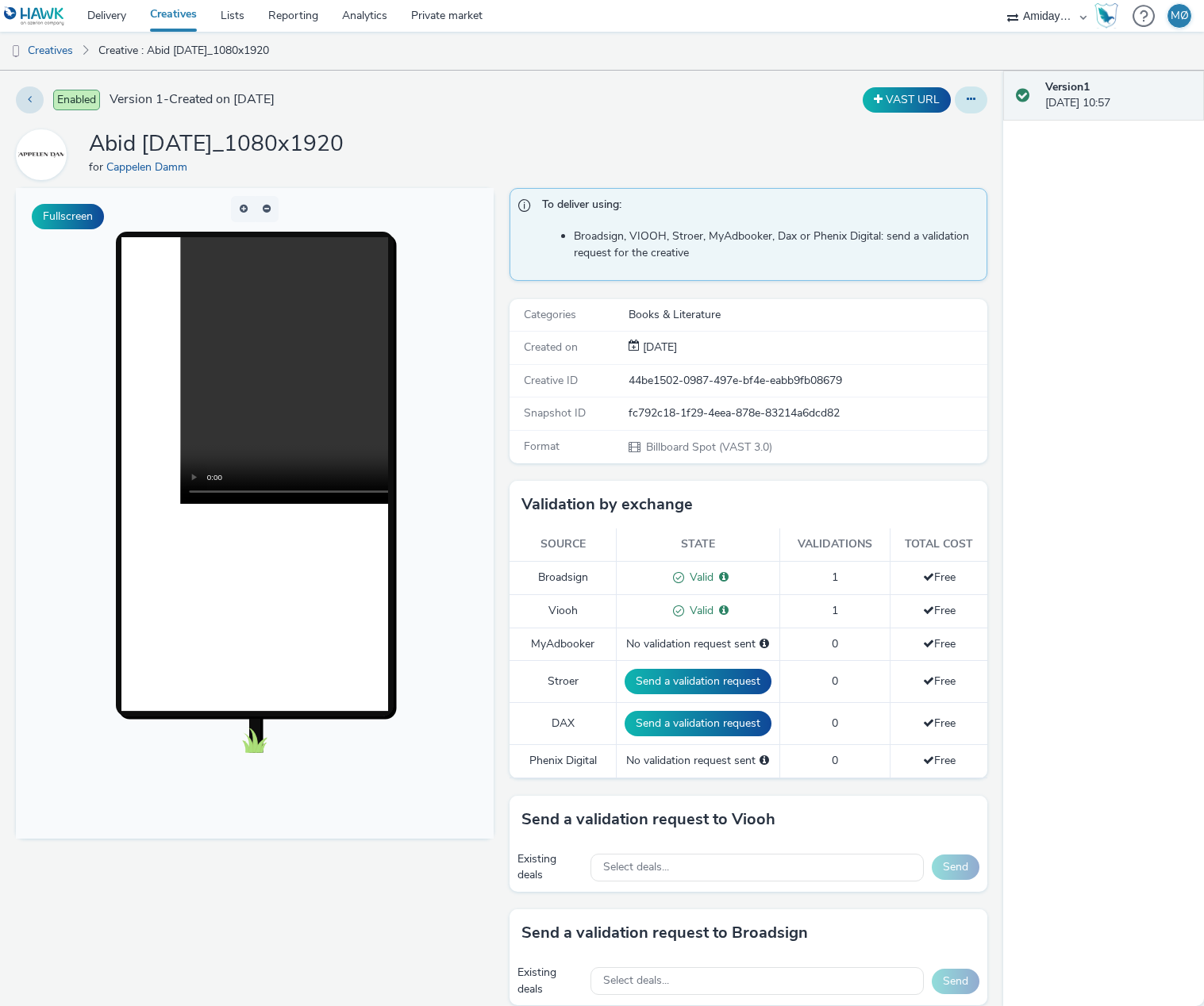
click at [981, 101] on button at bounding box center [970, 100] width 33 height 27
click at [948, 122] on link "Edit" at bounding box center [927, 132] width 119 height 32
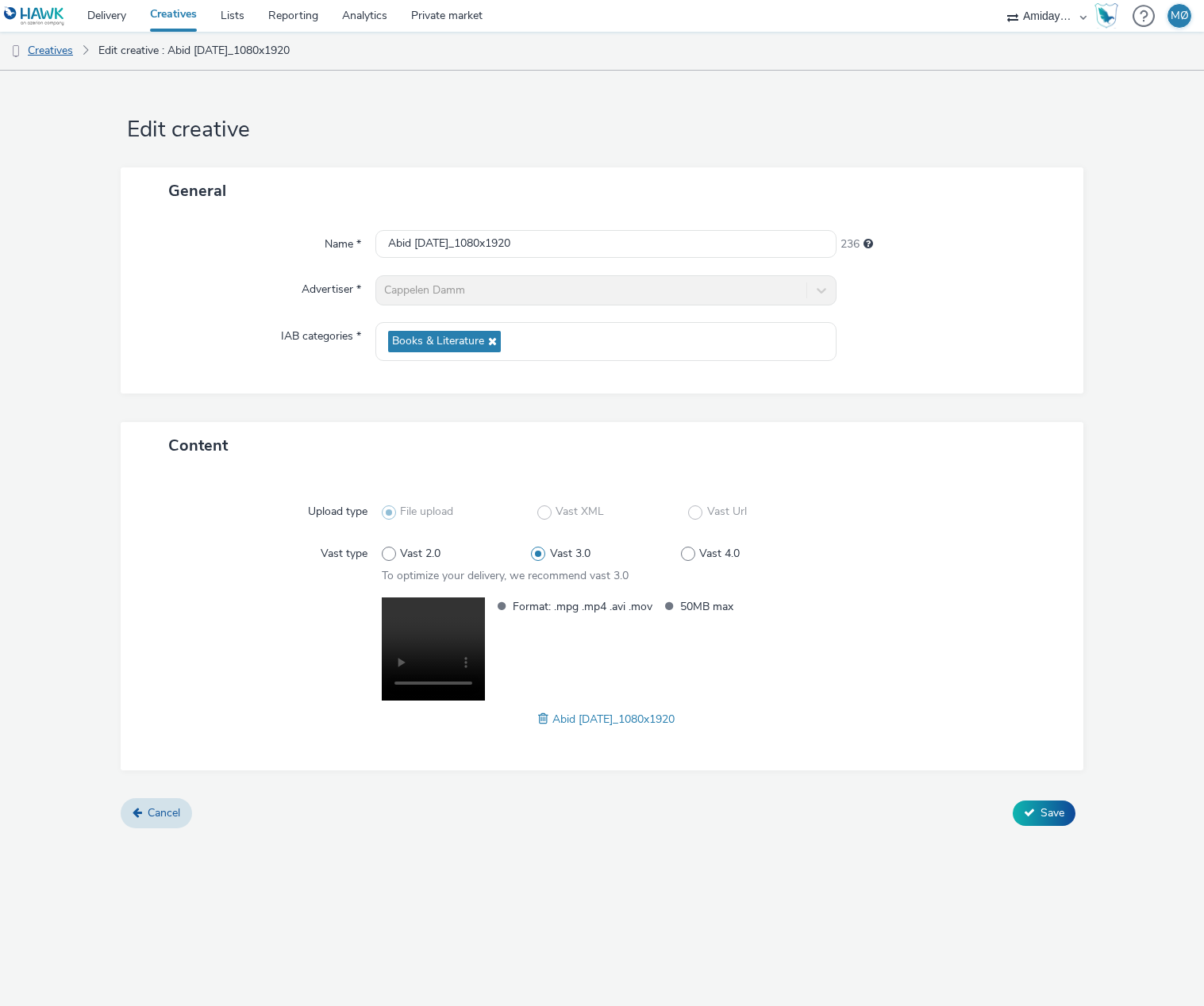
click at [56, 52] on link "Creatives" at bounding box center [40, 51] width 81 height 38
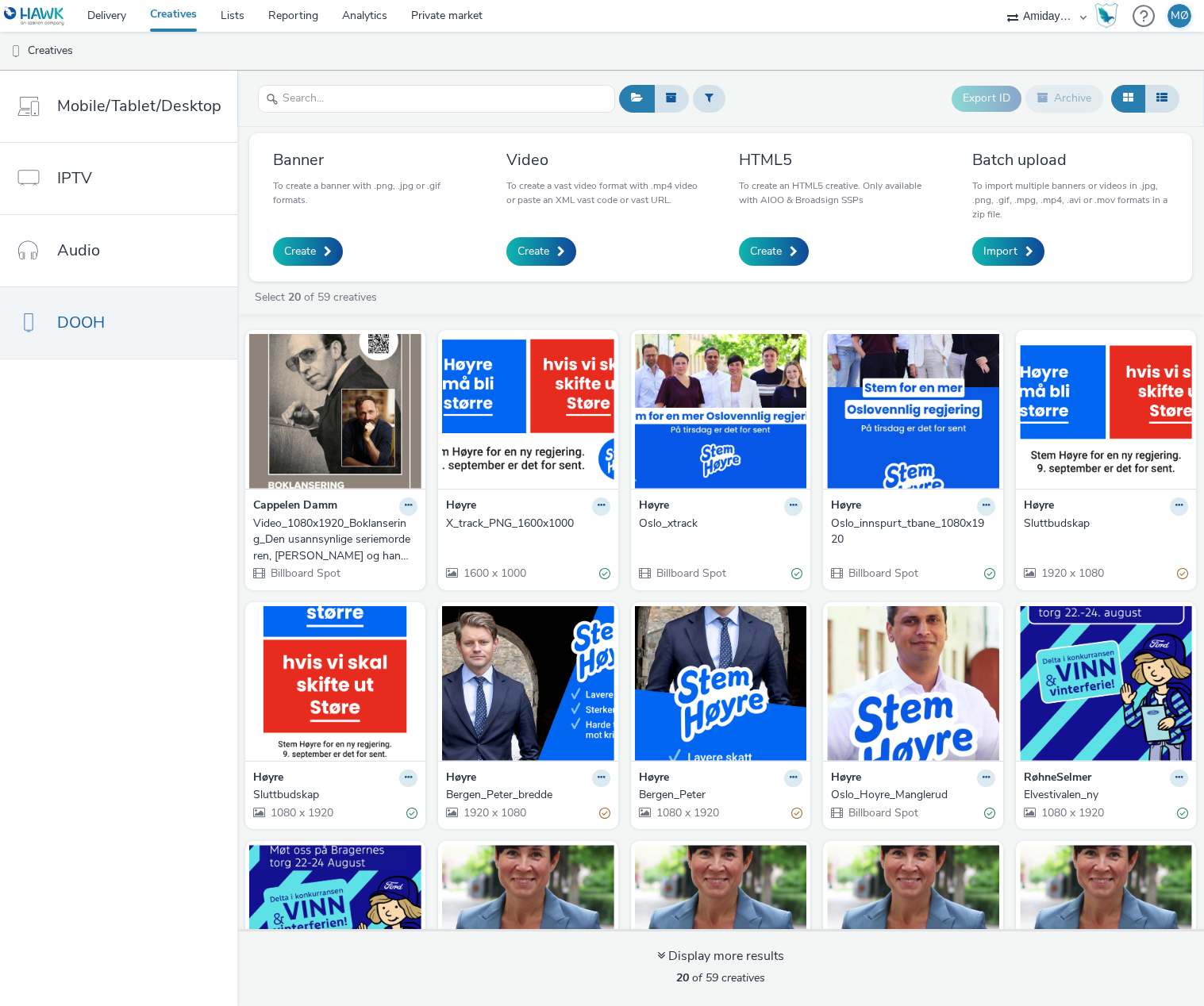
click at [296, 517] on div "Video_1080x1920_Boklansering_Den usannsynlige seriemorderen, [PERSON_NAME] og h…" at bounding box center [331, 540] width 158 height 48
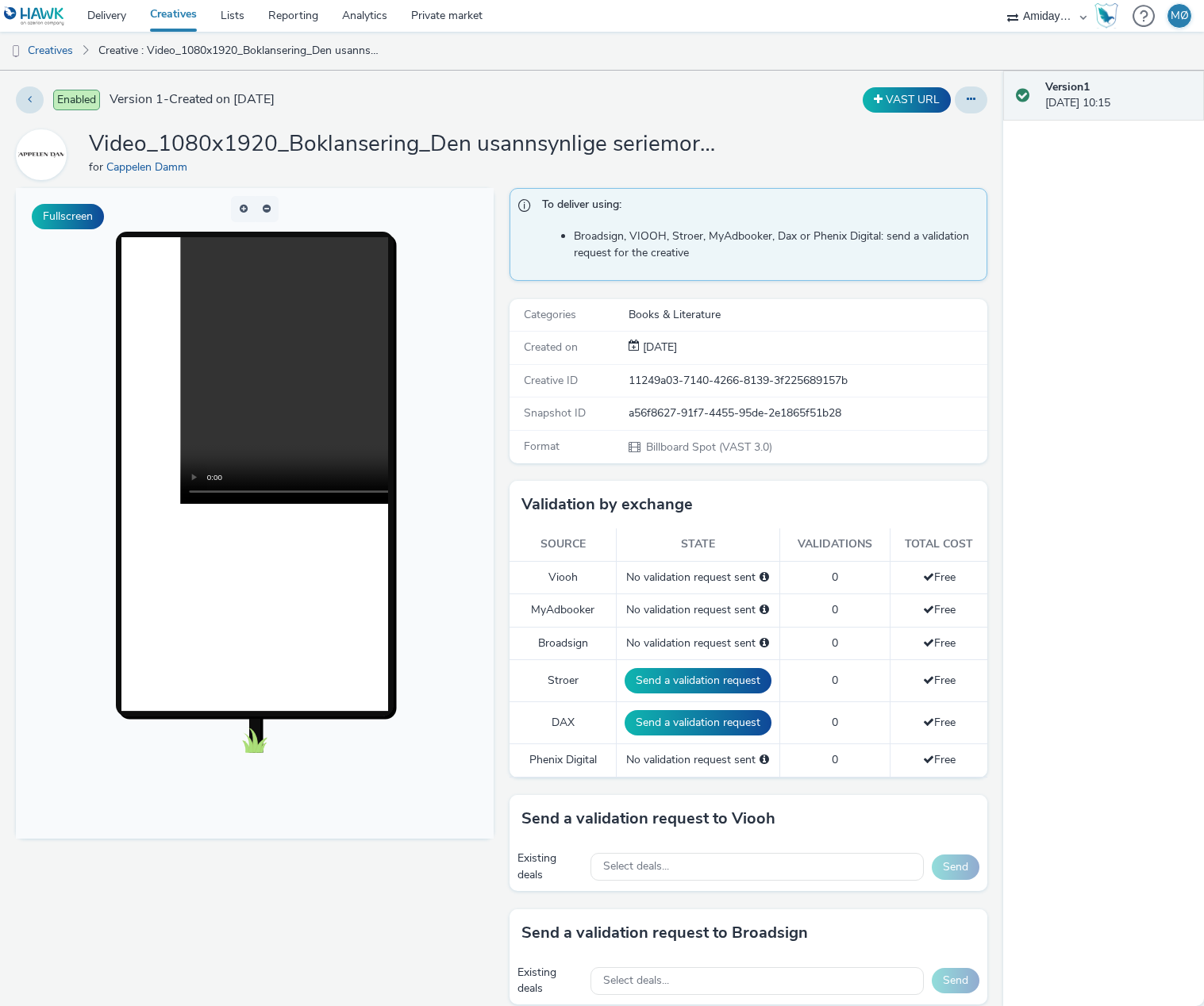
click at [575, 143] on h1 "Video_1080x1920_Boklansering_Den usannsynlige seriemorderen, [PERSON_NAME] og h…" at bounding box center [406, 144] width 635 height 30
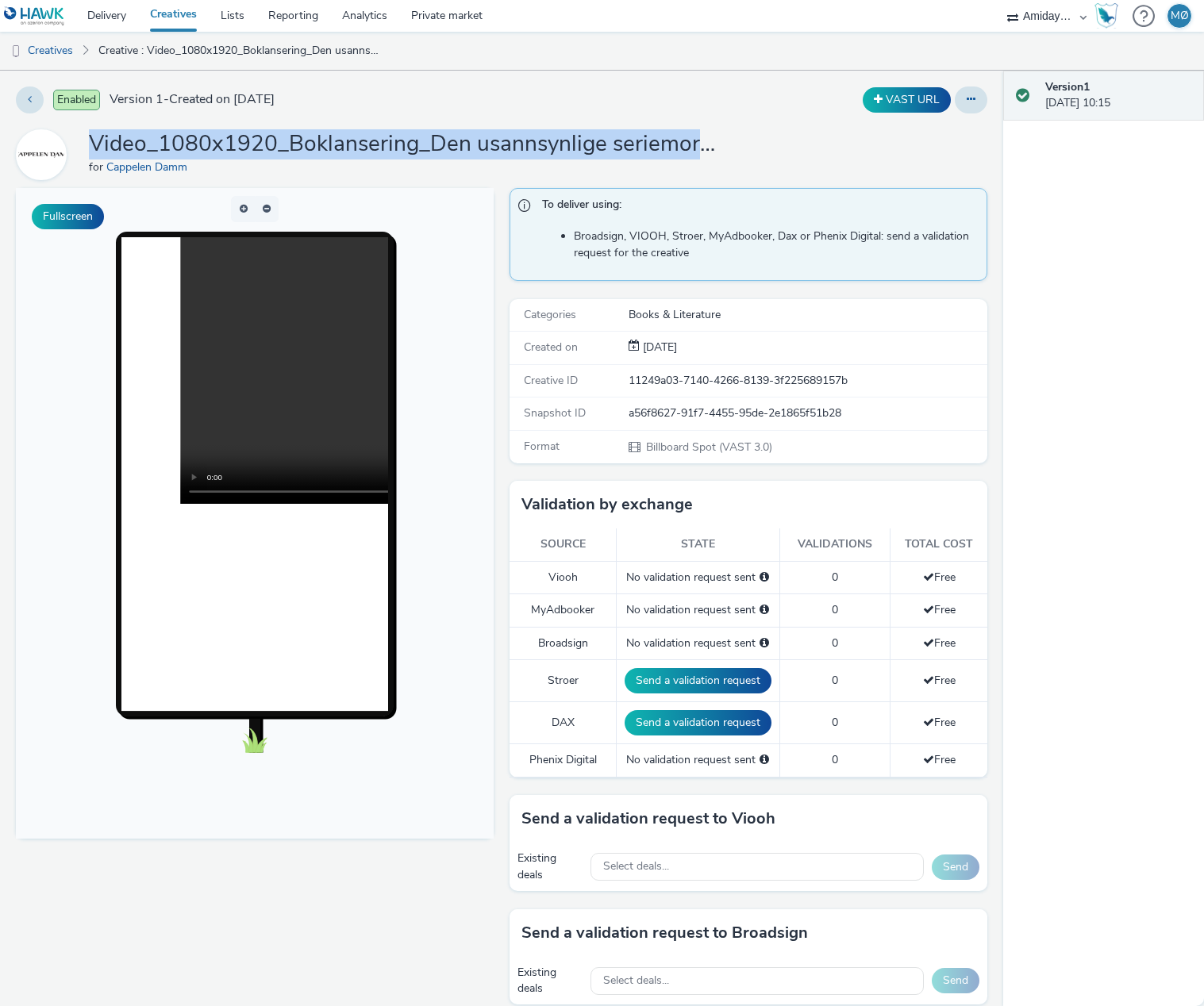
click at [575, 143] on h1 "Video_1080x1920_Boklansering_Den usannsynlige seriemorderen, [PERSON_NAME] og h…" at bounding box center [406, 144] width 635 height 30
drag, startPoint x: 976, startPoint y: 98, endPoint x: 974, endPoint y: 115, distance: 17.1
click at [976, 98] on button at bounding box center [970, 100] width 33 height 27
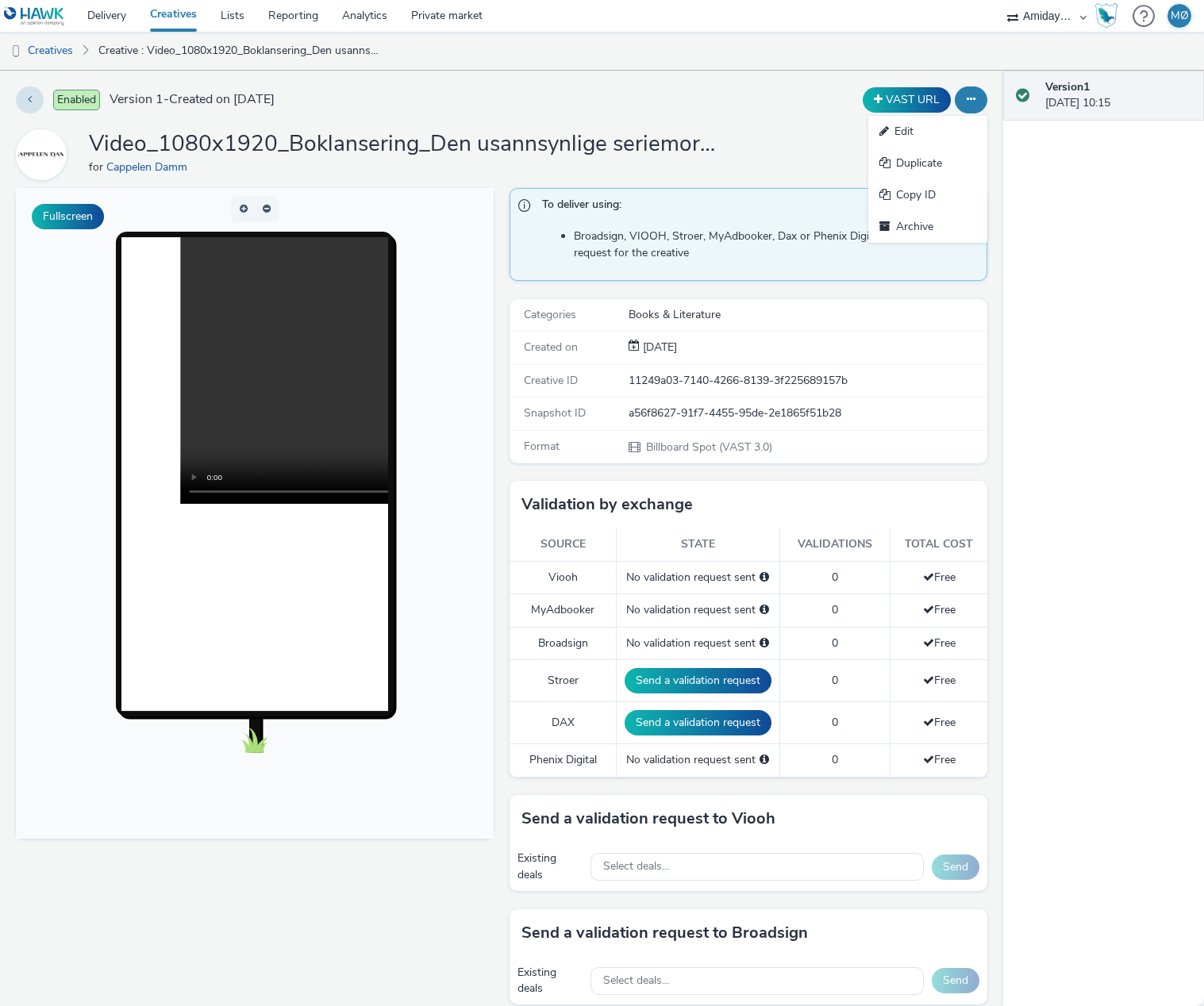
click at [962, 139] on link "Edit" at bounding box center [927, 132] width 119 height 32
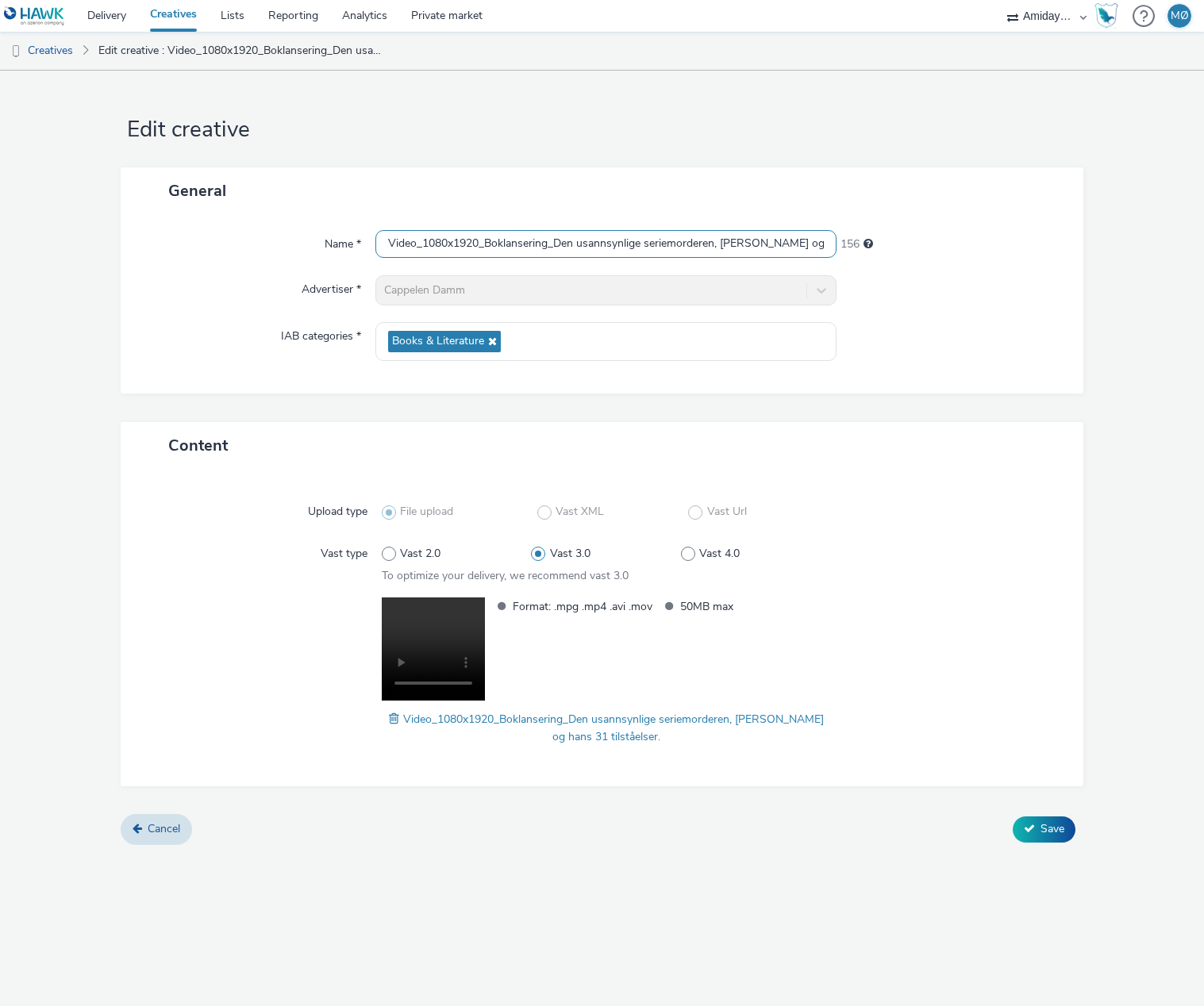
click at [598, 243] on input "Video_1080x1920_Boklansering_Den usannsynlige seriemorderen, [PERSON_NAME] og h…" at bounding box center [606, 244] width 462 height 28
click at [460, 256] on input "Video_1080x1920_Boklansering_Den usannsynlige seriemorderen, [PERSON_NAME] og h…" at bounding box center [606, 244] width 462 height 28
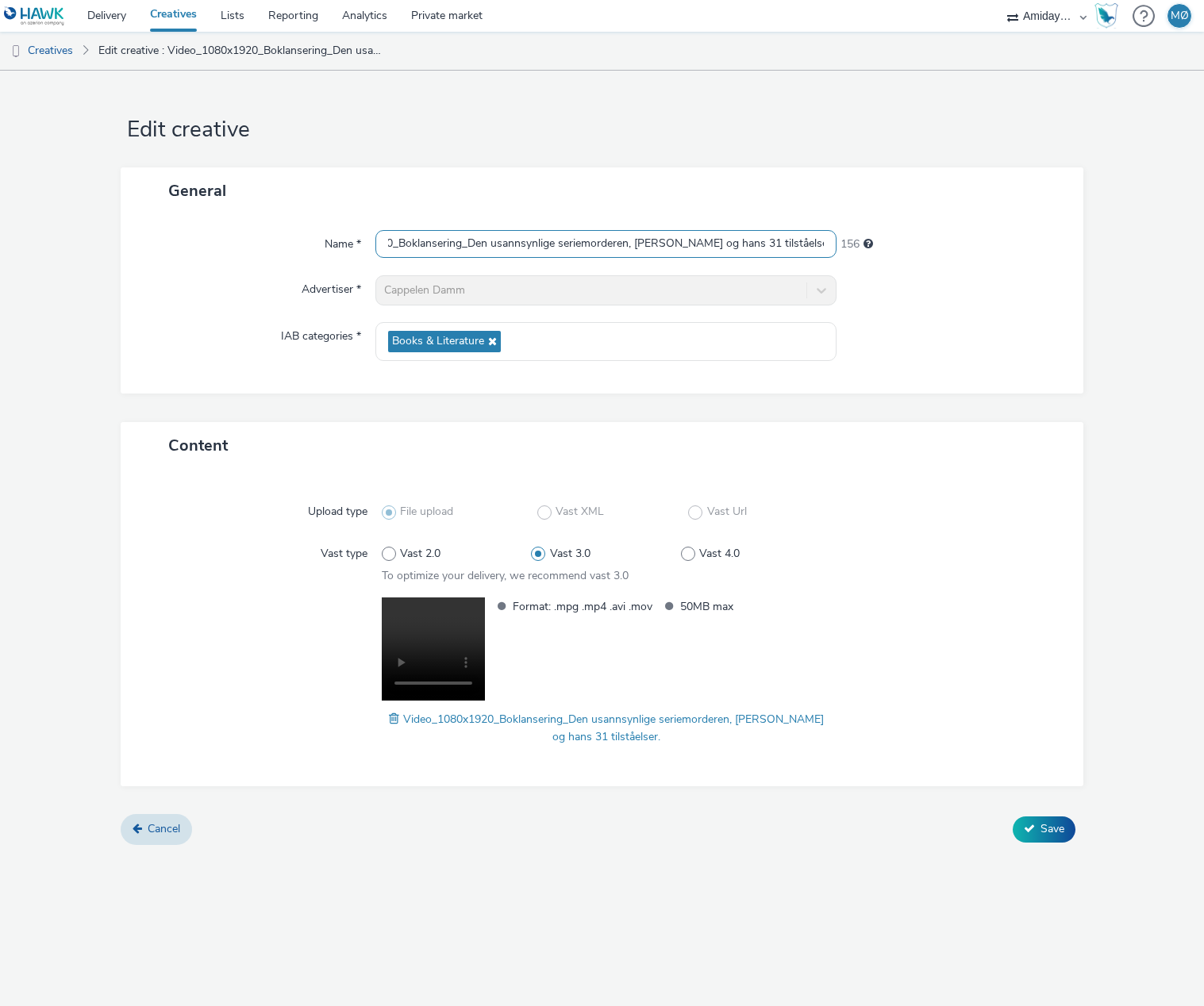
drag, startPoint x: 422, startPoint y: 245, endPoint x: 883, endPoint y: 261, distance: 461.3
click at [883, 261] on div "Name * Video_1080x1920_Boklansering_Den usannsynlige seriemorderen, Arnfinn Nes…" at bounding box center [602, 304] width 963 height 180
click at [1047, 348] on div at bounding box center [952, 342] width 231 height 39
click at [59, 51] on link "Creatives" at bounding box center [40, 51] width 81 height 38
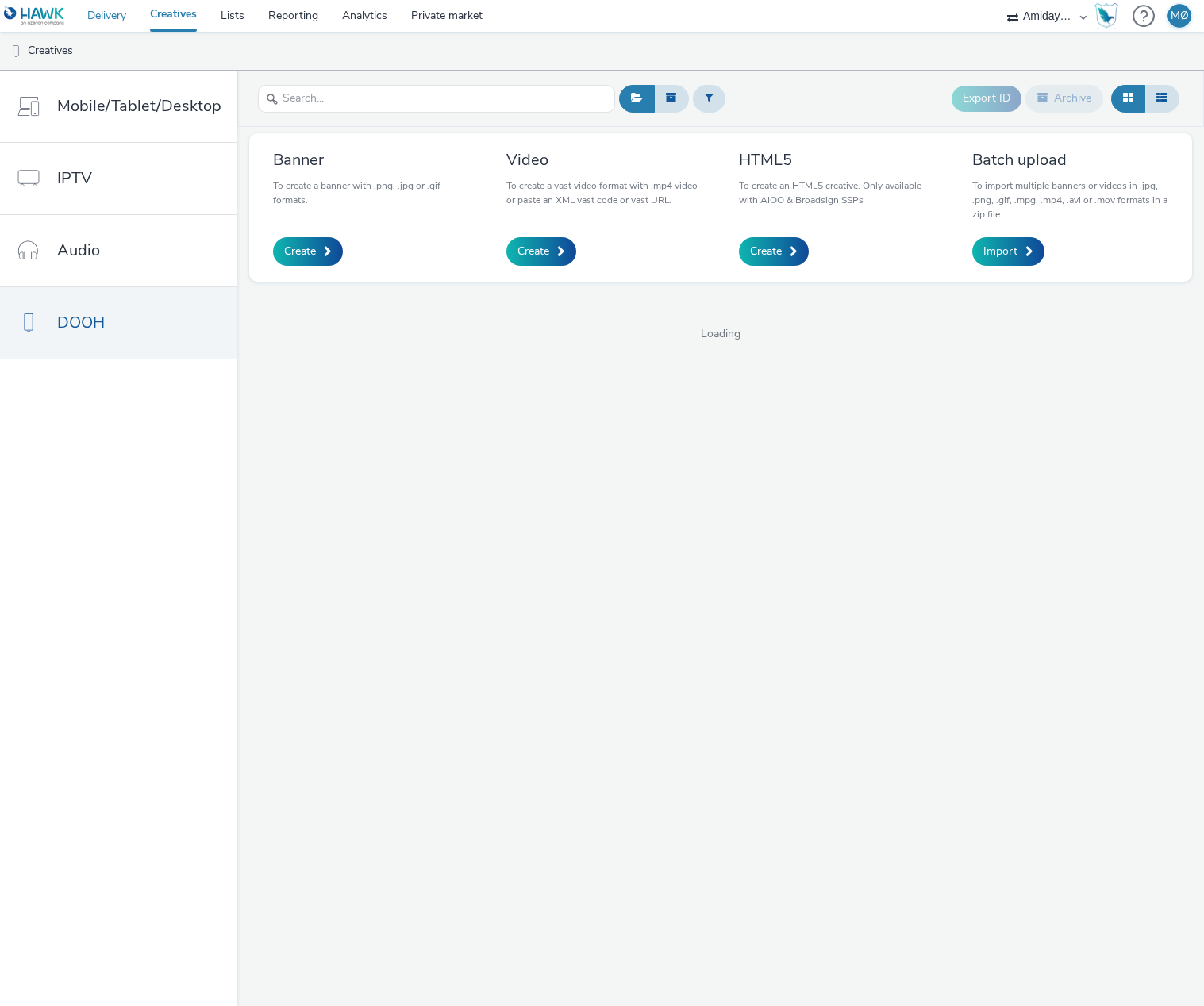
click at [119, 20] on link "Delivery" at bounding box center [106, 16] width 62 height 32
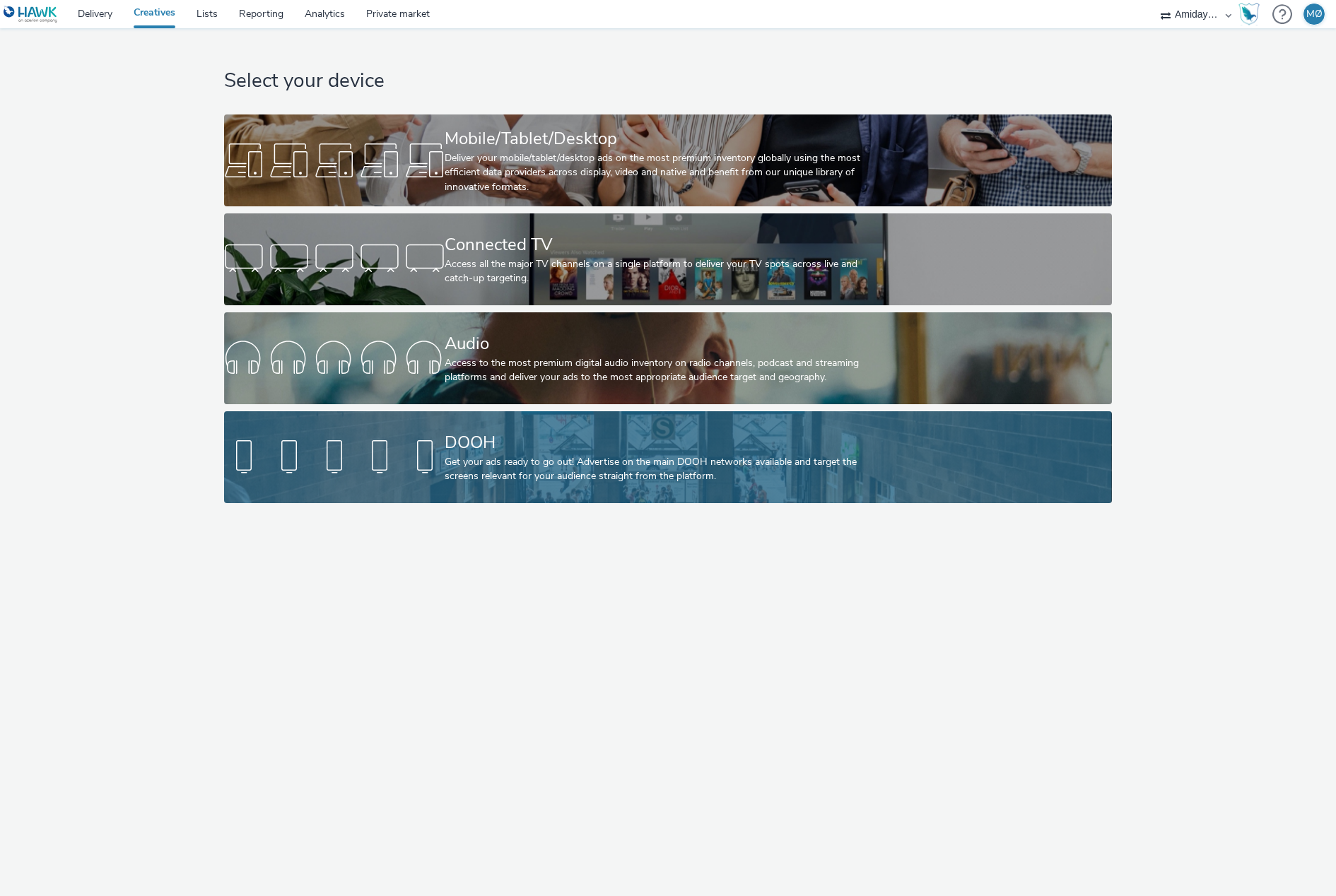
click at [677, 460] on div "Get your ads ready to go out! Advertise on the main DOOH networks available and…" at bounding box center [665, 469] width 441 height 29
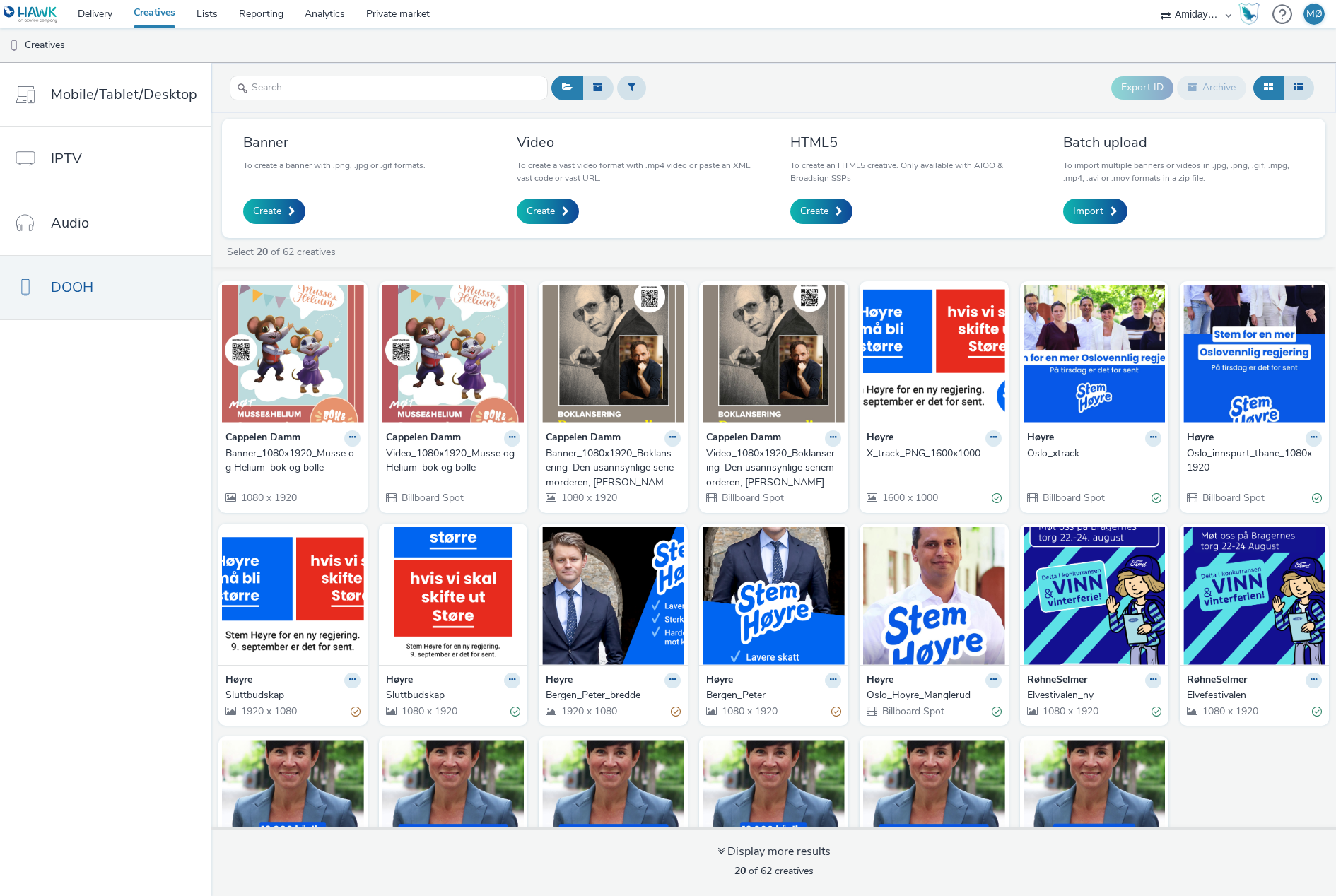
click at [674, 439] on button at bounding box center [673, 439] width 17 height 17
click at [626, 468] on link "Edit" at bounding box center [627, 463] width 106 height 29
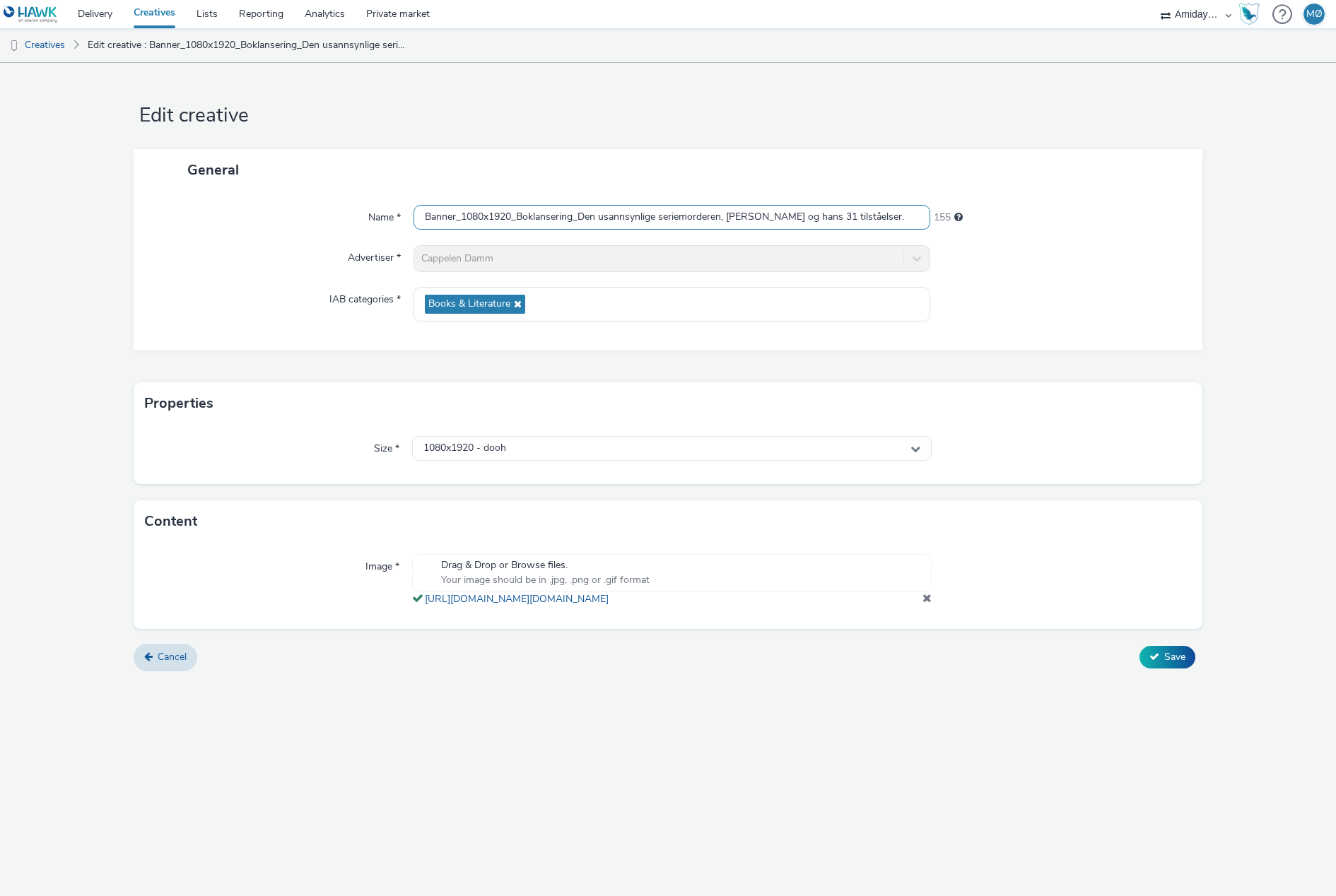
drag, startPoint x: 798, startPoint y: 220, endPoint x: 912, endPoint y: 229, distance: 114.4
click at [912, 229] on input "Banner_1080x1920_Boklansering_Den usannsynlige seriemorderen, [PERSON_NAME] og …" at bounding box center [671, 217] width 517 height 25
click at [731, 222] on input "Banner_1080x1920_Boklansering_Den usannsynlige seriemorderen, [PERSON_NAME]" at bounding box center [671, 217] width 517 height 25
type input "Banner_1080x1920_Boklansering_Den usannsynlige seriemorderen_Arnfinn Nesset"
click at [1169, 664] on span "Save" at bounding box center [1175, 657] width 21 height 14
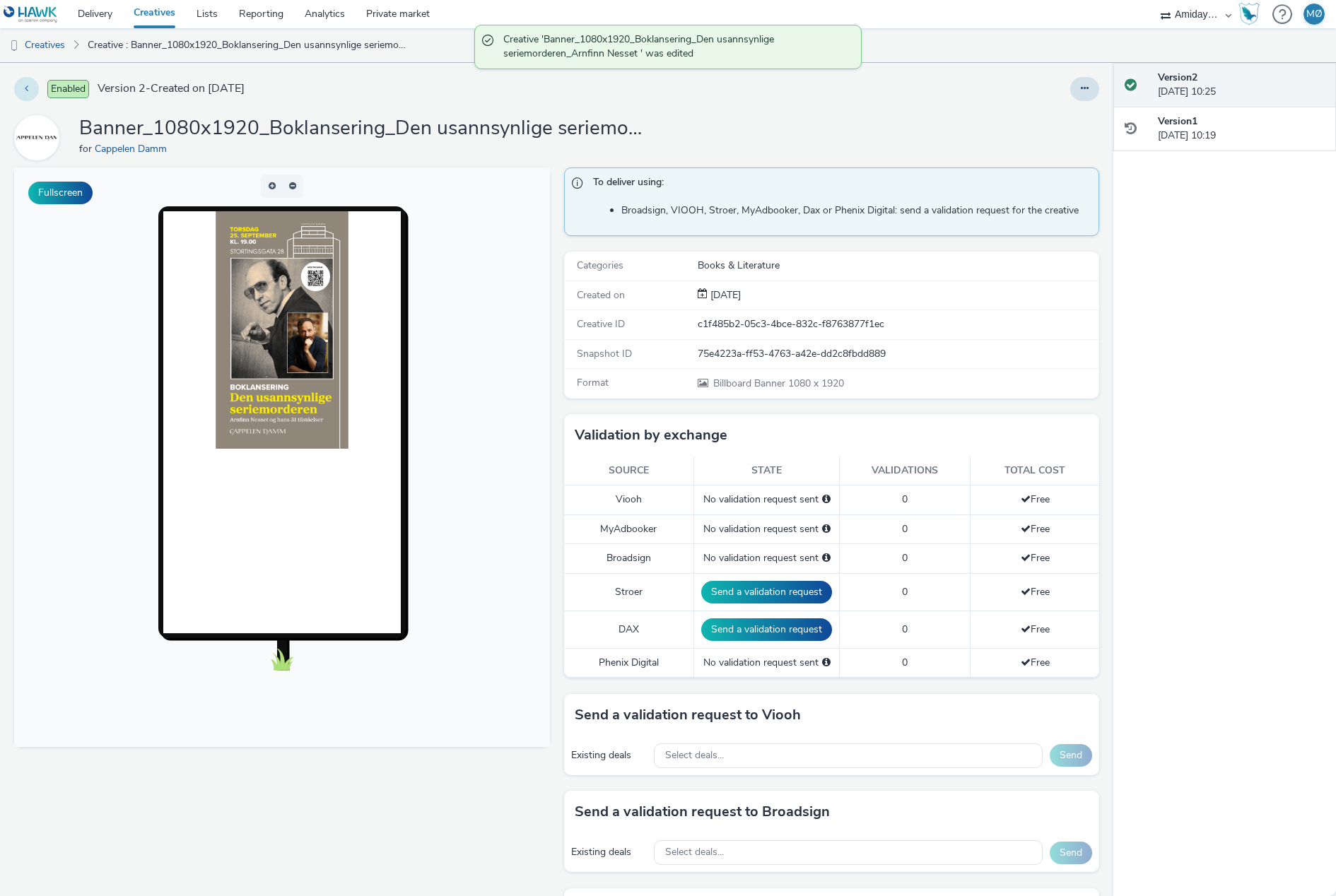
click at [26, 94] on button at bounding box center [26, 89] width 25 height 24
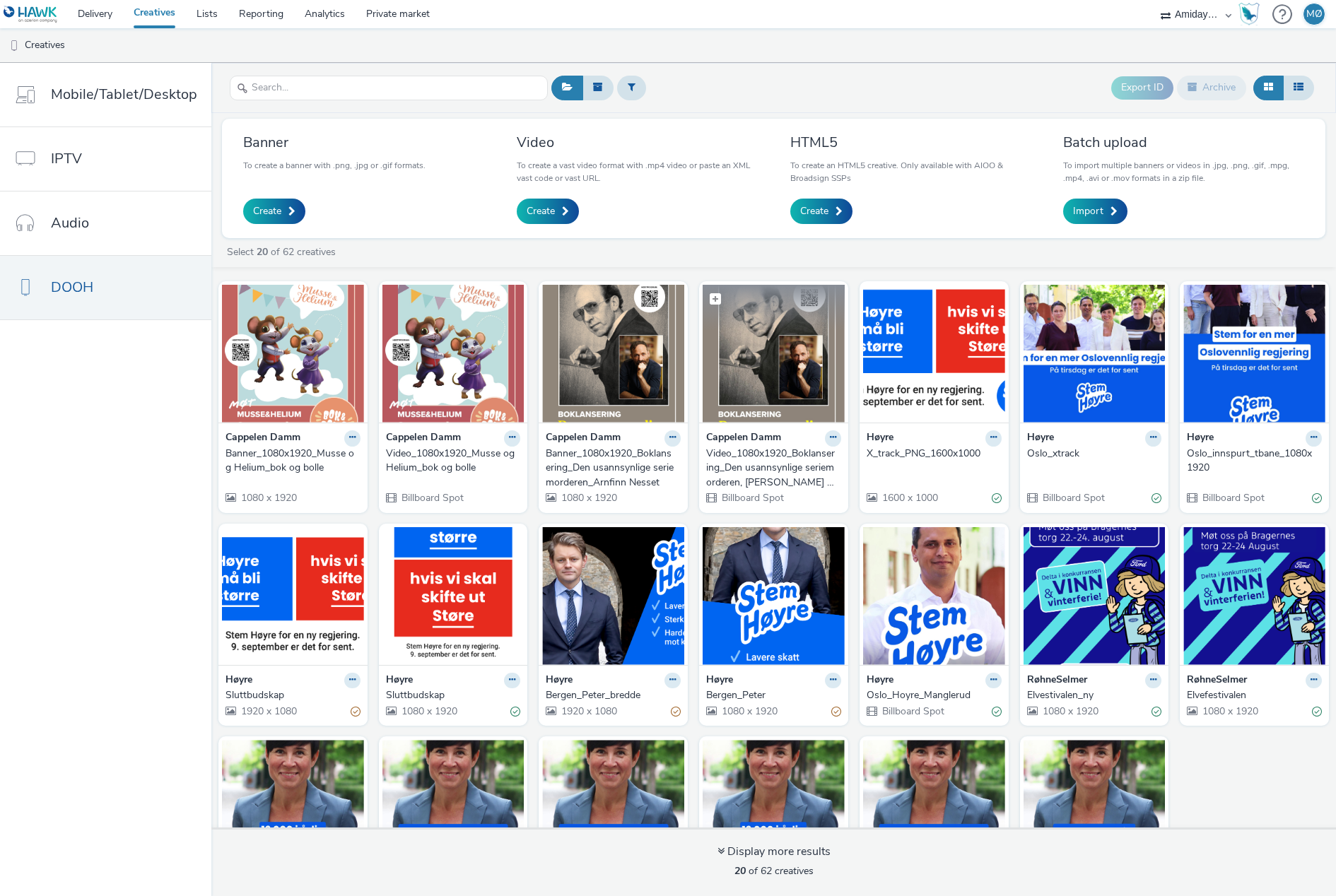
click at [798, 367] on img at bounding box center [773, 353] width 142 height 137
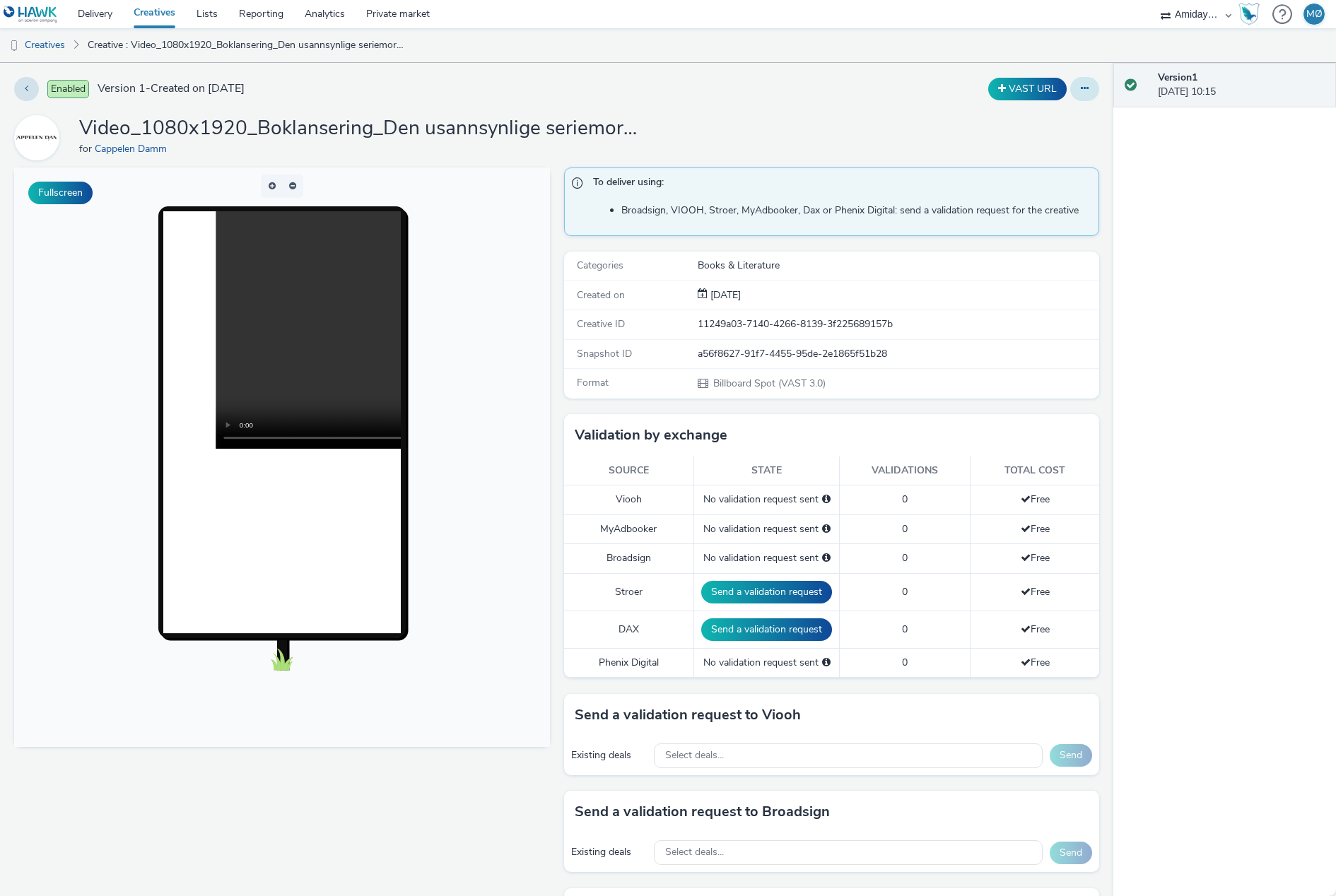
click at [1080, 97] on button at bounding box center [1084, 89] width 29 height 24
click at [1039, 121] on link "Edit" at bounding box center [1045, 117] width 106 height 29
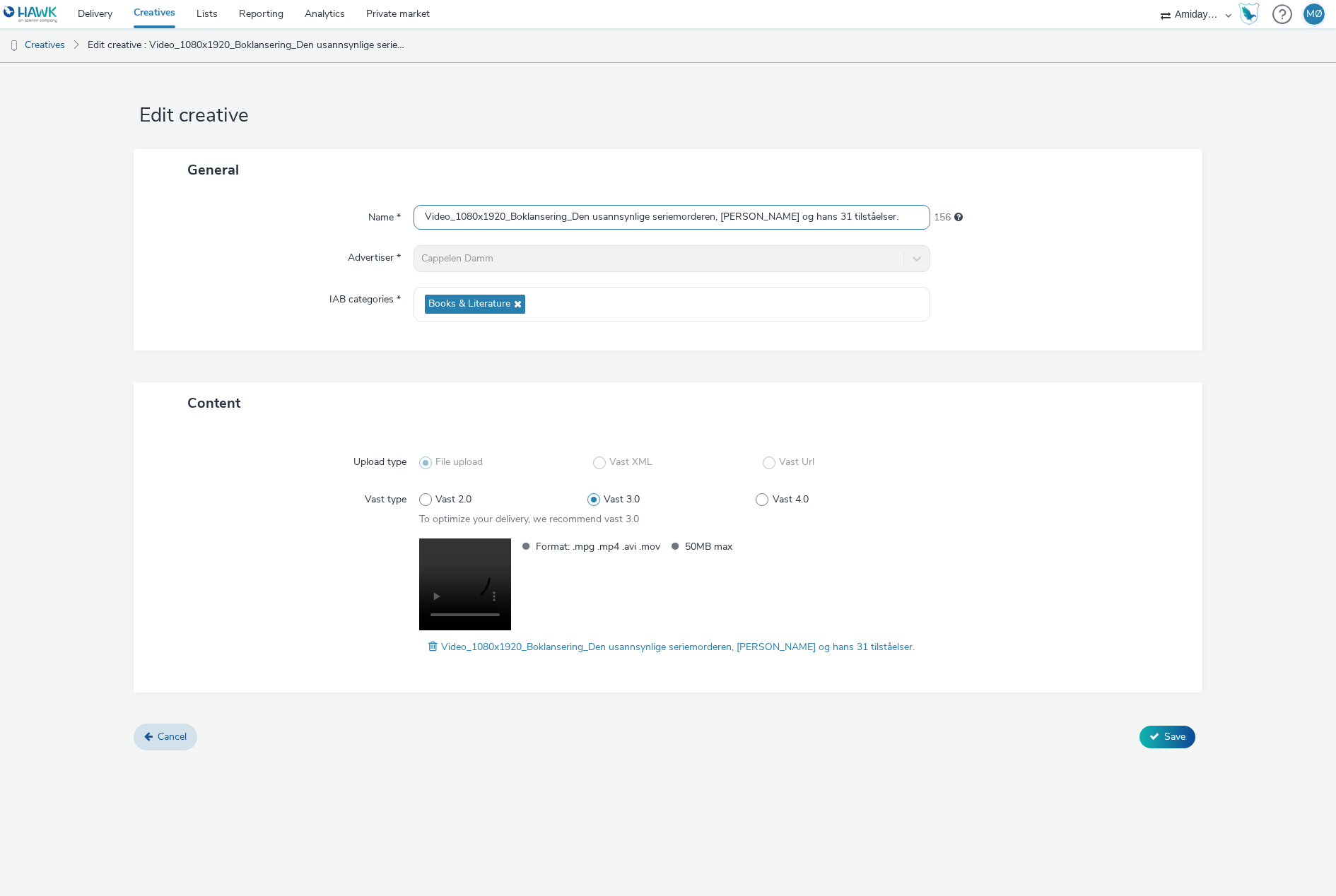
drag, startPoint x: 719, startPoint y: 219, endPoint x: 726, endPoint y: 220, distance: 7.1
click at [726, 220] on input "Video_1080x1920_Boklansering_Den usannsynlige seriemorderen, [PERSON_NAME] og h…" at bounding box center [671, 217] width 517 height 25
drag, startPoint x: 790, startPoint y: 218, endPoint x: 926, endPoint y: 222, distance: 136.1
click at [926, 222] on input "Video_1080x1920_Boklansering_Den usannsynlige seriemorderen_Arnfinn [PERSON_NAM…" at bounding box center [671, 217] width 517 height 25
type input "Video_1080x1920_Boklansering_Den usannsynlige seriemorderen_Arnfinn Nesset"
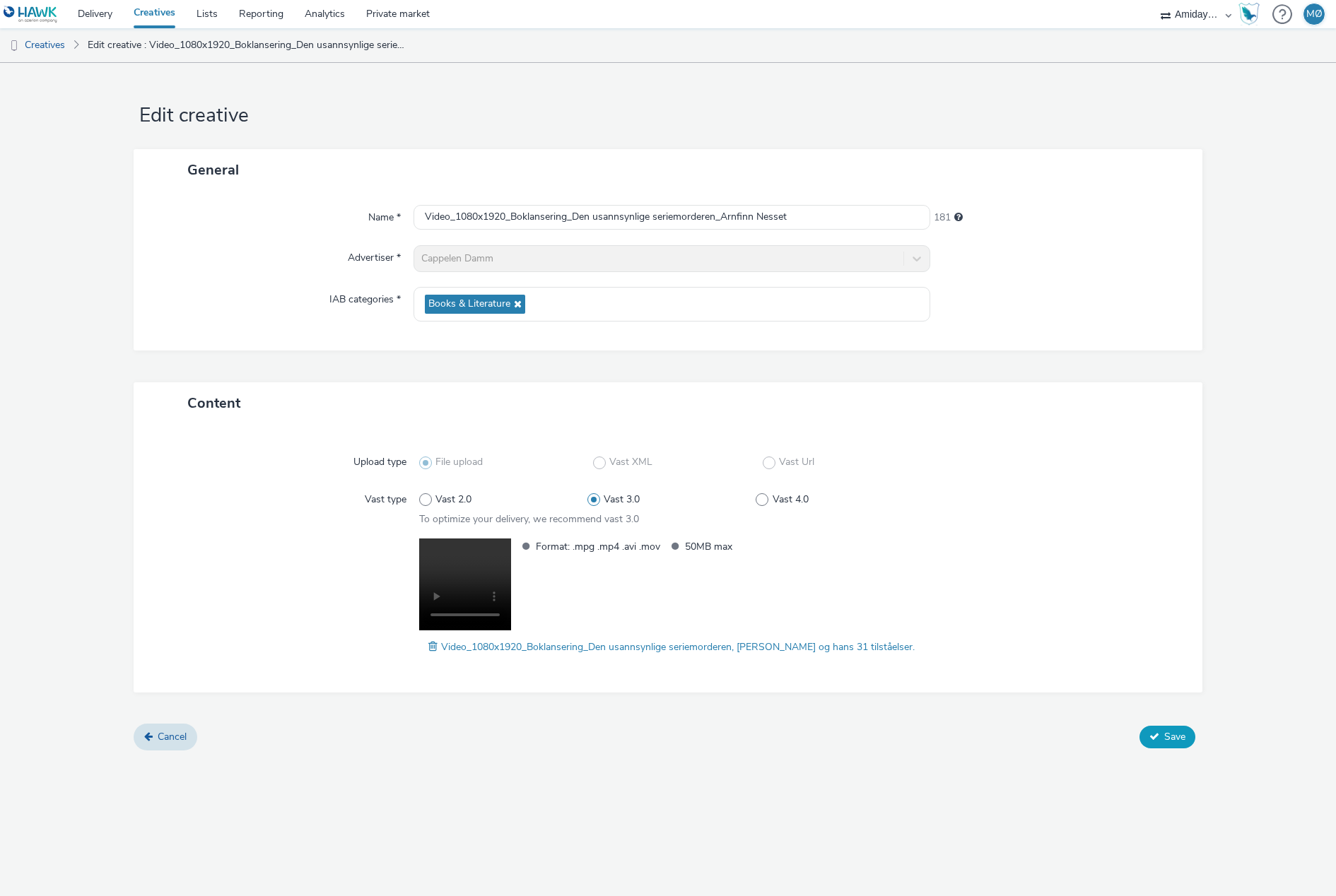
click at [1164, 741] on span "Save" at bounding box center [1175, 737] width 21 height 14
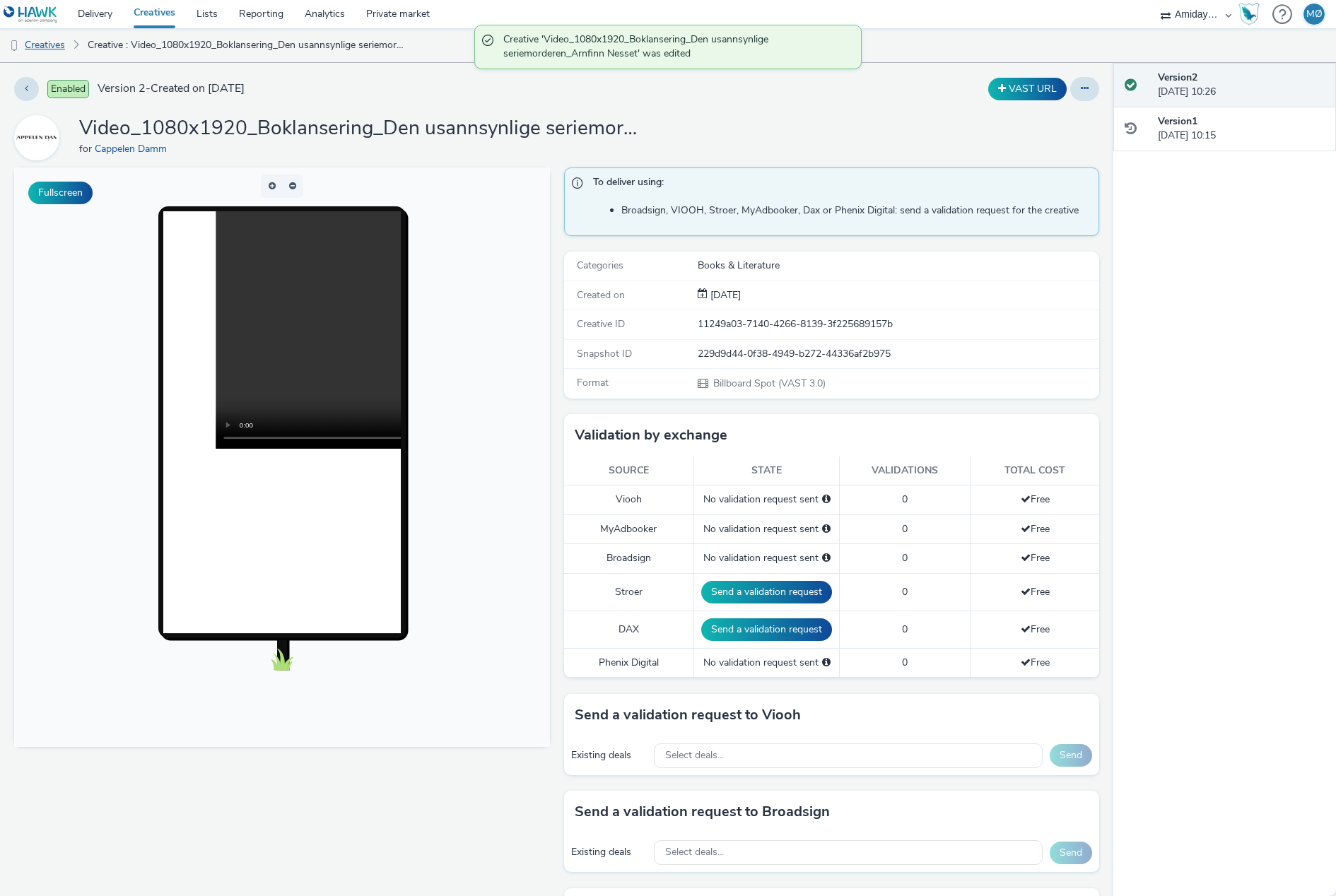
click at [44, 42] on link "Creatives" at bounding box center [36, 45] width 72 height 34
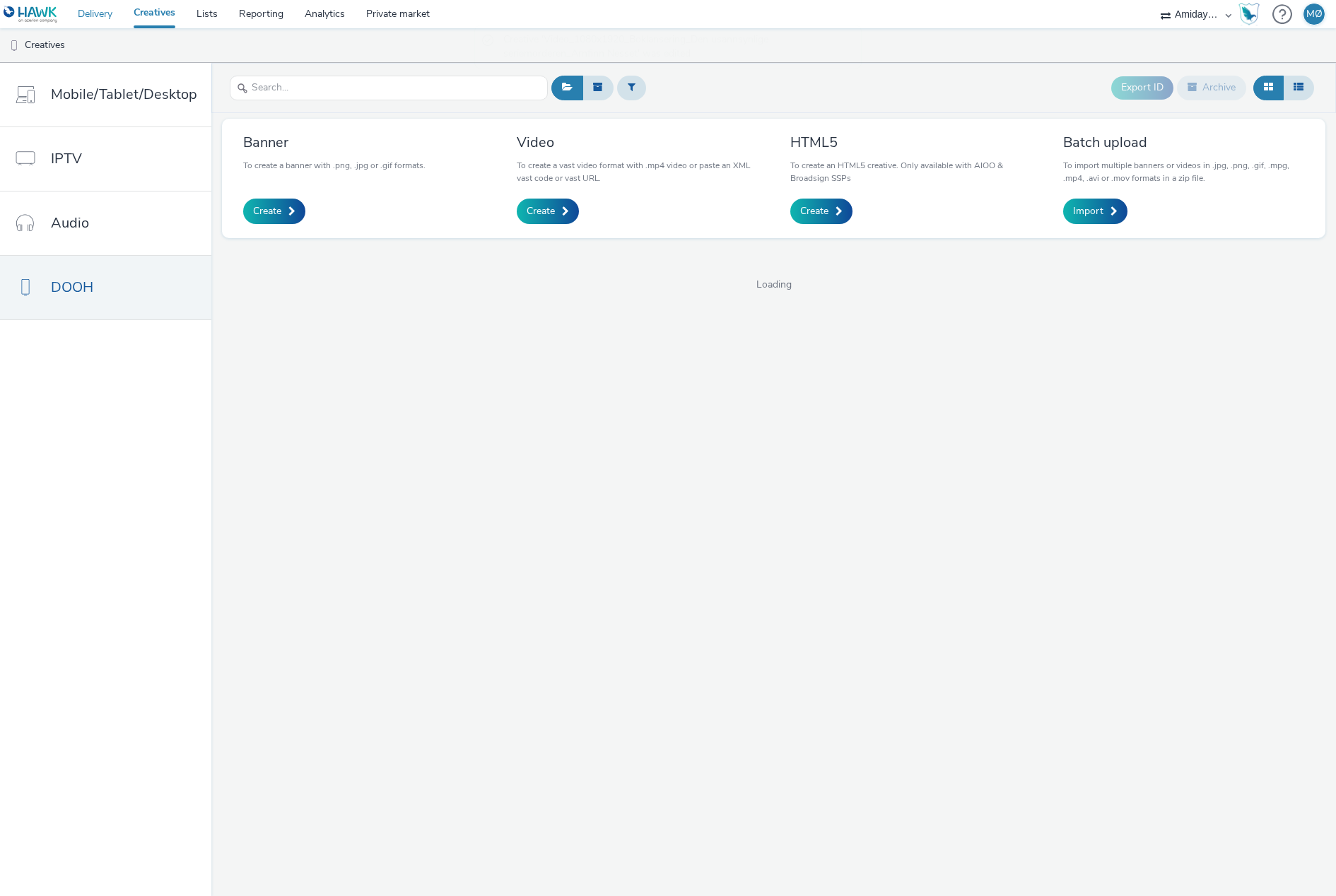
drag, startPoint x: 91, startPoint y: 11, endPoint x: 118, endPoint y: 27, distance: 31.4
click at [91, 12] on link "Delivery" at bounding box center [95, 14] width 56 height 29
